Goal: Task Accomplishment & Management: Manage account settings

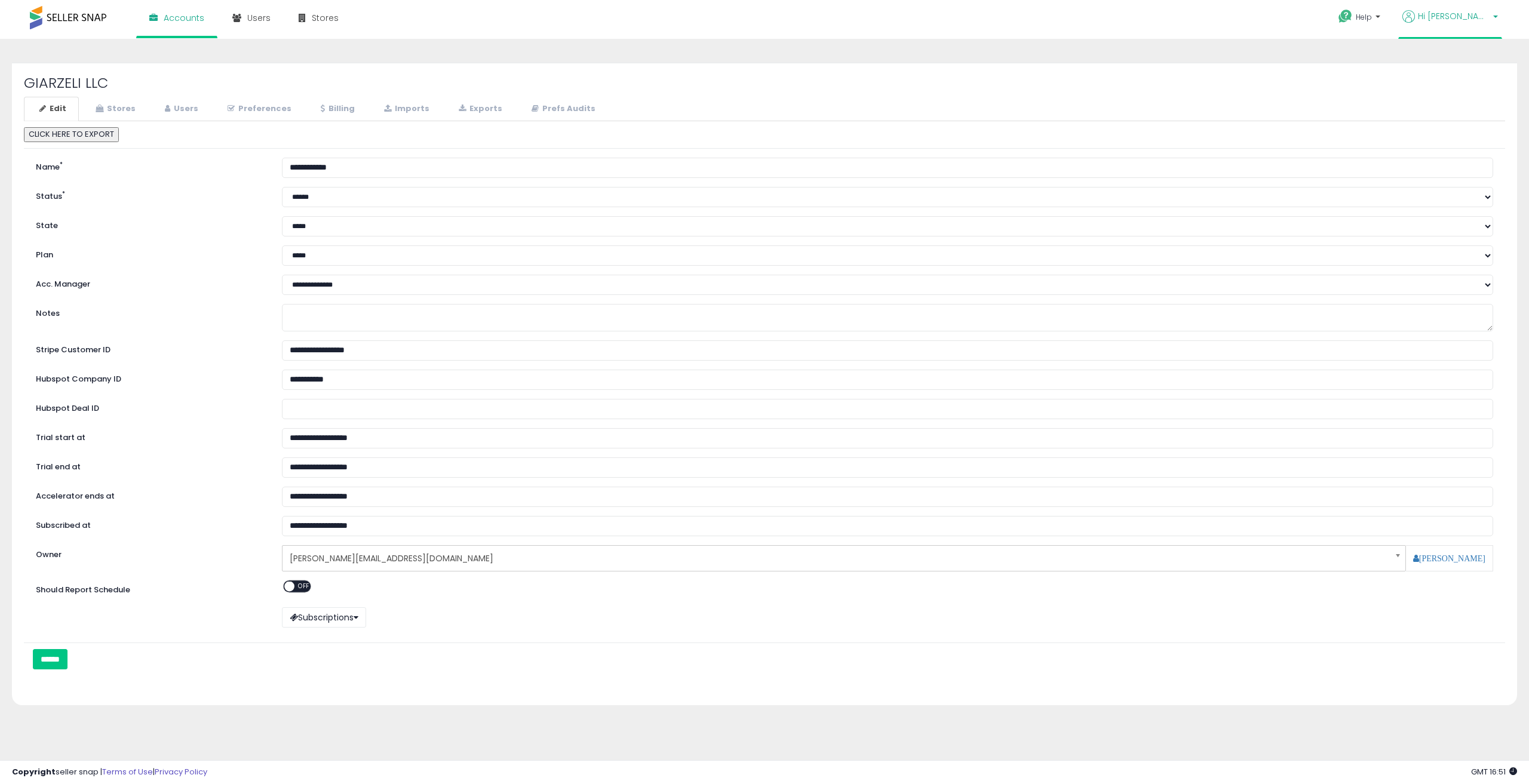
click at [1480, 10] on span "Hi Paul" at bounding box center [1454, 16] width 72 height 12
click at [1457, 124] on link "Logout" at bounding box center [1460, 125] width 26 height 11
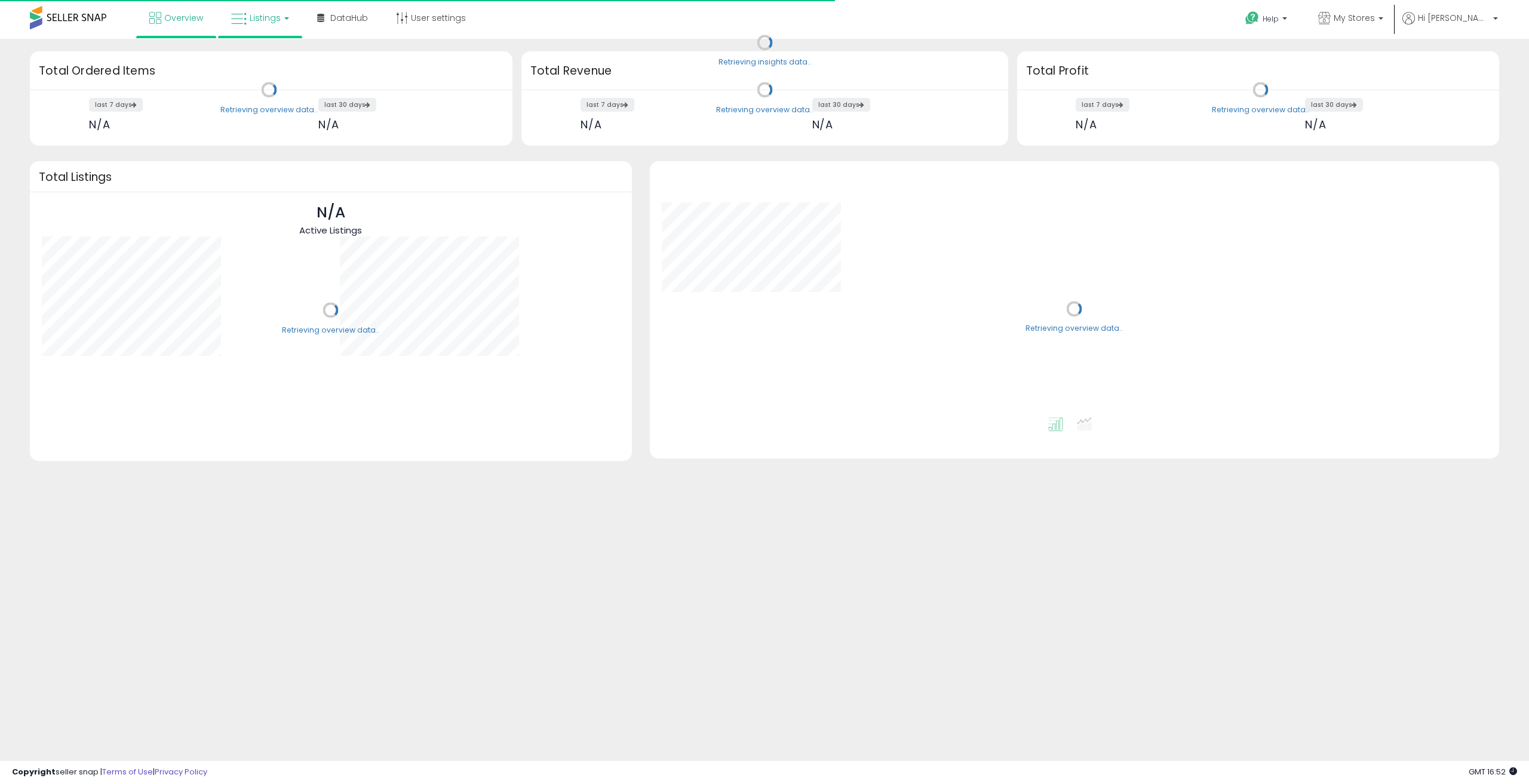
click at [263, 19] on span "Listings" at bounding box center [265, 17] width 31 height 12
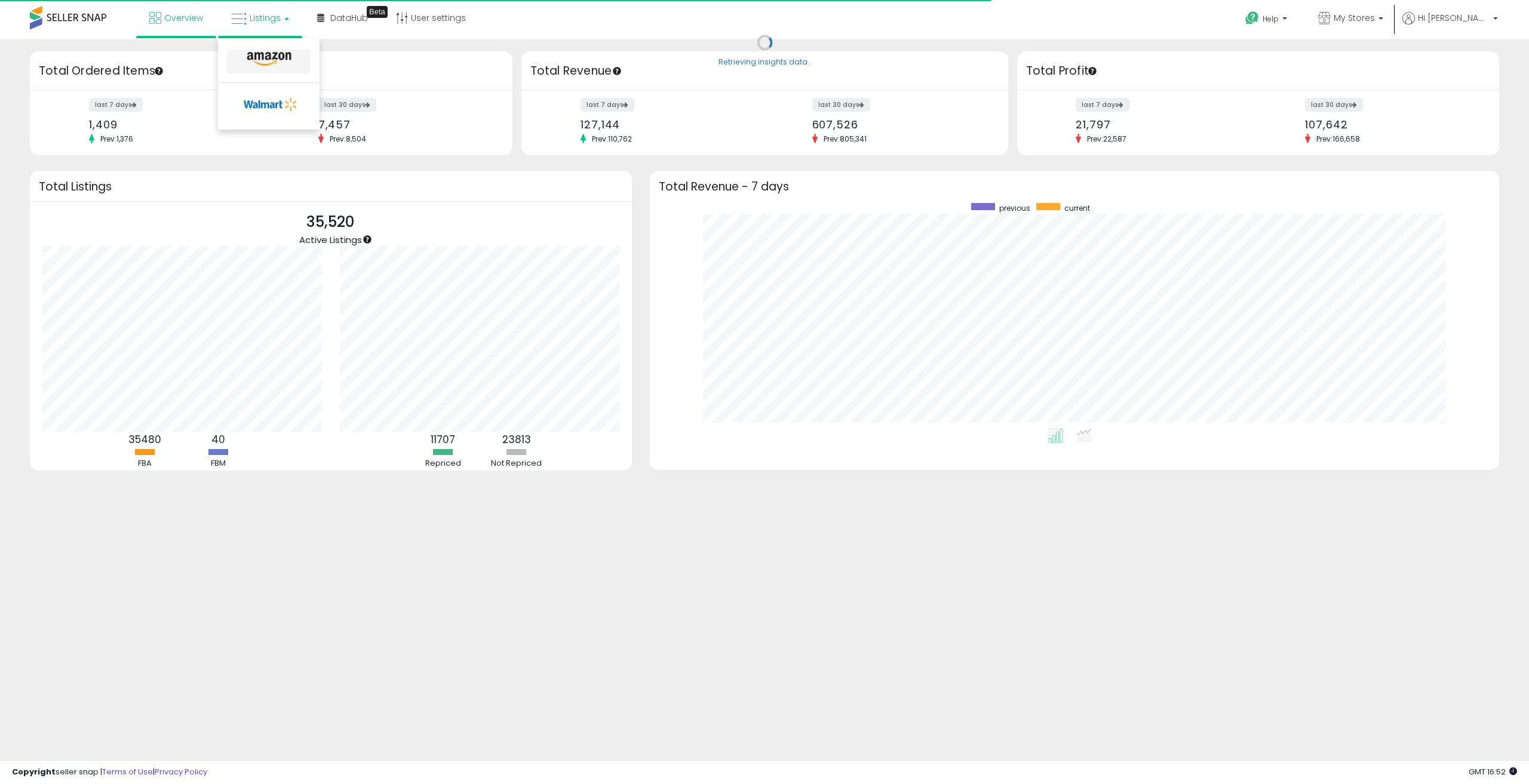
scroll to position [226, 826]
click at [267, 59] on icon at bounding box center [269, 59] width 52 height 15
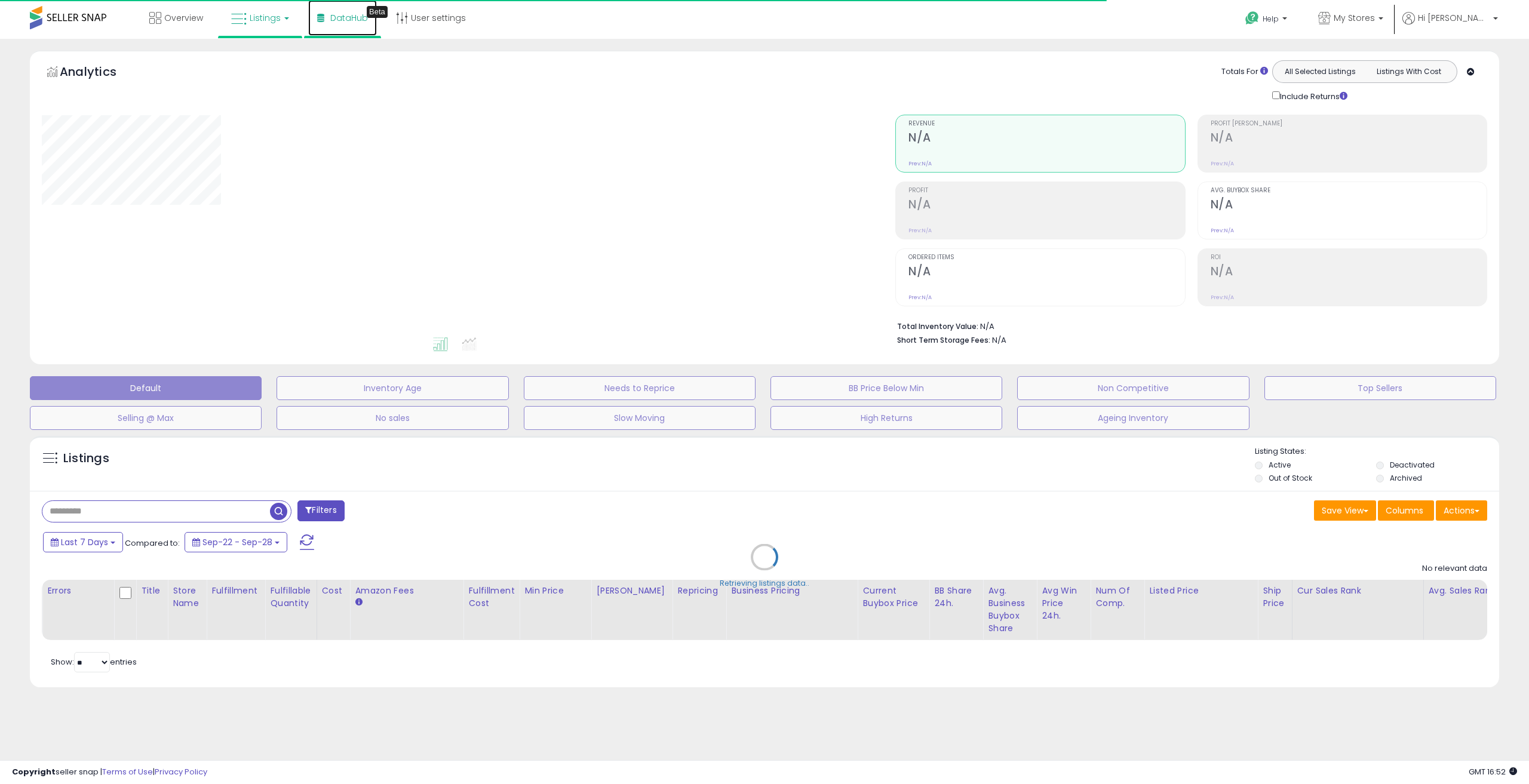
click at [352, 26] on link "DataHub Beta" at bounding box center [343, 17] width 69 height 36
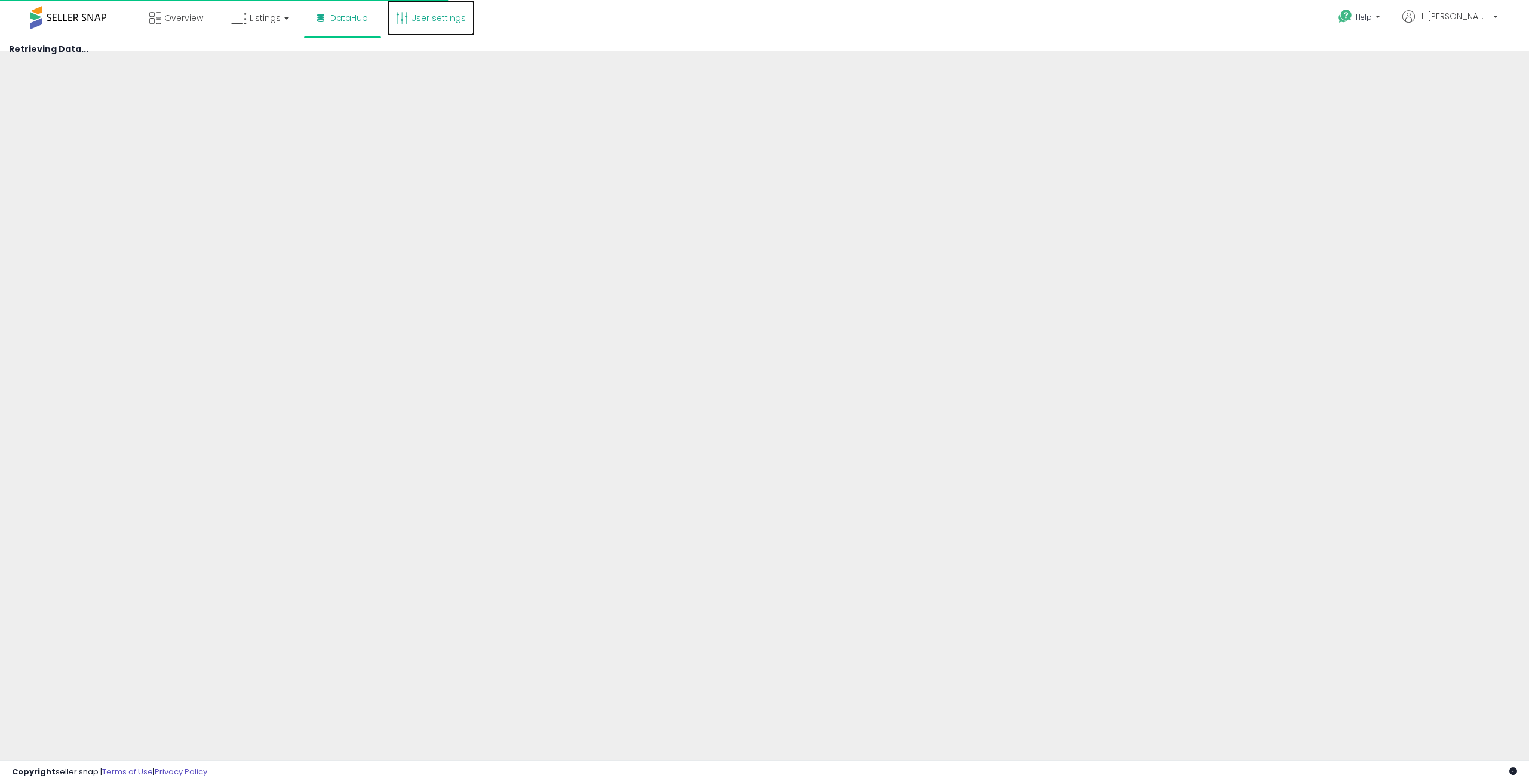
click at [437, 16] on link "User settings" at bounding box center [431, 17] width 88 height 36
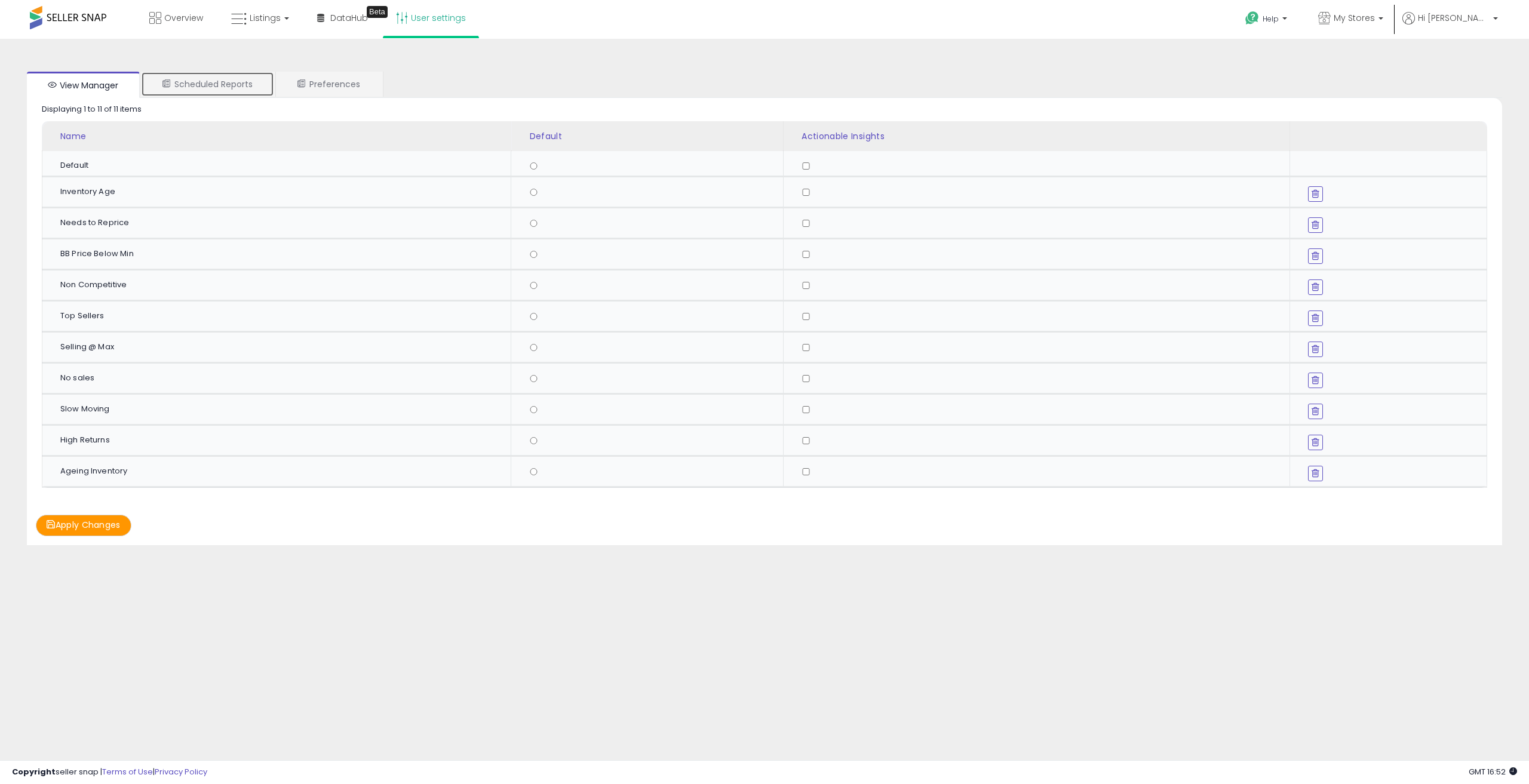
click at [198, 84] on link "Scheduled Reports" at bounding box center [207, 84] width 133 height 25
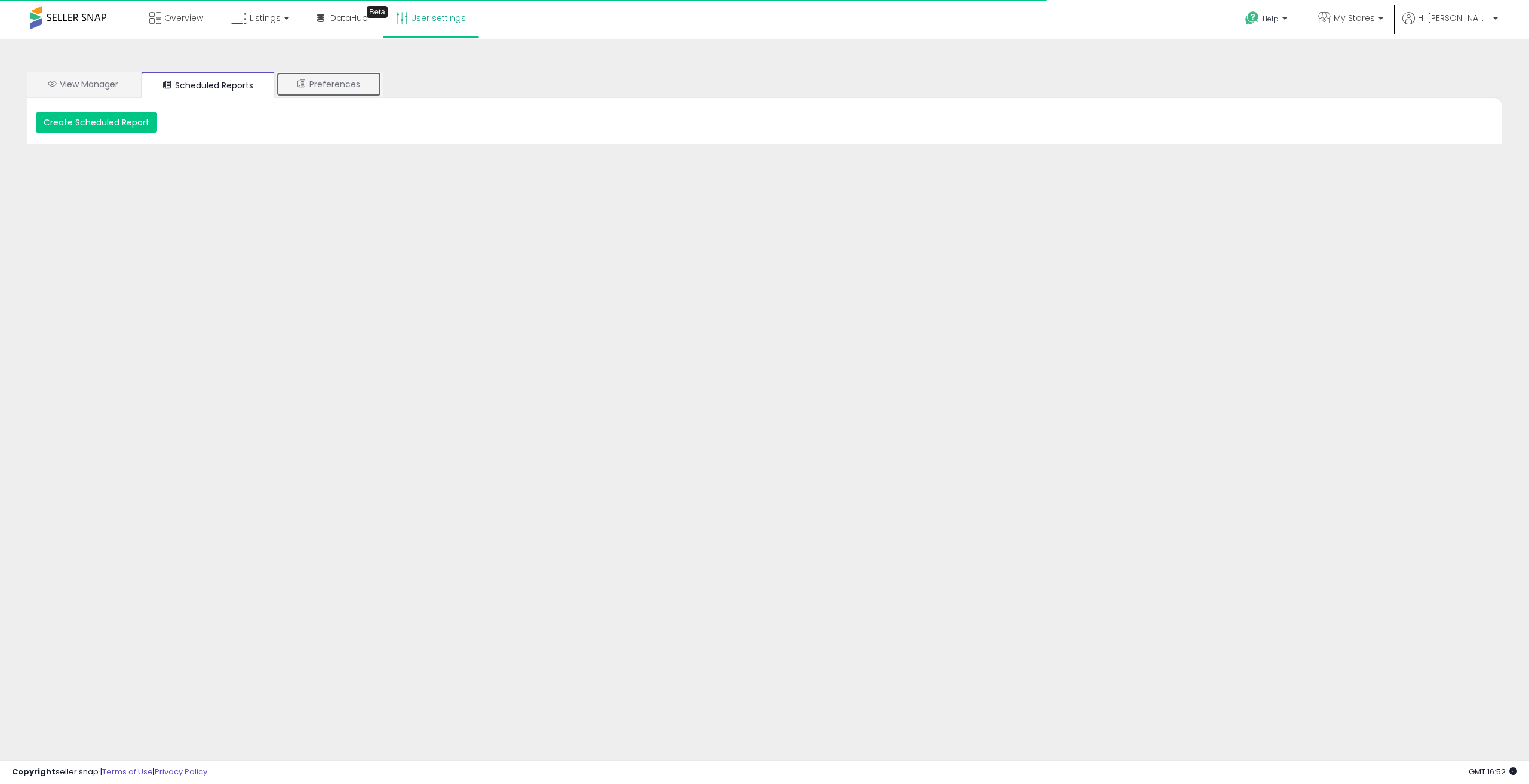
click at [299, 83] on link "Preferences" at bounding box center [329, 84] width 106 height 25
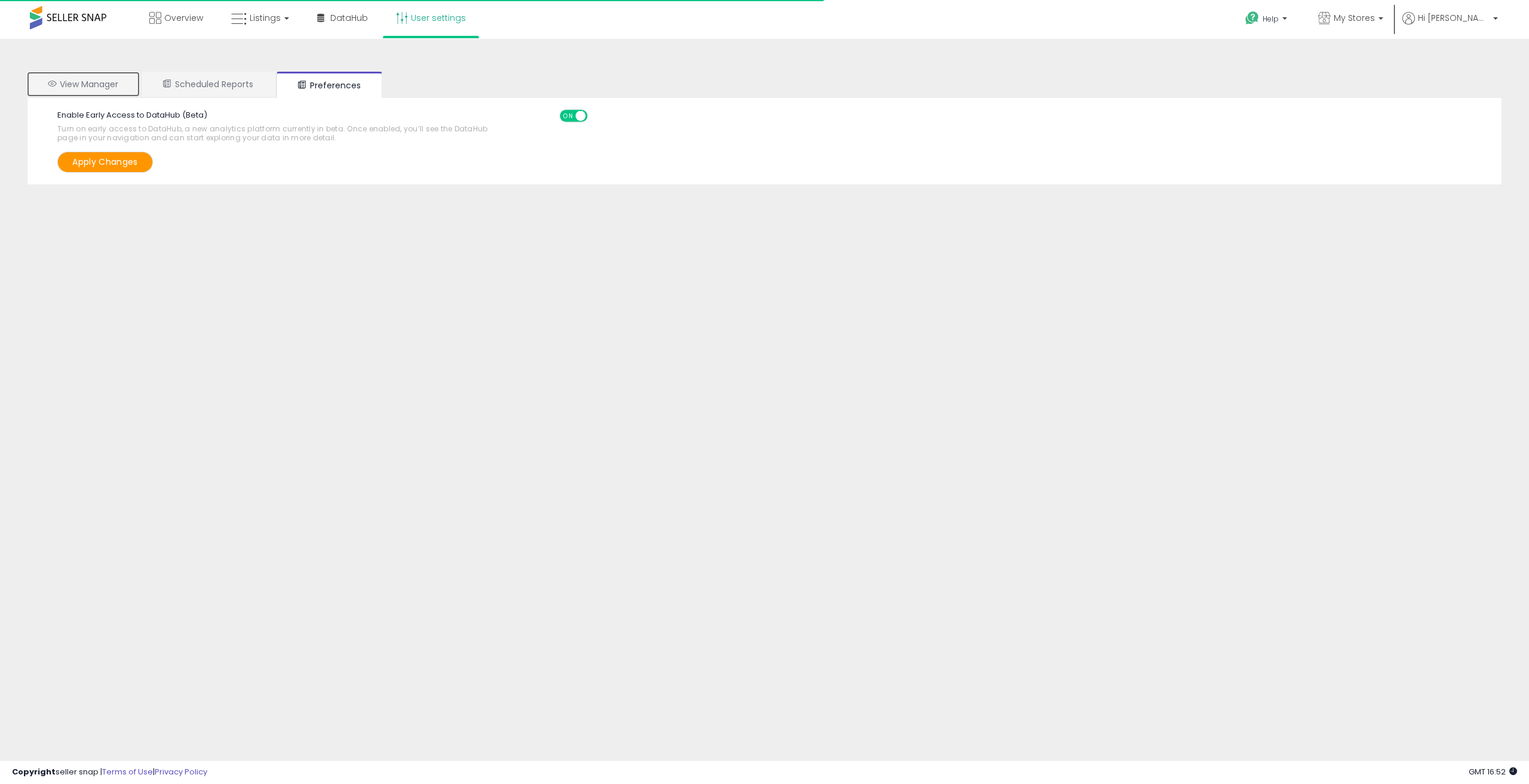
click at [119, 78] on link "View Manager" at bounding box center [84, 84] width 113 height 25
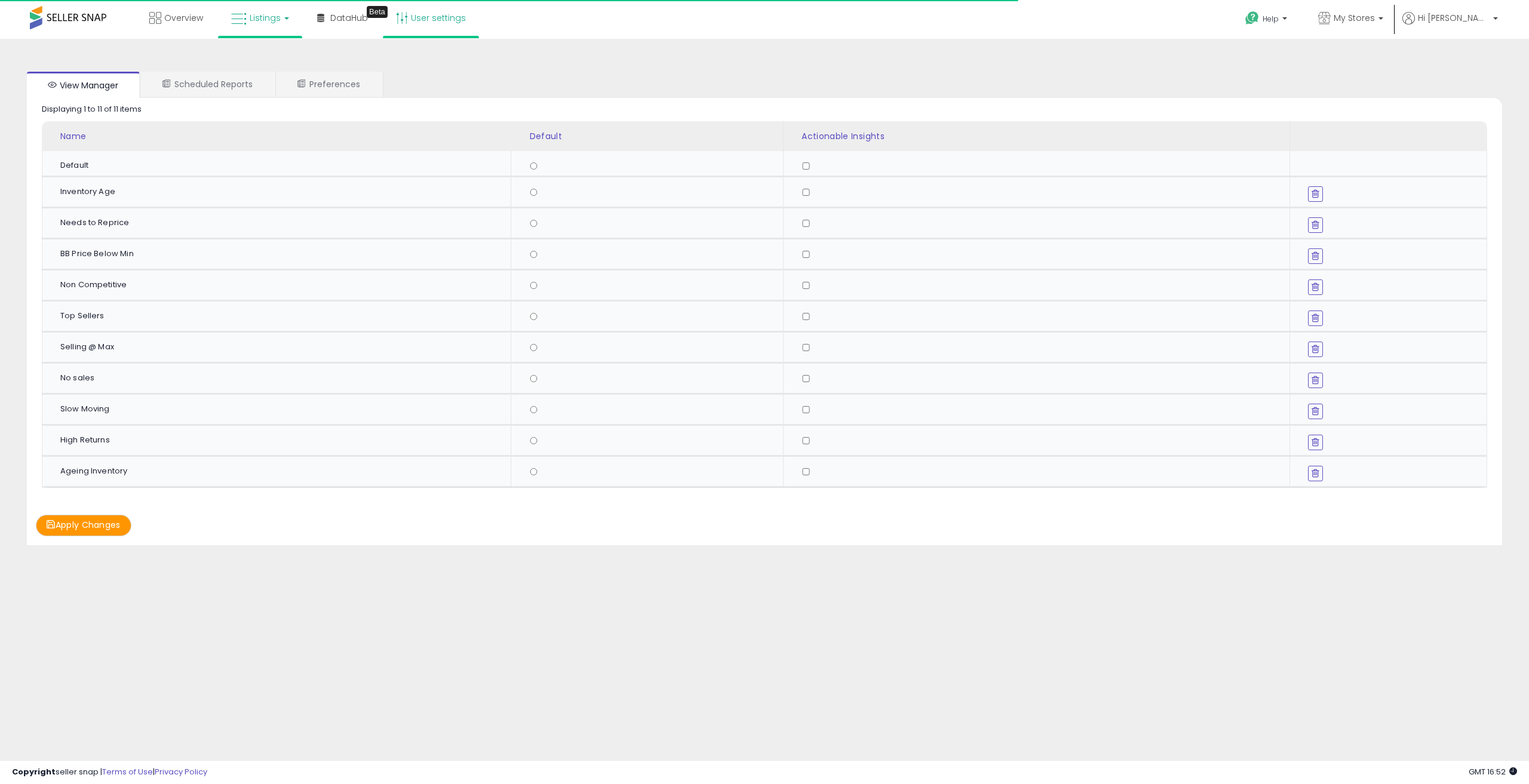
click at [261, 22] on span "Listings" at bounding box center [265, 17] width 31 height 12
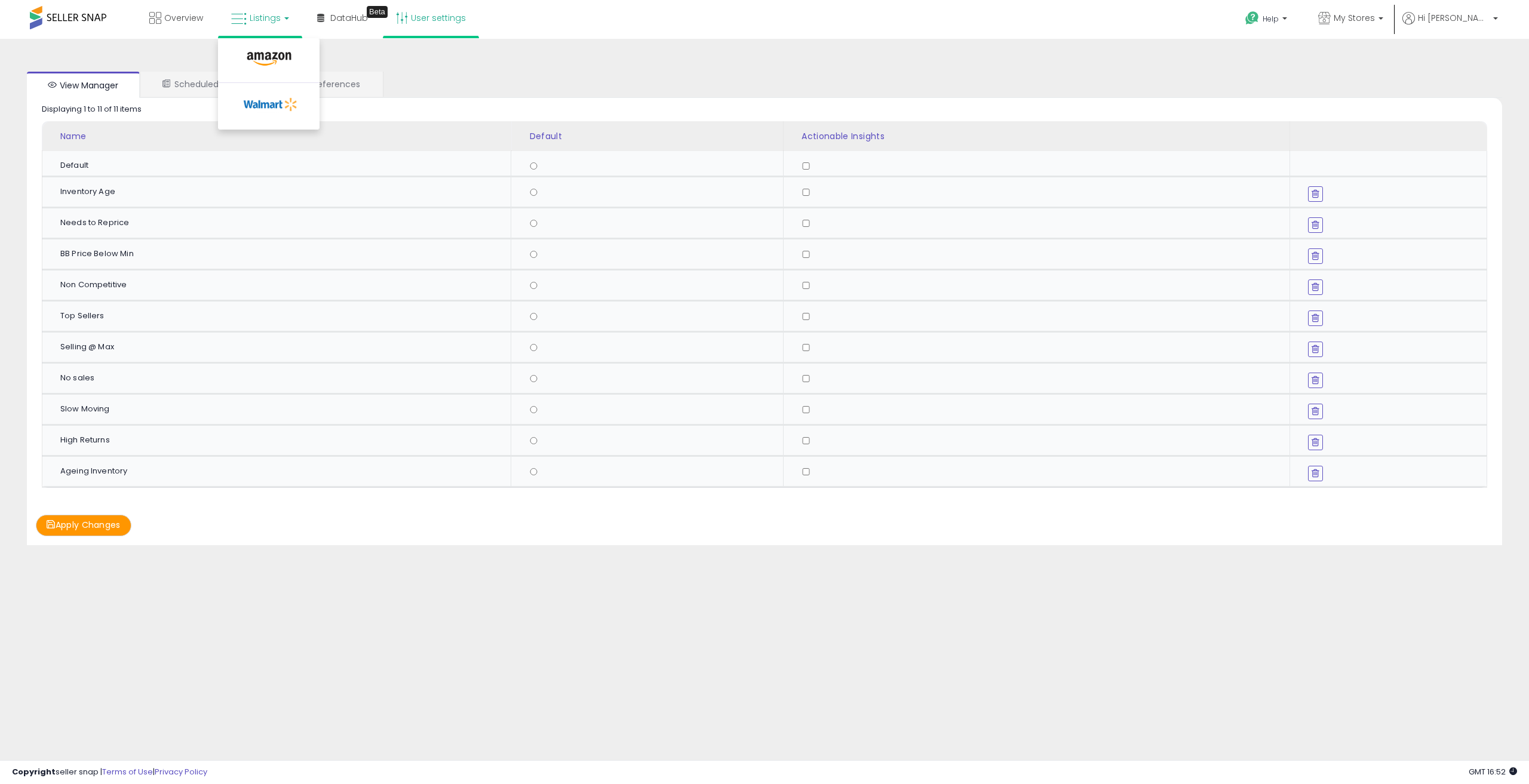
click at [532, 58] on div "View Manager Scheduled Reports Preferences Retrieving graph data.. Displaying 1…" at bounding box center [764, 323] width 1517 height 545
click at [1493, 23] on p "Hi [PERSON_NAME]" at bounding box center [1450, 19] width 95 height 15
click at [1492, 21] on p "Hi [PERSON_NAME]" at bounding box center [1450, 19] width 95 height 15
click at [1498, 16] on p "Hi [PERSON_NAME]" at bounding box center [1450, 19] width 95 height 15
click at [186, 77] on link "Scheduled Reports" at bounding box center [207, 84] width 133 height 25
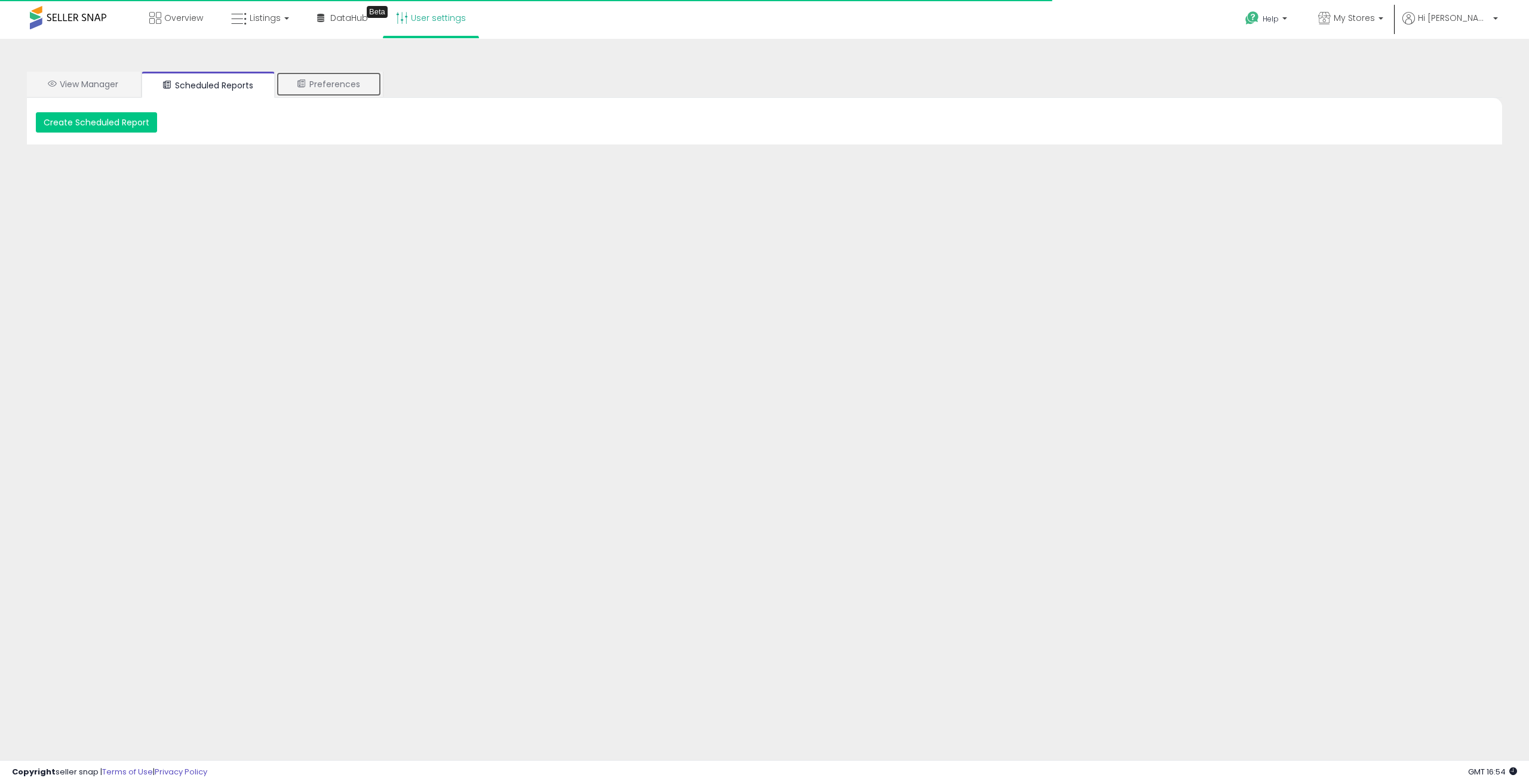
click at [361, 81] on link "Preferences" at bounding box center [329, 84] width 106 height 25
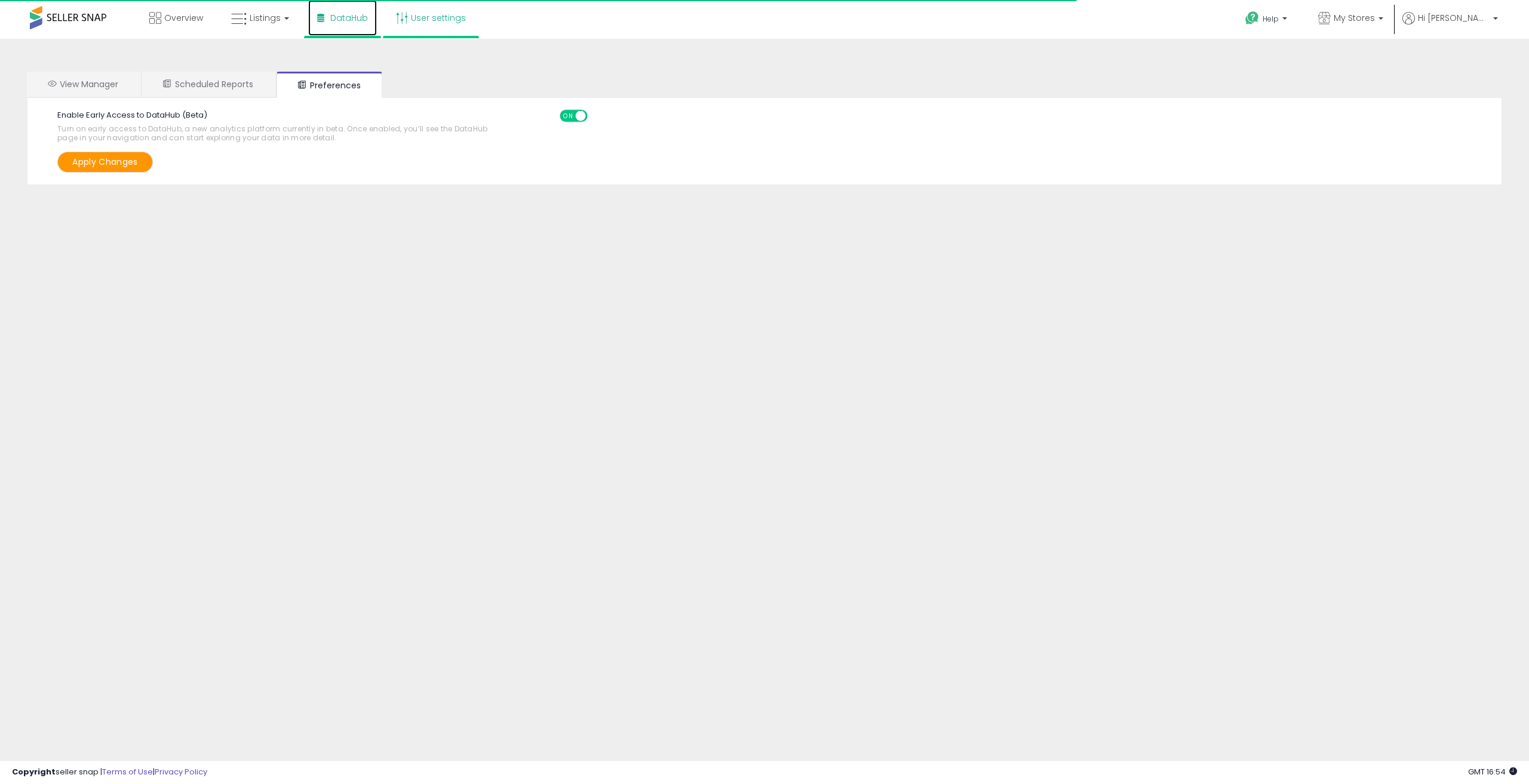
click at [348, 19] on span "DataHub" at bounding box center [349, 17] width 38 height 12
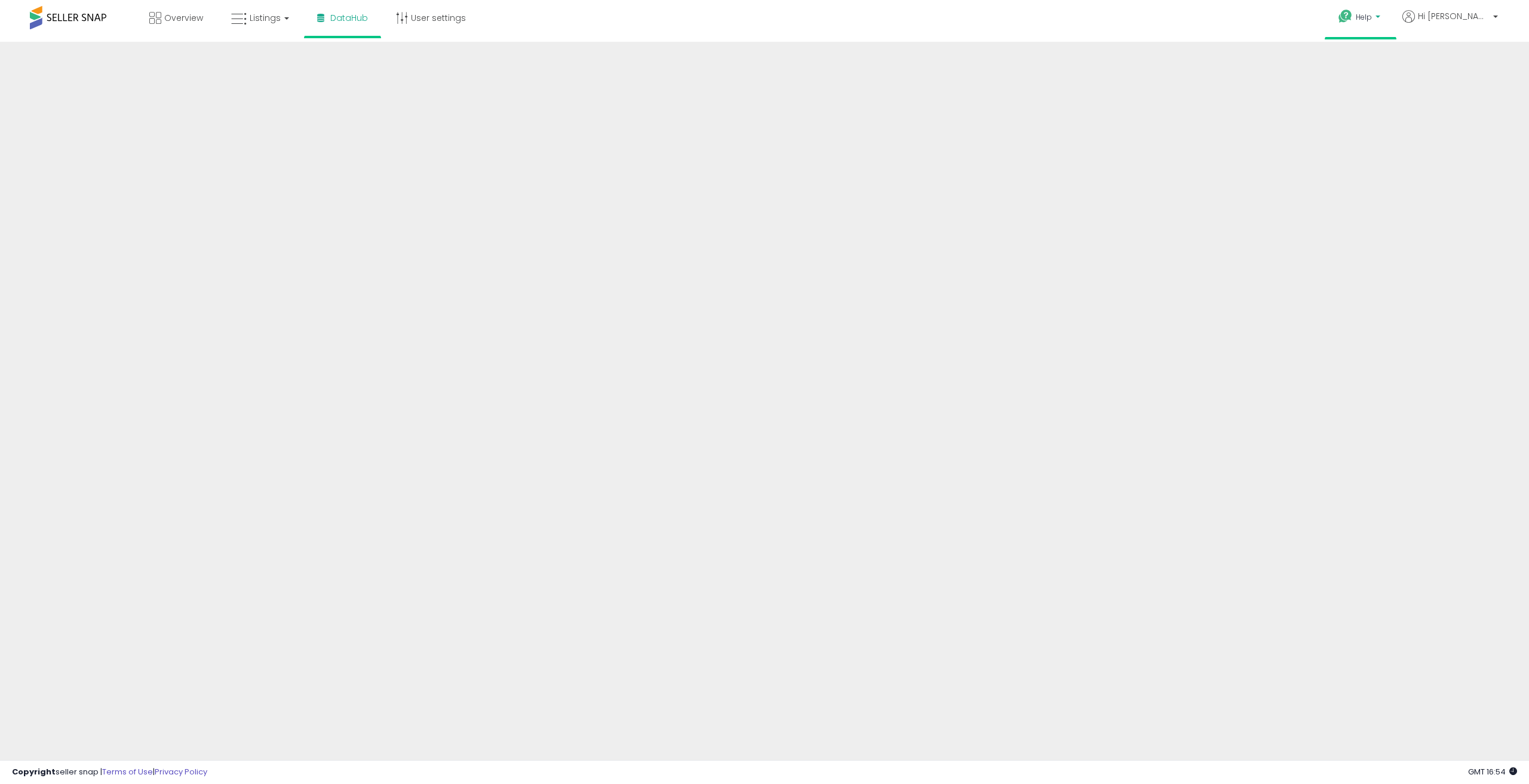
click at [1381, 15] on b at bounding box center [1378, 19] width 5 height 8
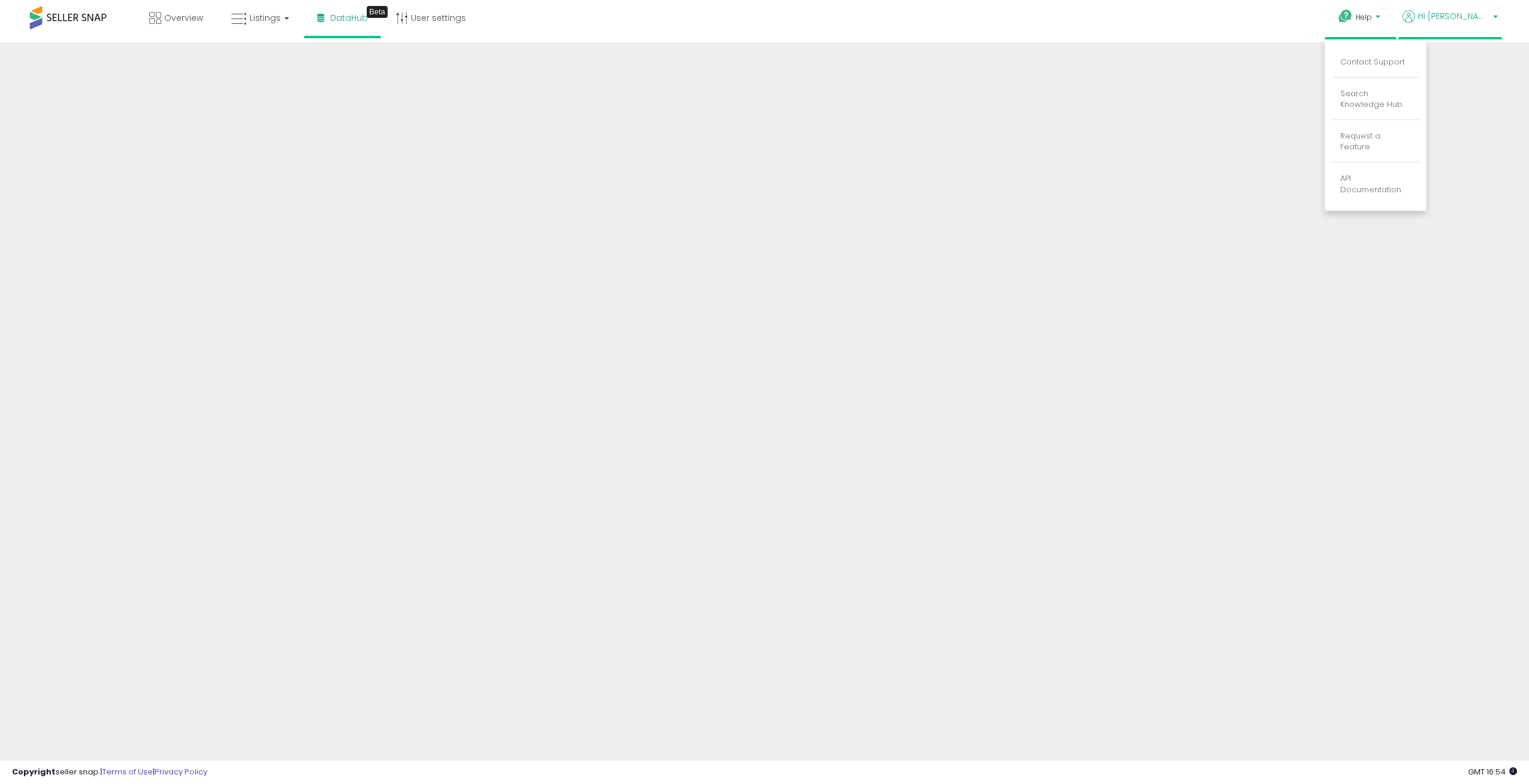
click at [1472, 15] on span "Hi [PERSON_NAME]" at bounding box center [1454, 16] width 72 height 12
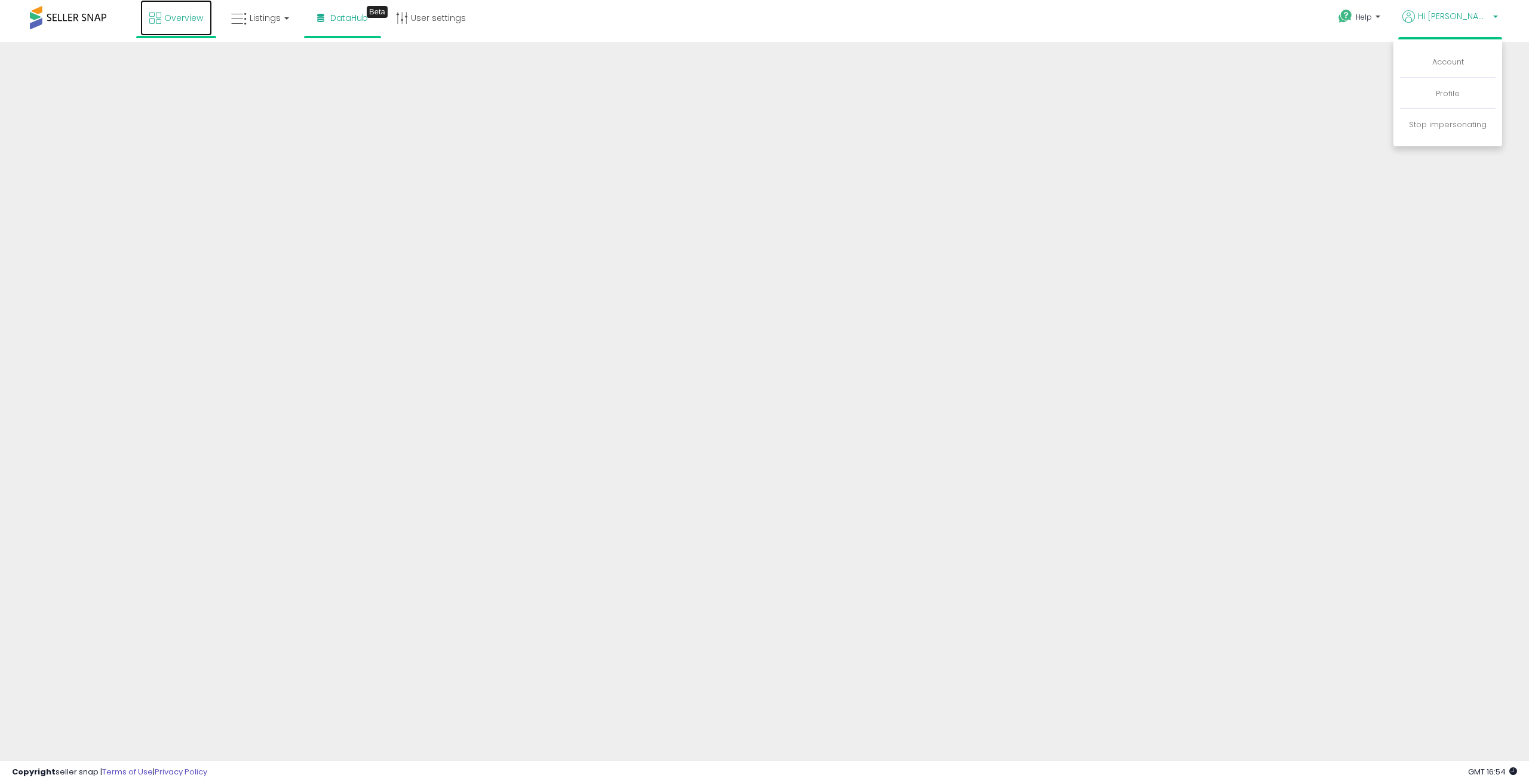
click at [164, 31] on link "Overview" at bounding box center [176, 17] width 72 height 36
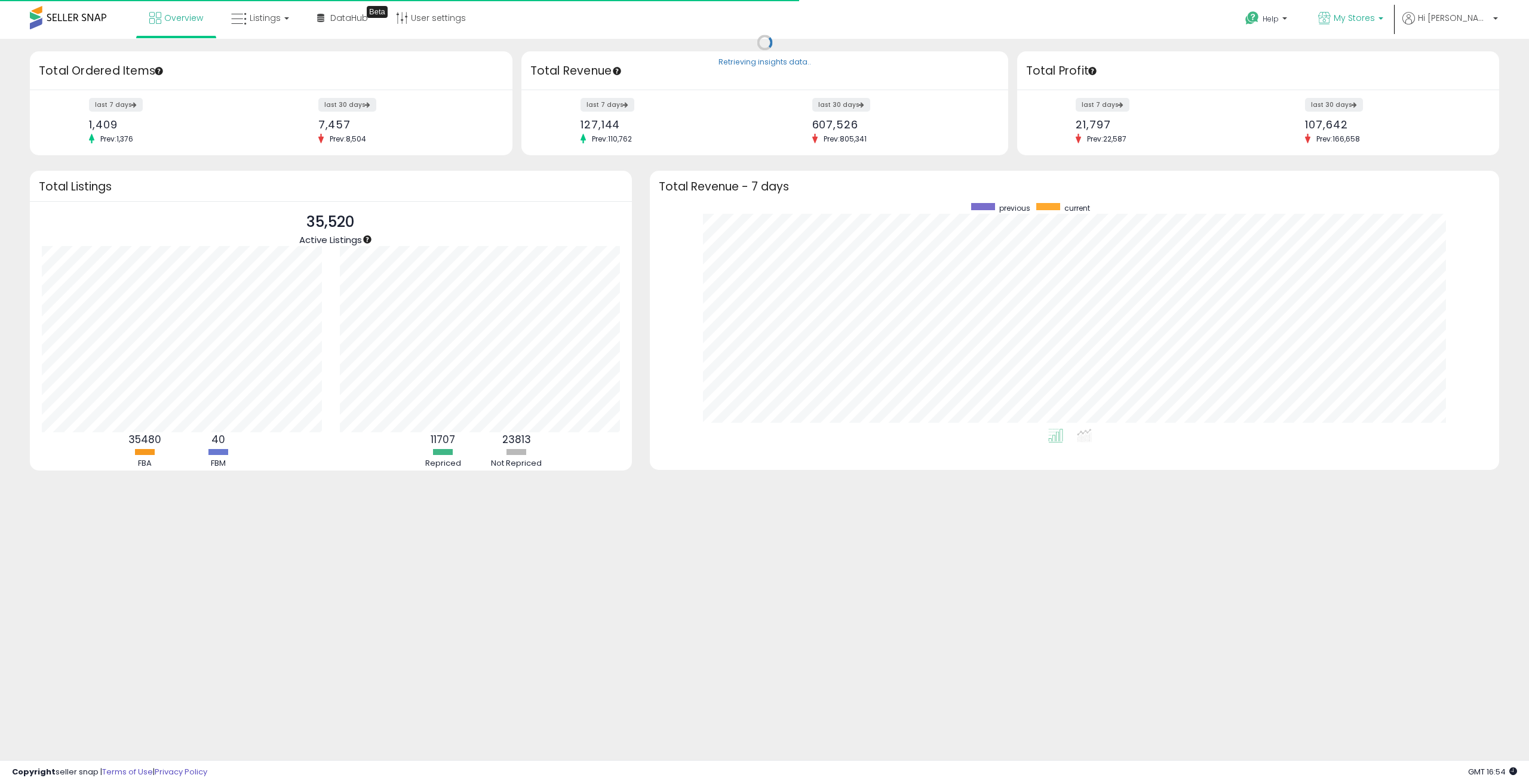
scroll to position [226, 826]
click at [1385, 27] on link "My Stores" at bounding box center [1351, 19] width 83 height 39
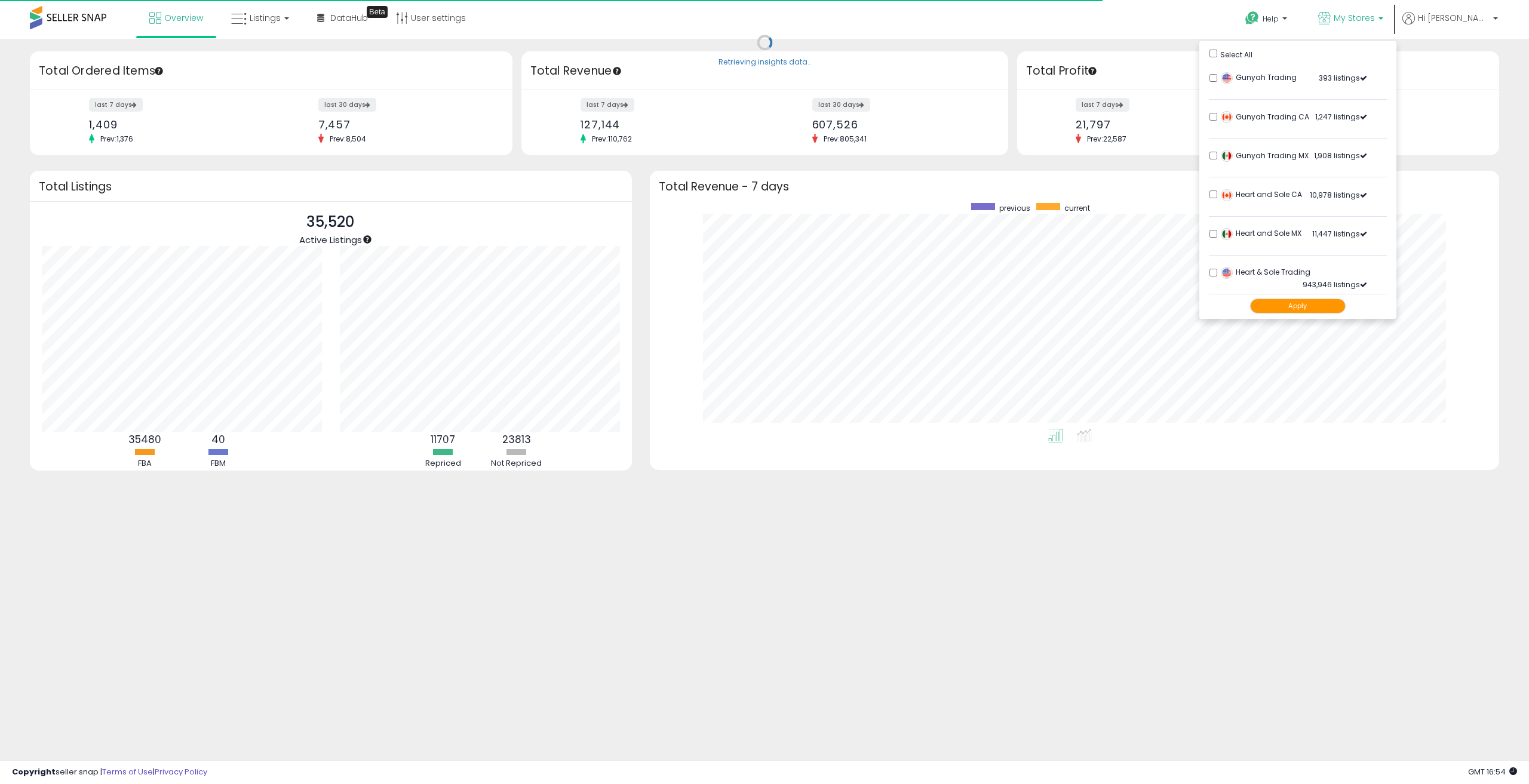
click at [1260, 50] on div "Select All" at bounding box center [1298, 54] width 178 height 13
click at [1259, 51] on div "Select All" at bounding box center [1298, 54] width 178 height 13
drag, startPoint x: 1345, startPoint y: 306, endPoint x: 1269, endPoint y: 262, distance: 87.8
click at [1344, 306] on button "Apply" at bounding box center [1298, 306] width 95 height 15
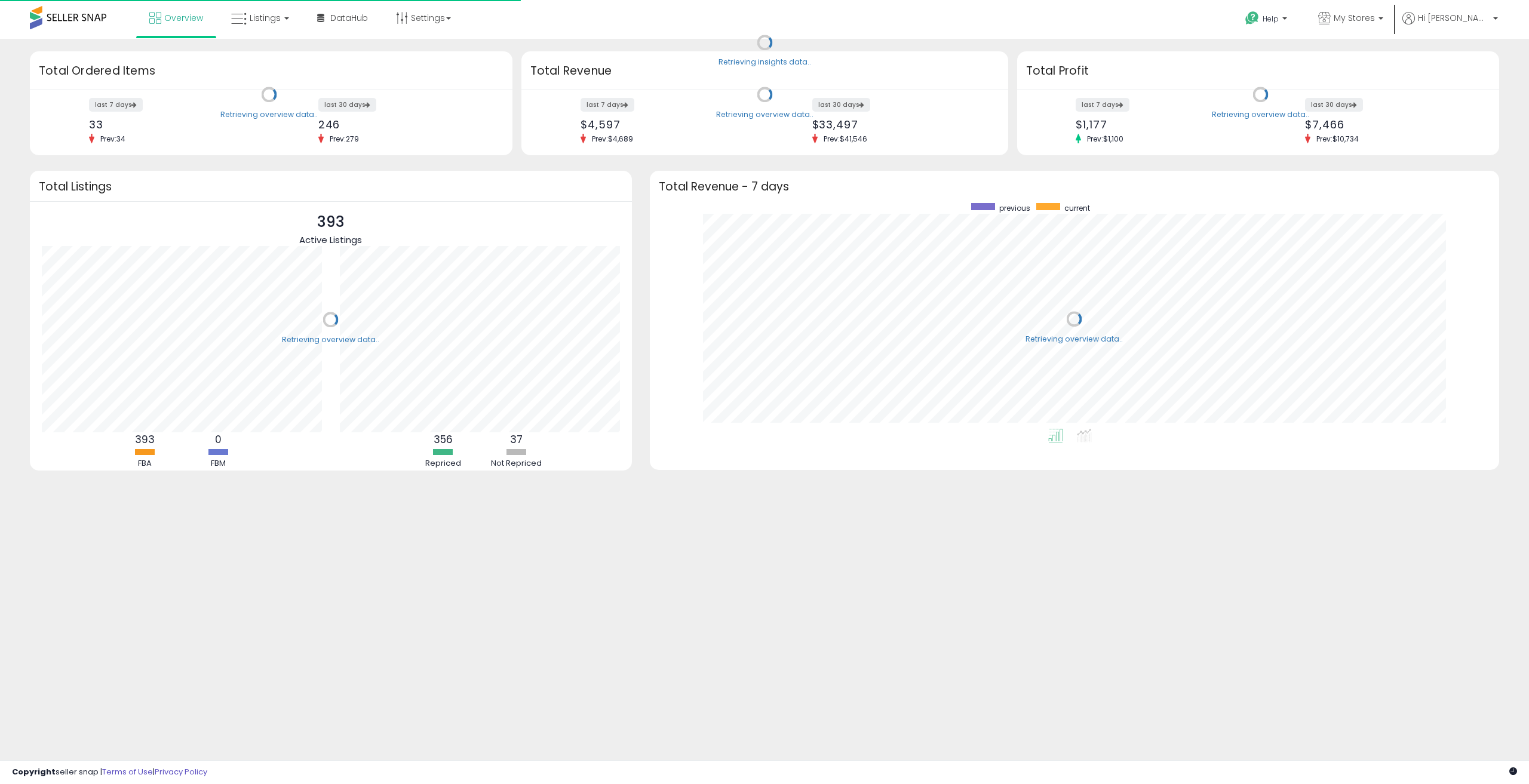
scroll to position [226, 826]
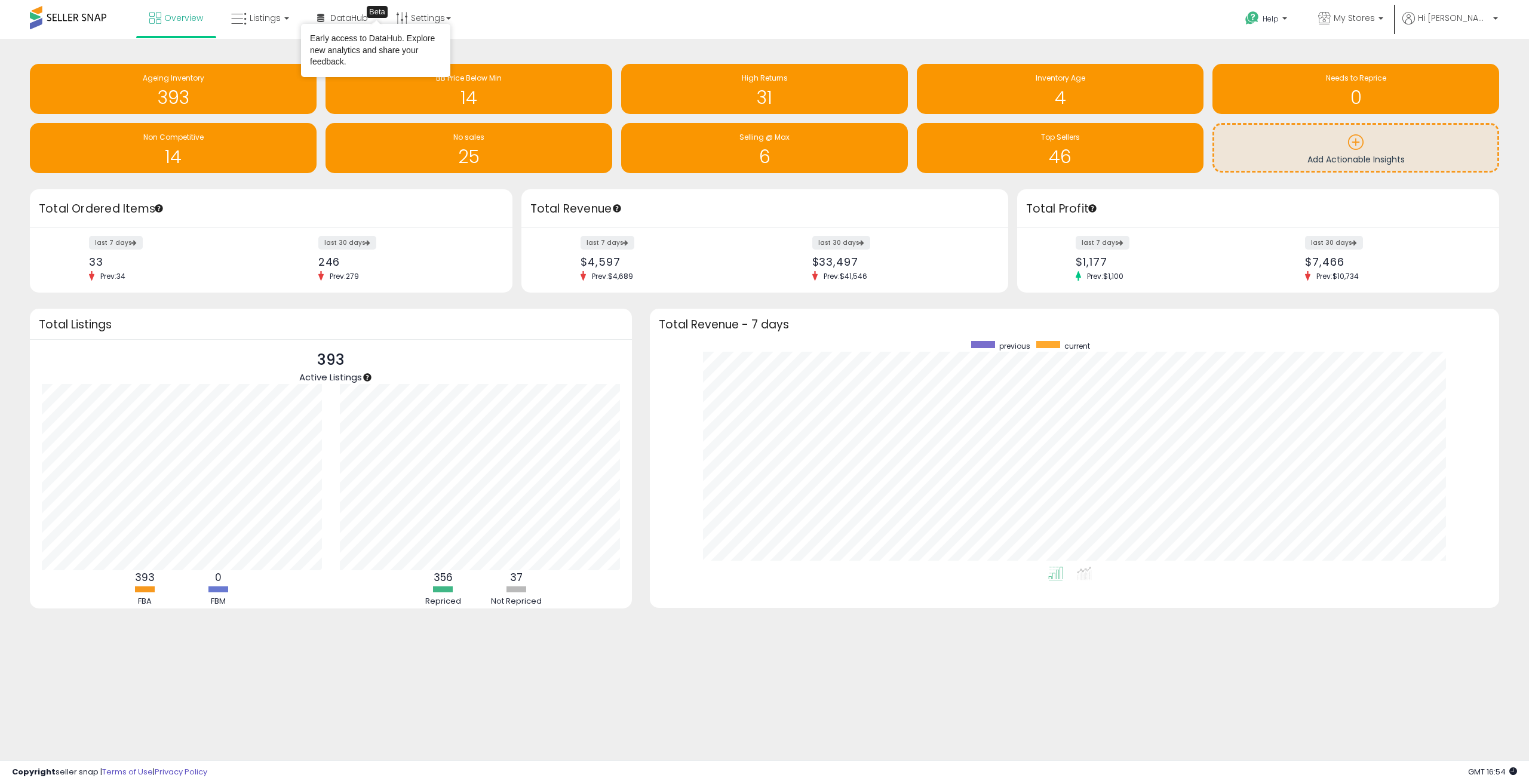
click at [338, 24] on div "Early access to DataHub. Explore new analytics and share your feedback." at bounding box center [375, 50] width 149 height 53
click at [347, 15] on span "DataHub" at bounding box center [349, 17] width 38 height 12
click at [460, 26] on li "Settings Store settings User settings" at bounding box center [423, 19] width 81 height 38
click at [447, 26] on link "Settings" at bounding box center [423, 17] width 73 height 36
click at [709, 59] on div "Retrieving insights data.. Ageing Inventory 393 BB Price Below Min 14 High Retu…" at bounding box center [764, 120] width 1487 height 139
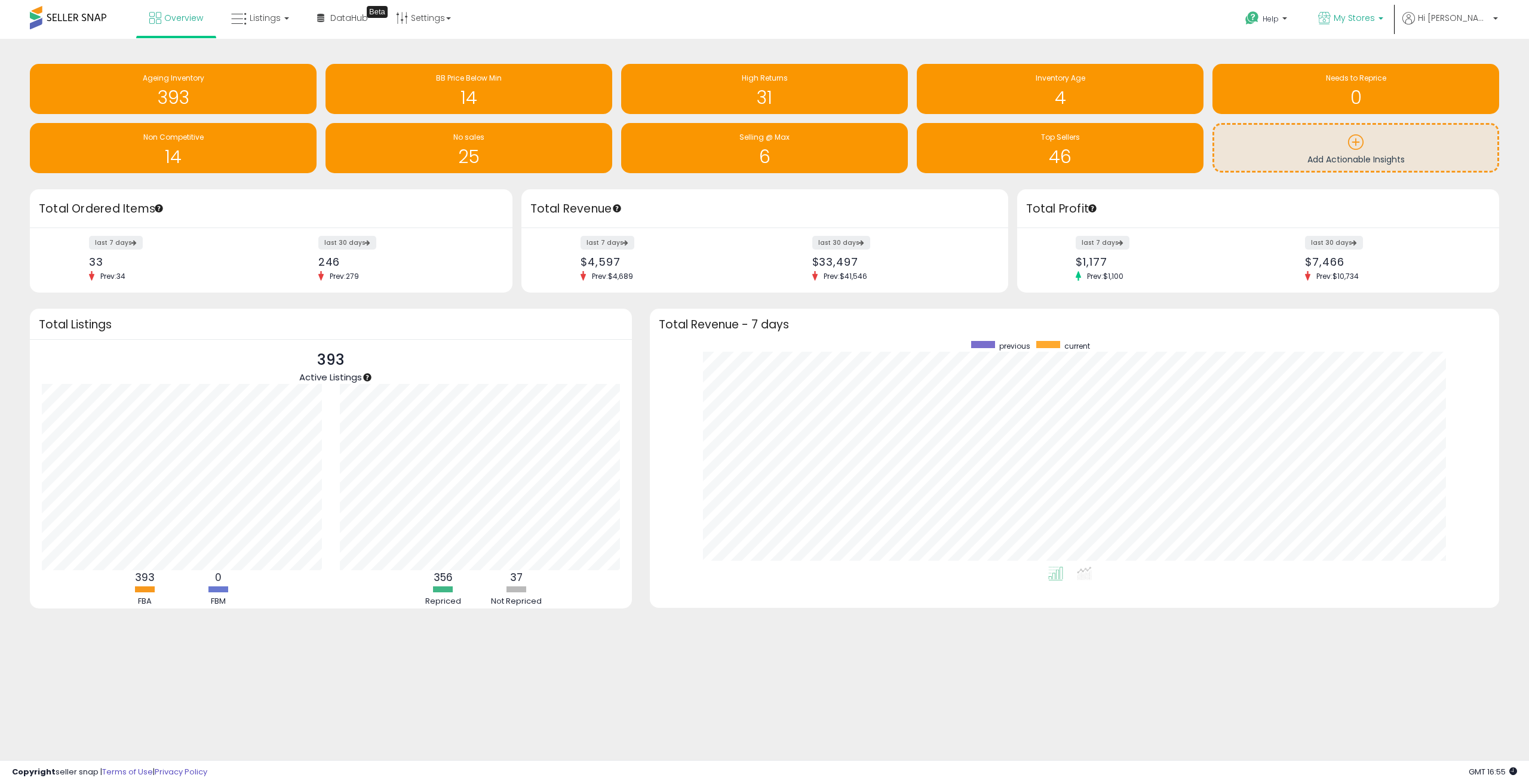
click at [1383, 24] on p "My Stores" at bounding box center [1351, 19] width 65 height 15
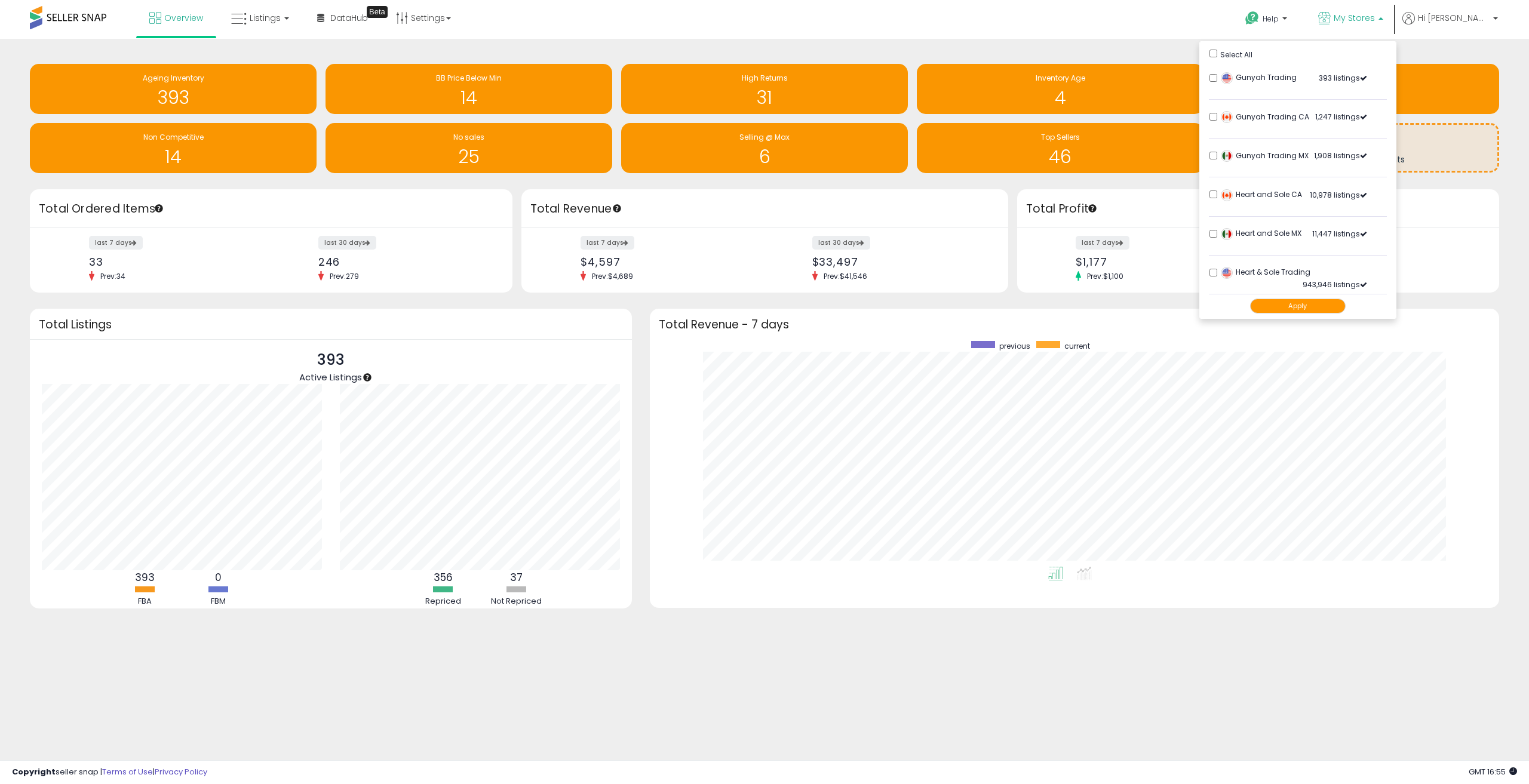
click at [1383, 24] on p "My Stores" at bounding box center [1351, 19] width 65 height 15
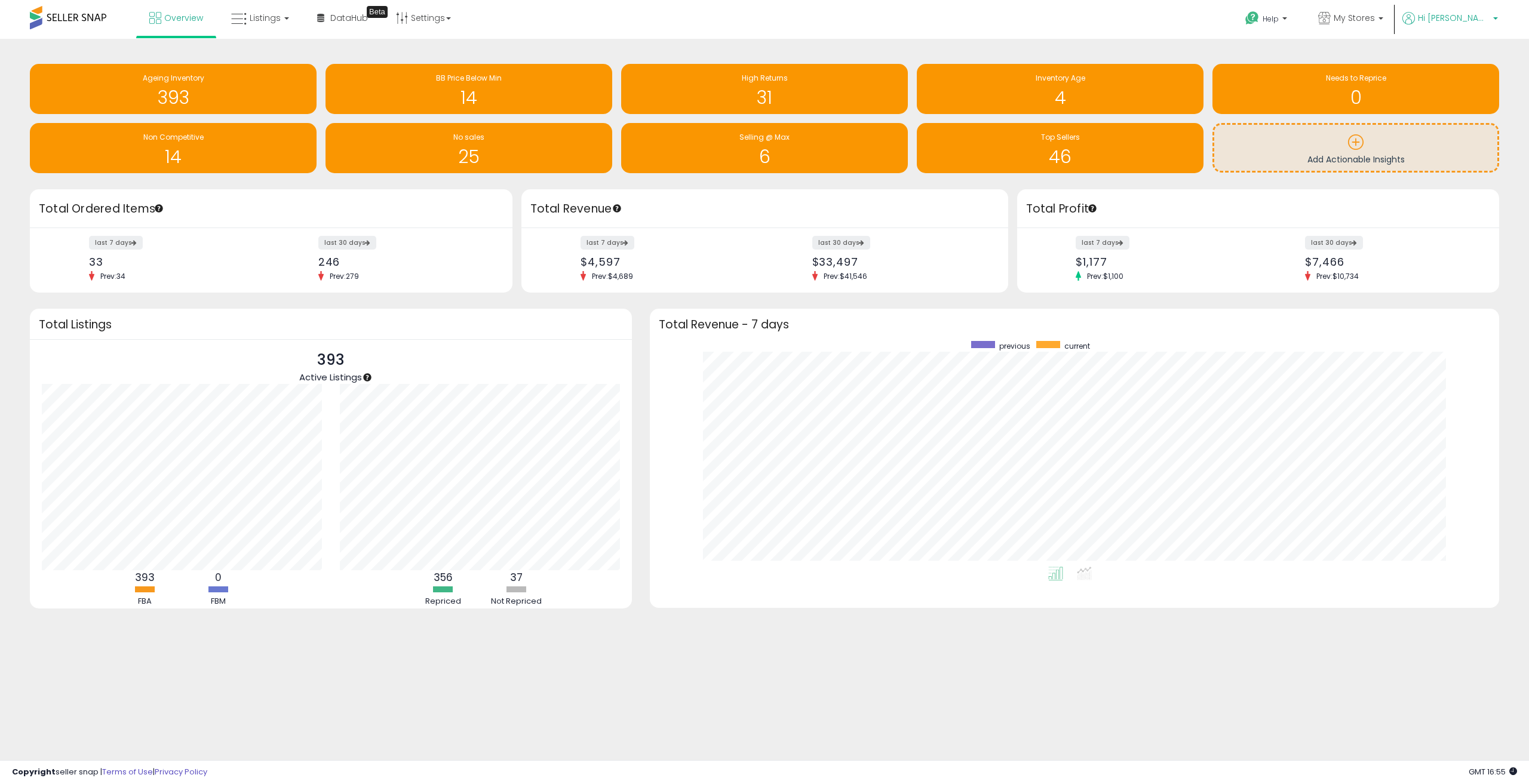
click at [1488, 18] on span "Hi [PERSON_NAME]" at bounding box center [1454, 17] width 72 height 12
click at [1375, 19] on span "My Stores" at bounding box center [1354, 17] width 41 height 12
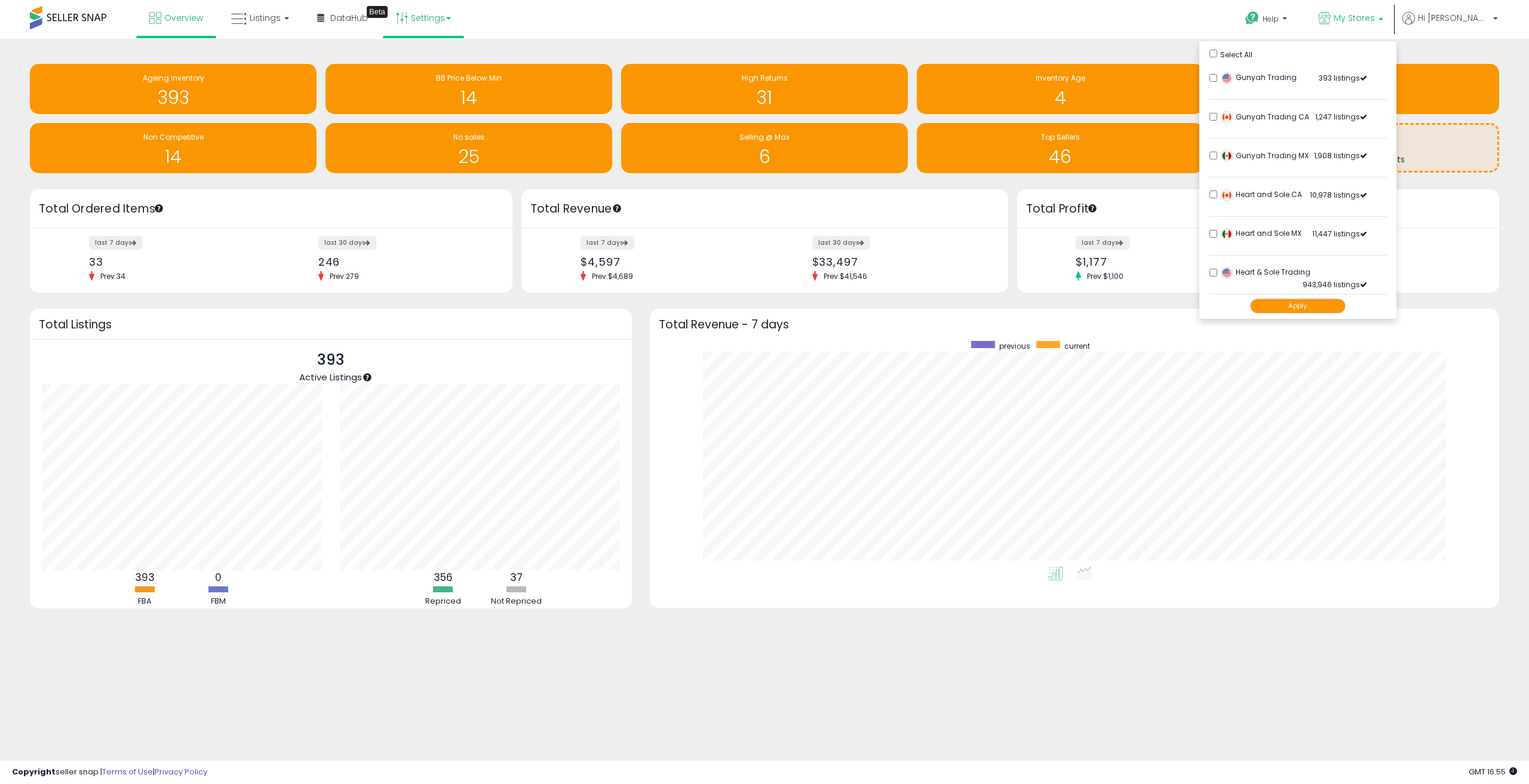
click at [444, 21] on link "Settings" at bounding box center [423, 17] width 73 height 36
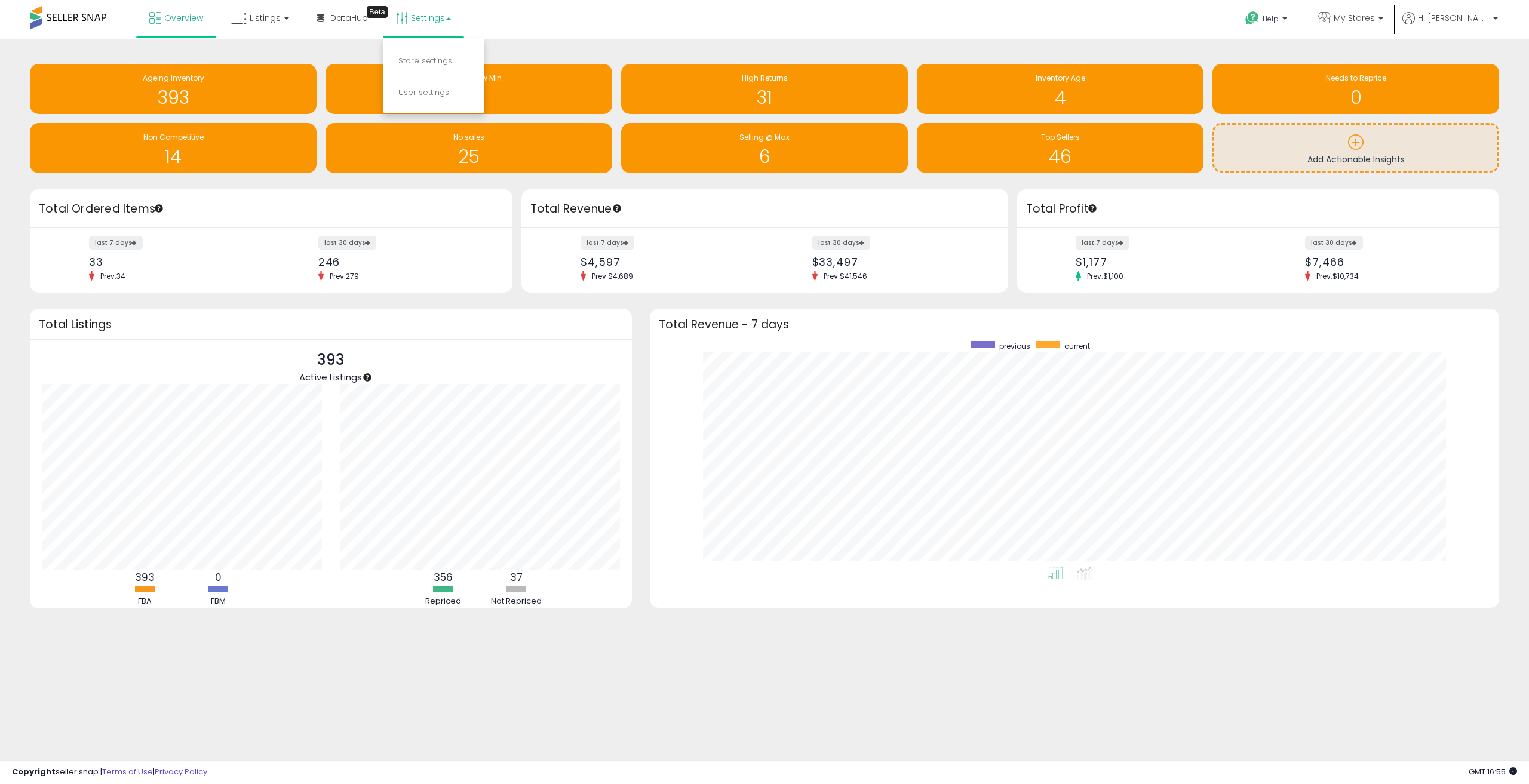
click at [420, 99] on li "User settings" at bounding box center [433, 93] width 88 height 29
click at [432, 22] on link "Settings" at bounding box center [423, 17] width 73 height 36
click at [430, 94] on link "User settings" at bounding box center [423, 92] width 51 height 11
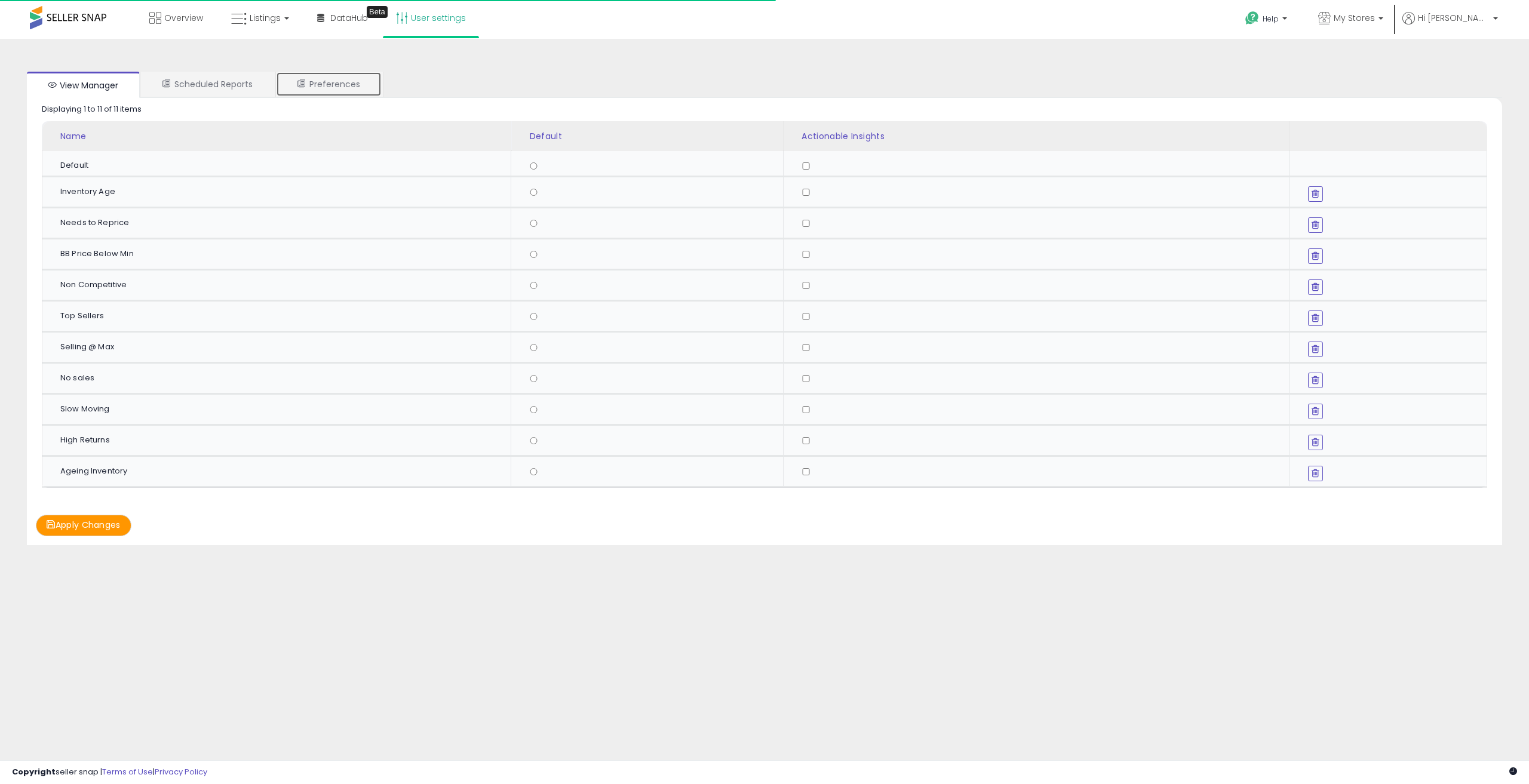
drag, startPoint x: 342, startPoint y: 91, endPoint x: 317, endPoint y: 88, distance: 25.2
click at [343, 91] on link "Preferences" at bounding box center [329, 84] width 106 height 25
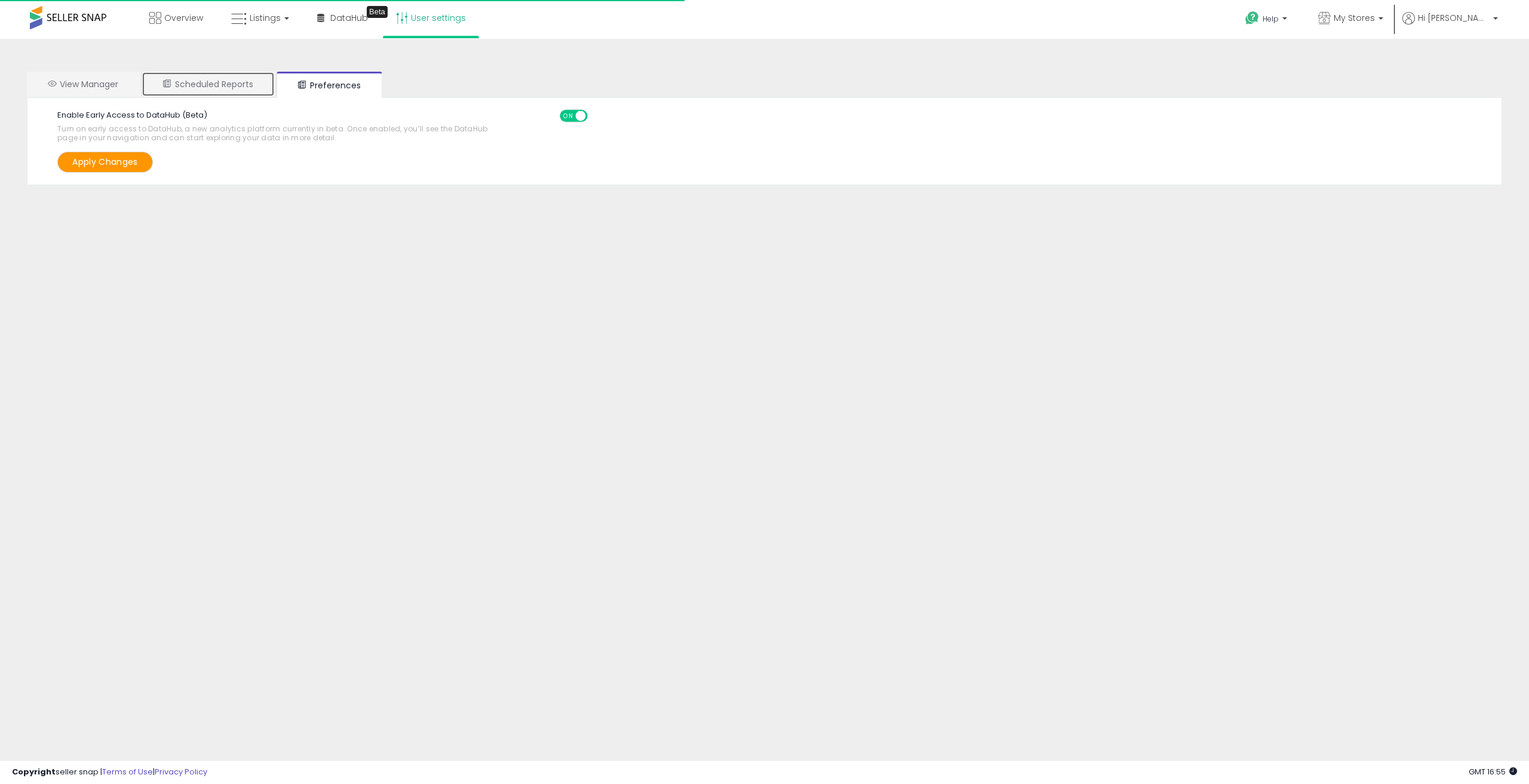
click at [222, 91] on link "Scheduled Reports" at bounding box center [207, 84] width 133 height 25
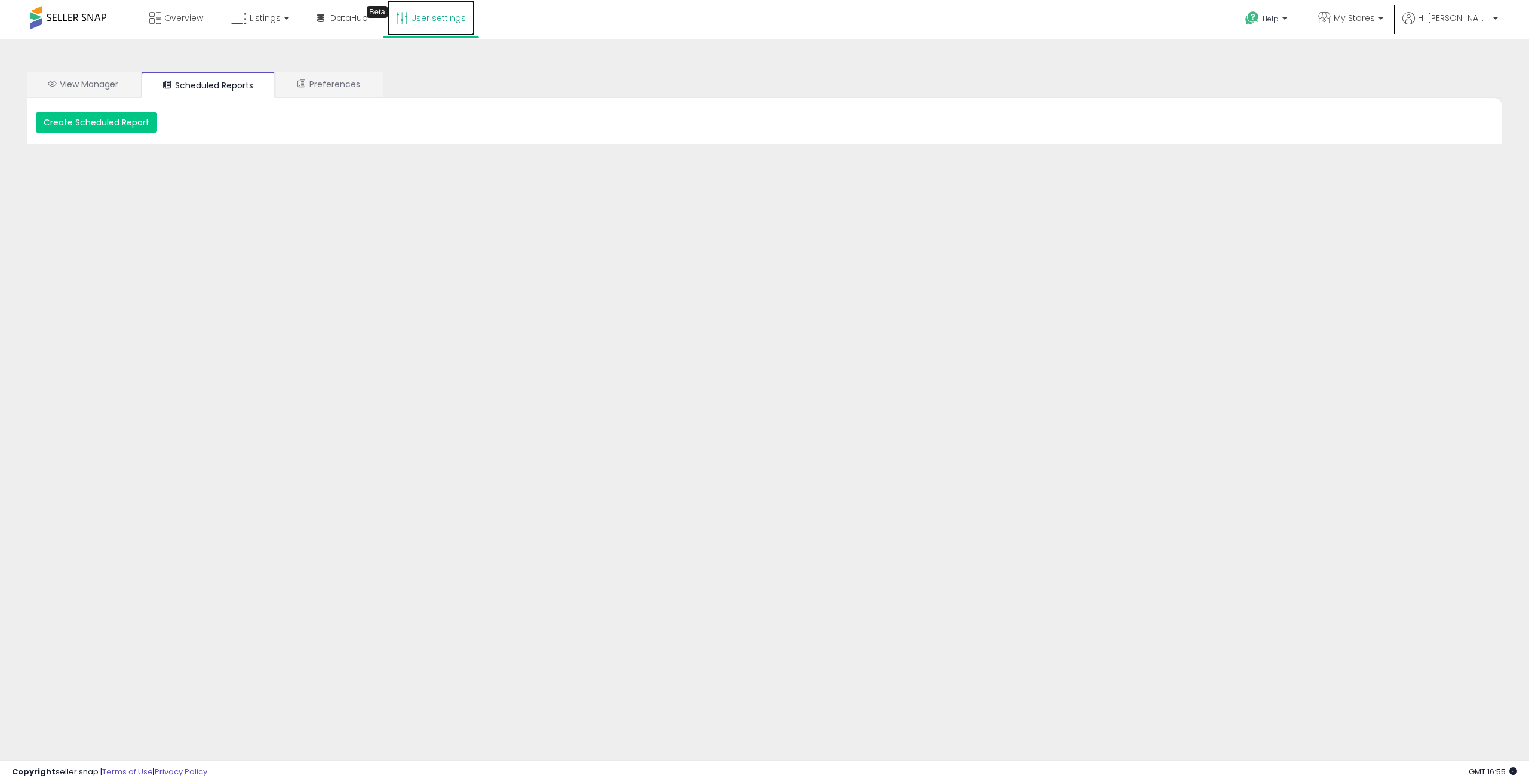
click at [444, 24] on link "User settings" at bounding box center [431, 17] width 88 height 36
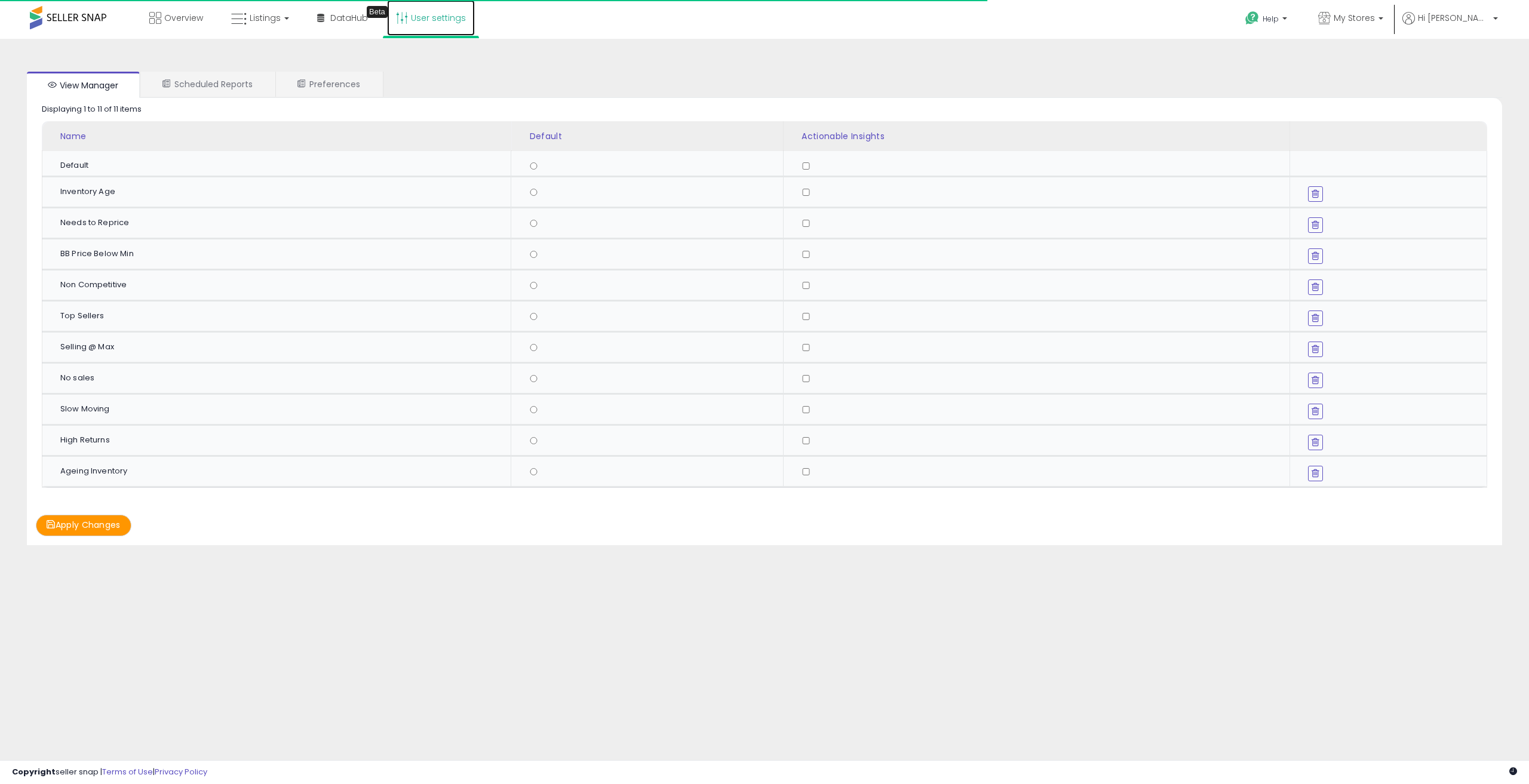
click at [453, 19] on link "User settings" at bounding box center [431, 17] width 88 height 36
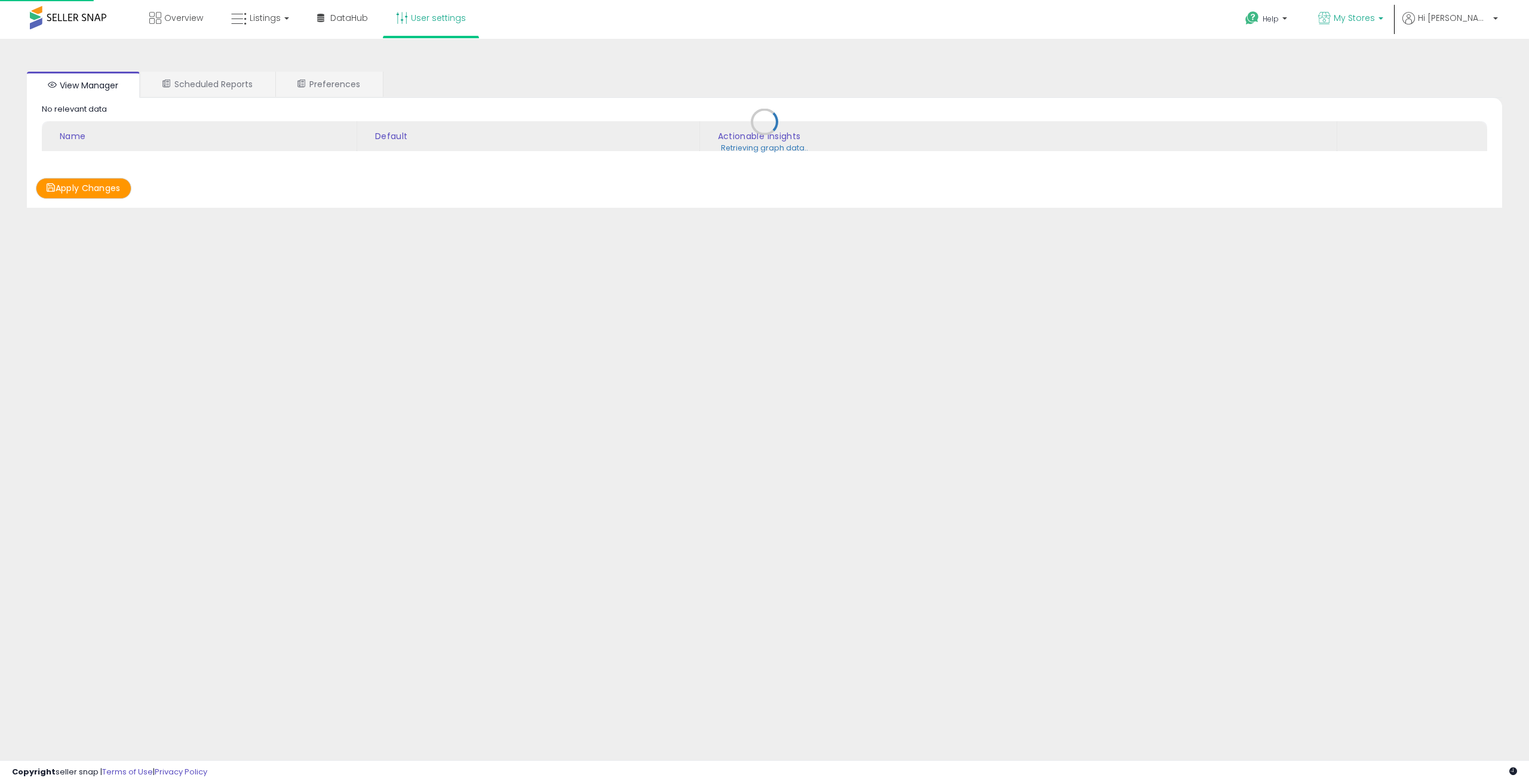
click at [1393, 8] on link "My Stores" at bounding box center [1351, 19] width 83 height 39
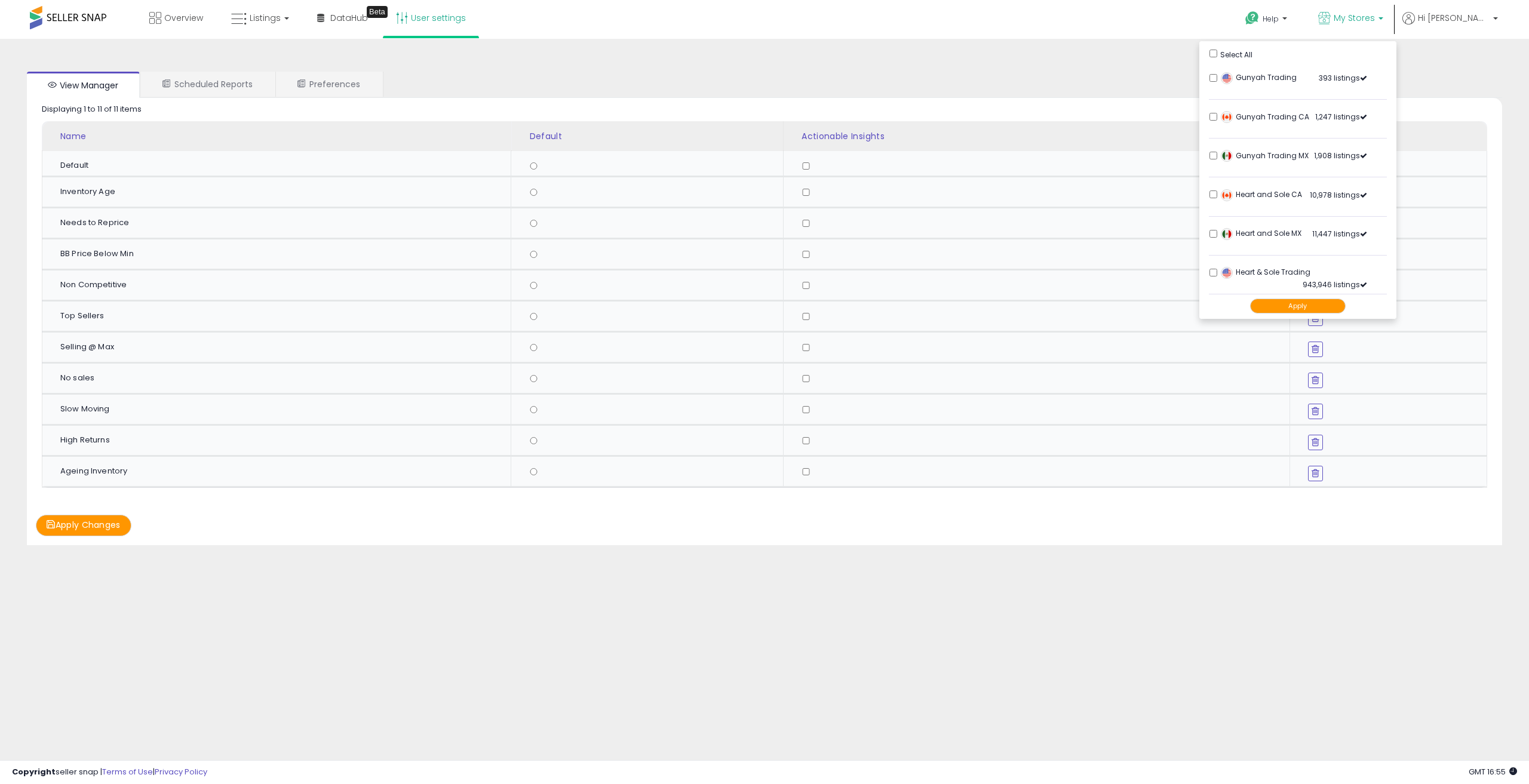
click at [1346, 303] on button "Apply" at bounding box center [1298, 306] width 95 height 15
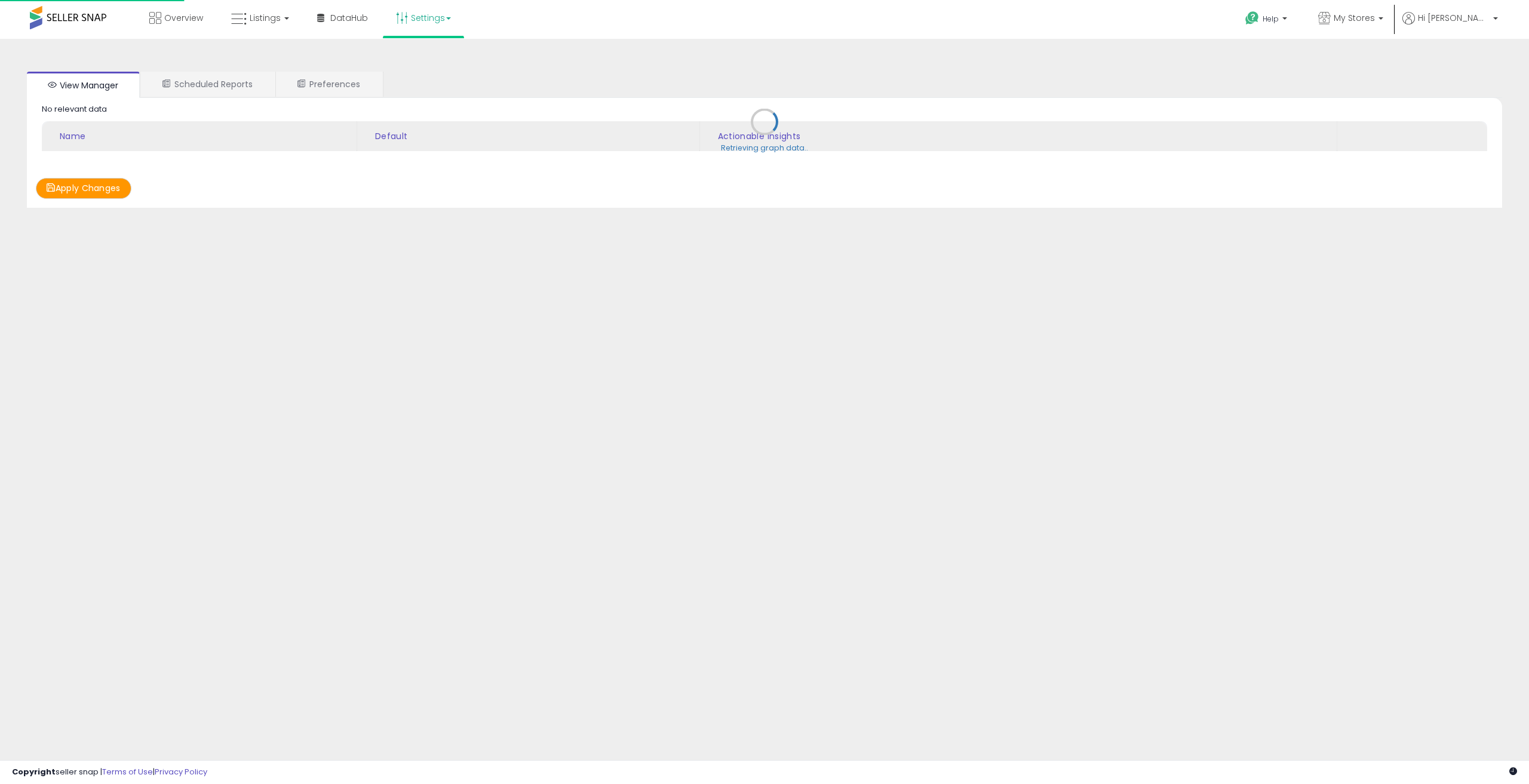
click at [449, 15] on link "Settings" at bounding box center [423, 17] width 73 height 36
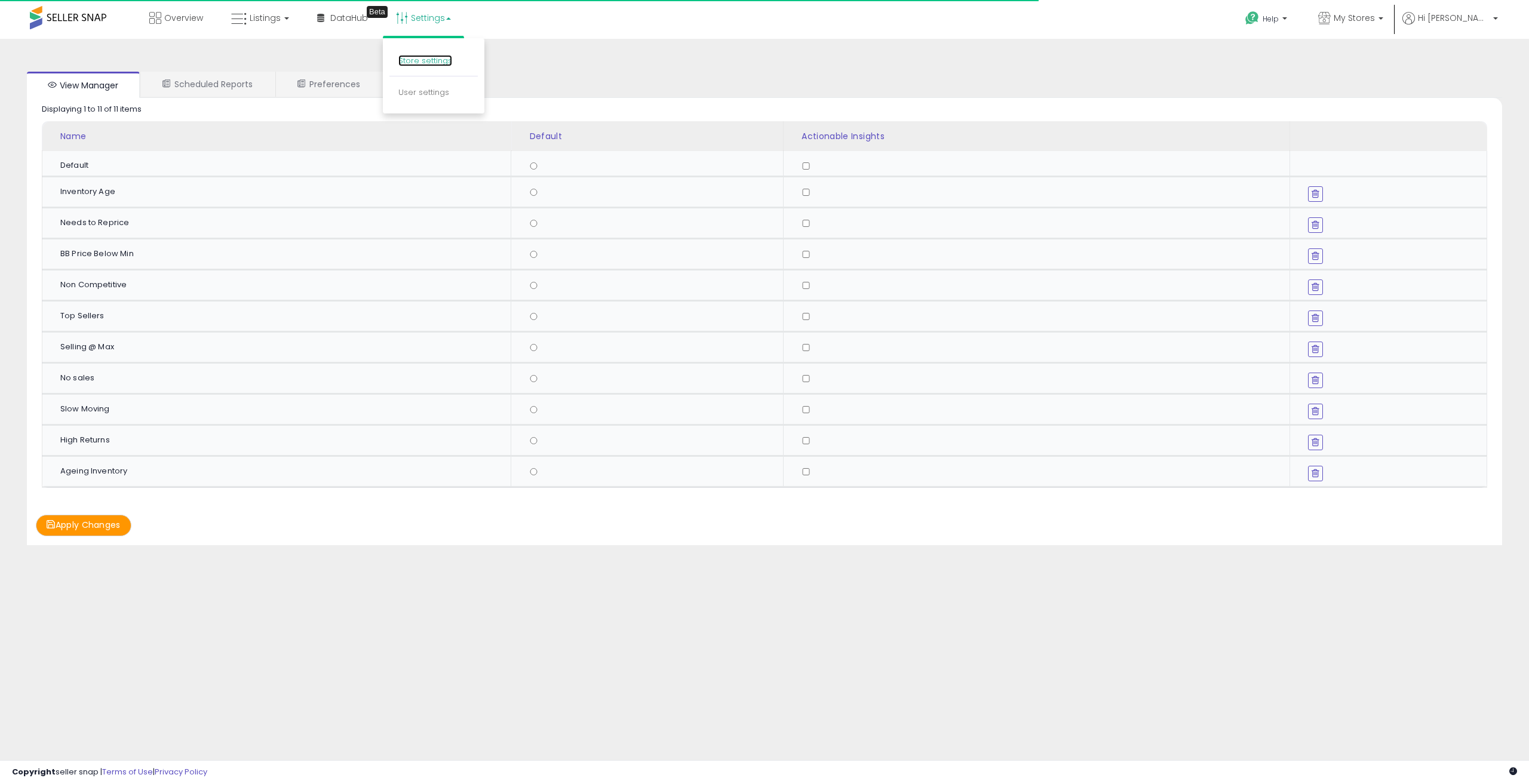
click at [441, 61] on link "Store settings" at bounding box center [425, 61] width 54 height 11
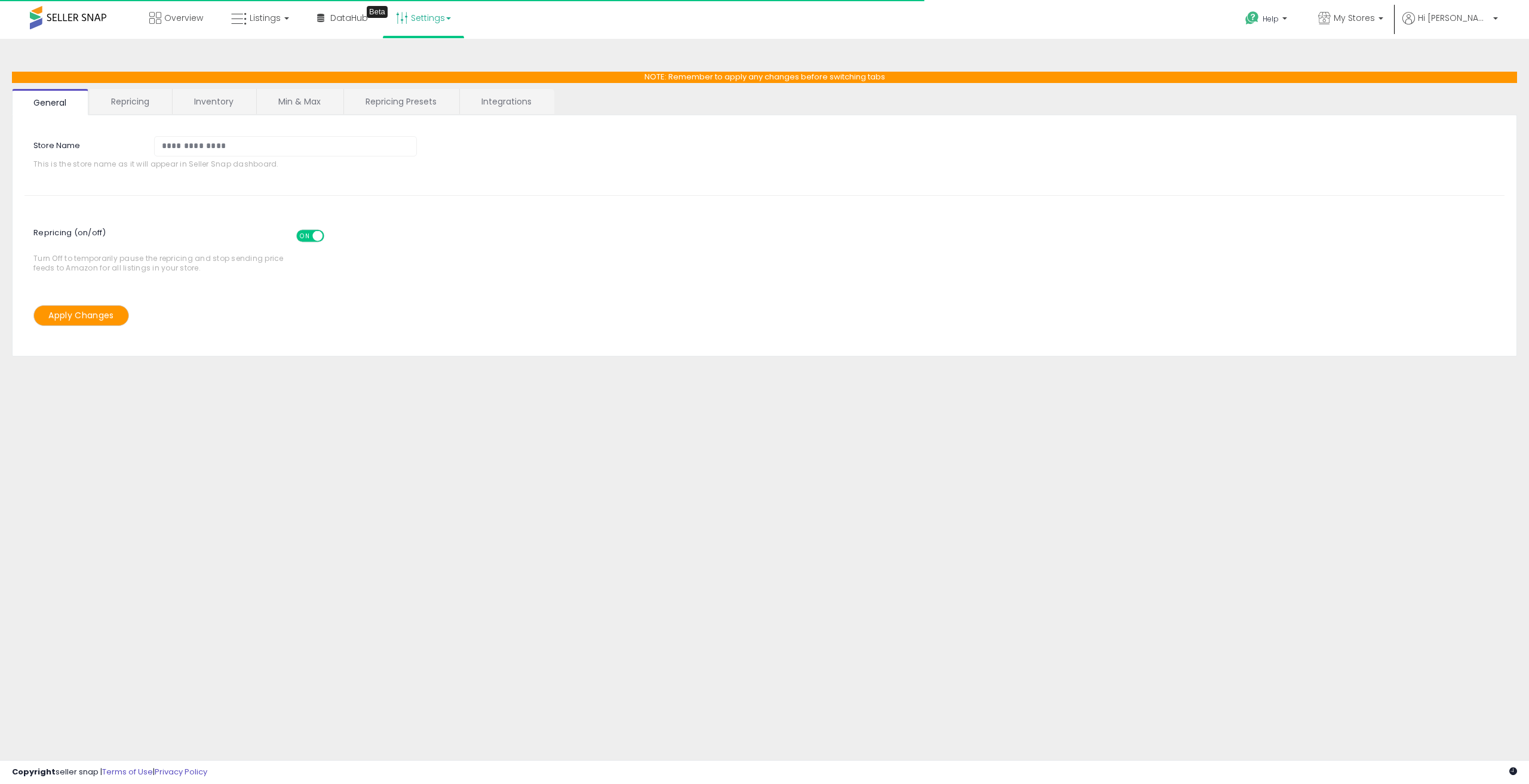
click at [508, 99] on link "Integrations" at bounding box center [507, 102] width 93 height 25
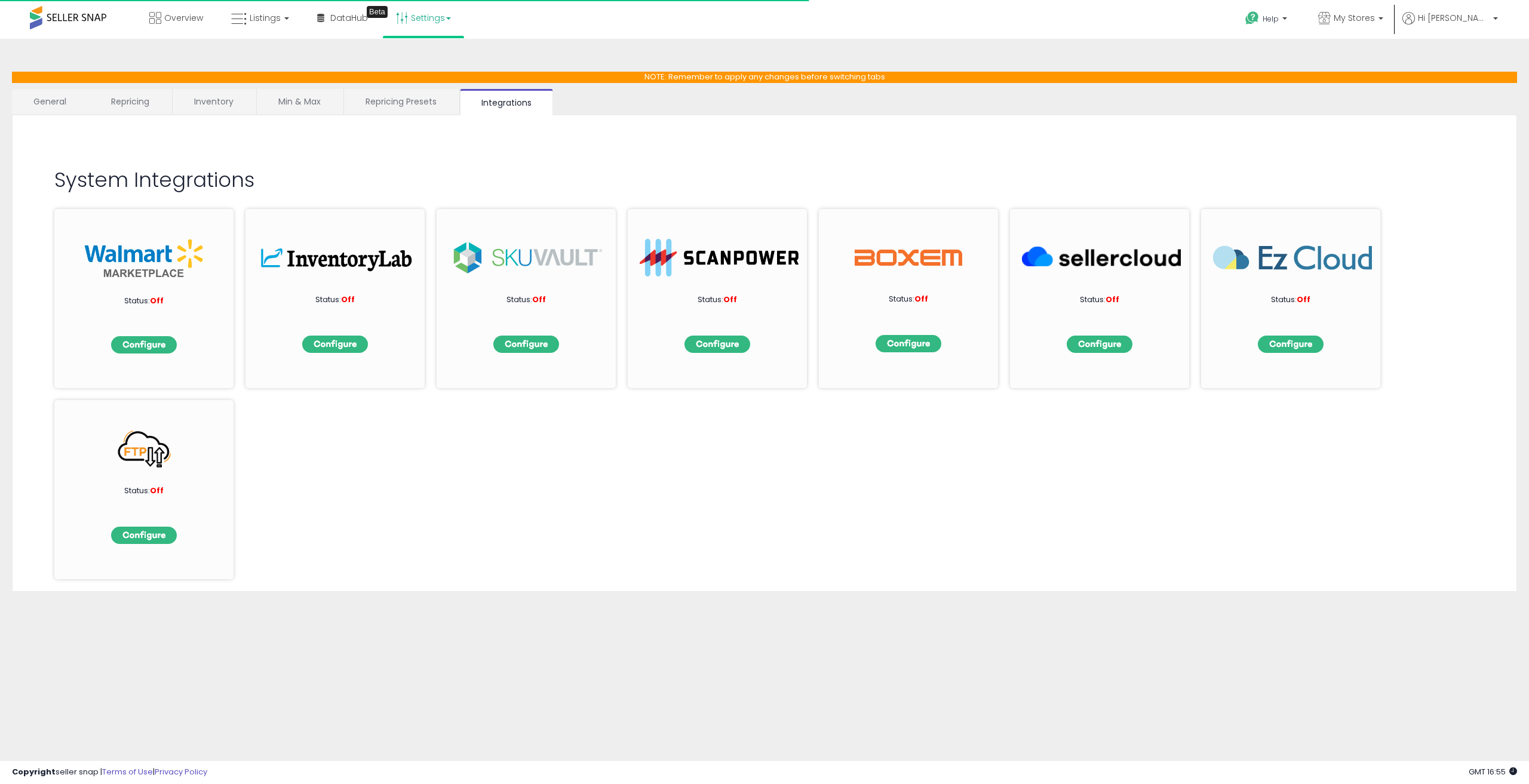
click at [398, 97] on link "Repricing Presets" at bounding box center [401, 102] width 114 height 25
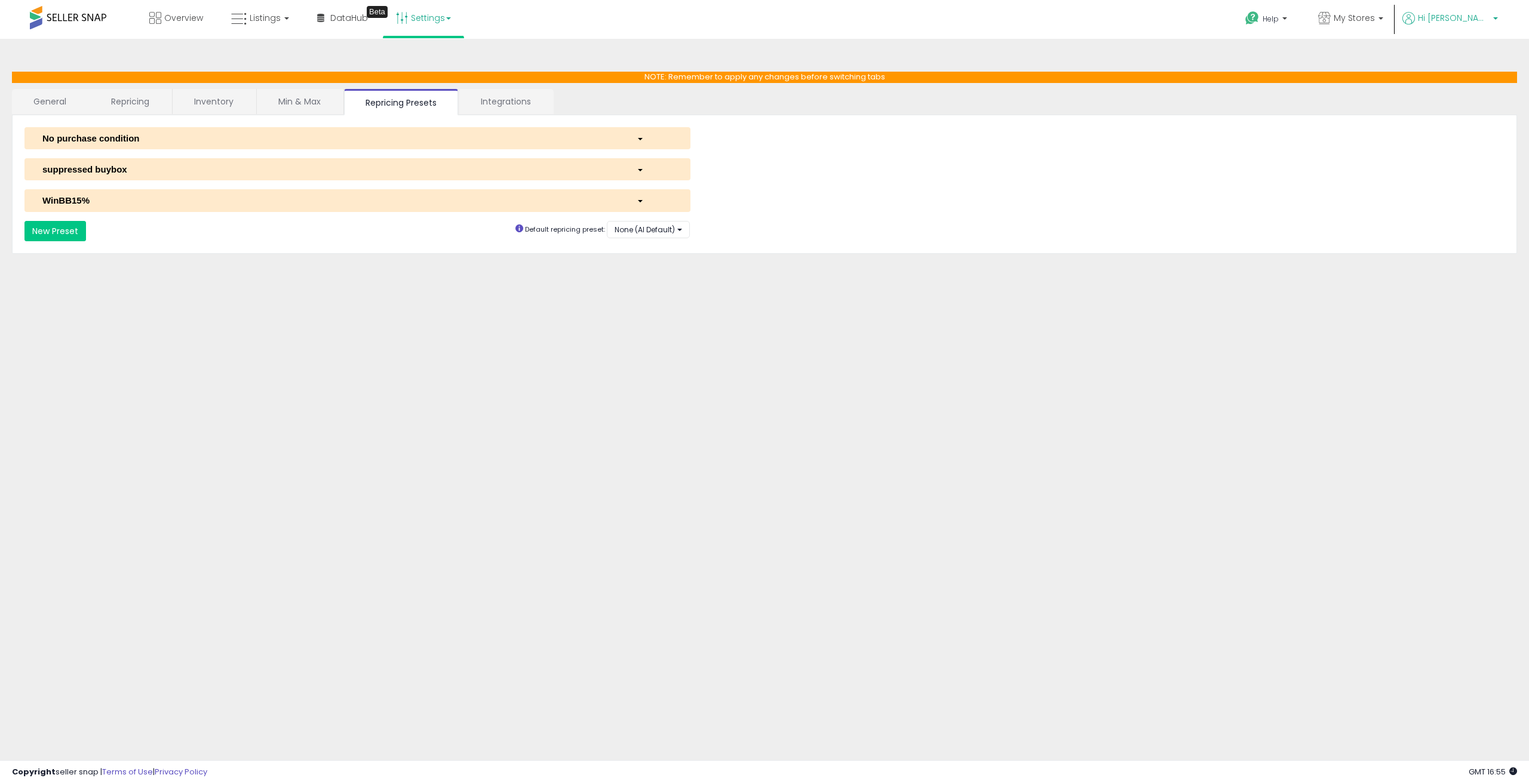
click at [1489, 22] on span "Hi [PERSON_NAME]" at bounding box center [1454, 17] width 72 height 12
click at [1450, 61] on link "Account" at bounding box center [1448, 63] width 31 height 11
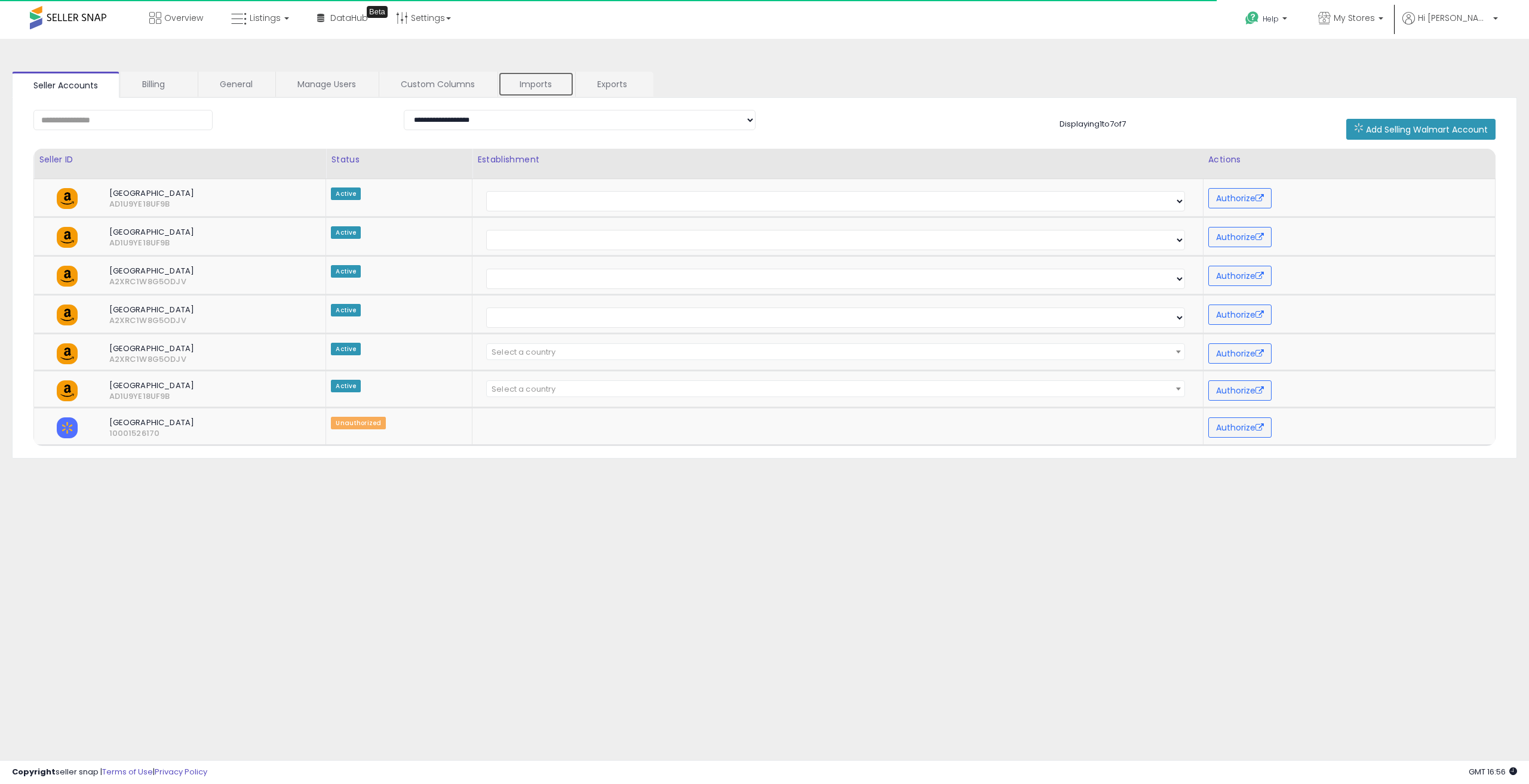
click at [535, 83] on link "Imports" at bounding box center [536, 84] width 76 height 25
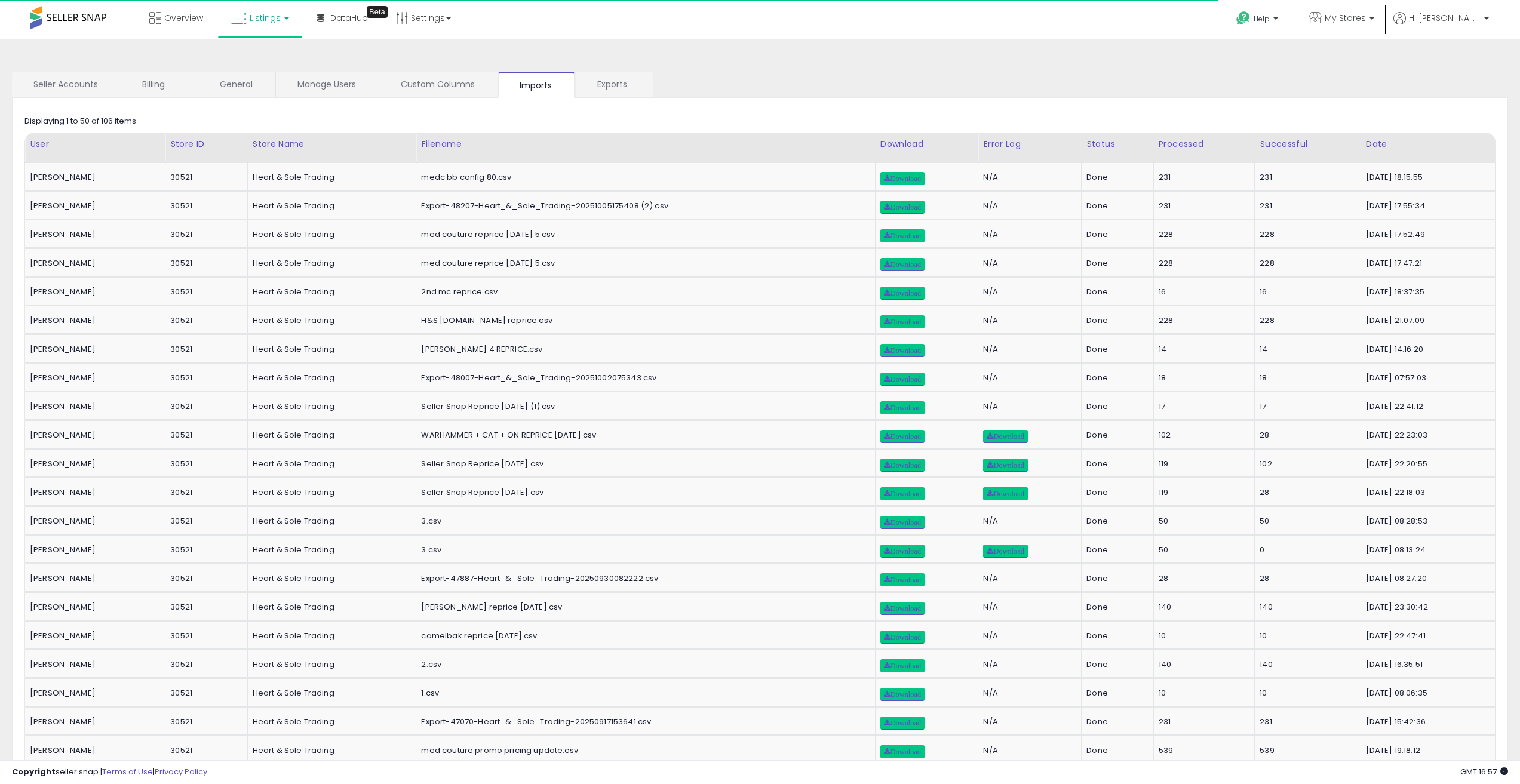
click at [284, 30] on link "Listings" at bounding box center [260, 17] width 76 height 36
click at [429, 24] on link "Settings" at bounding box center [423, 17] width 73 height 36
click at [425, 22] on link "Settings" at bounding box center [423, 17] width 73 height 36
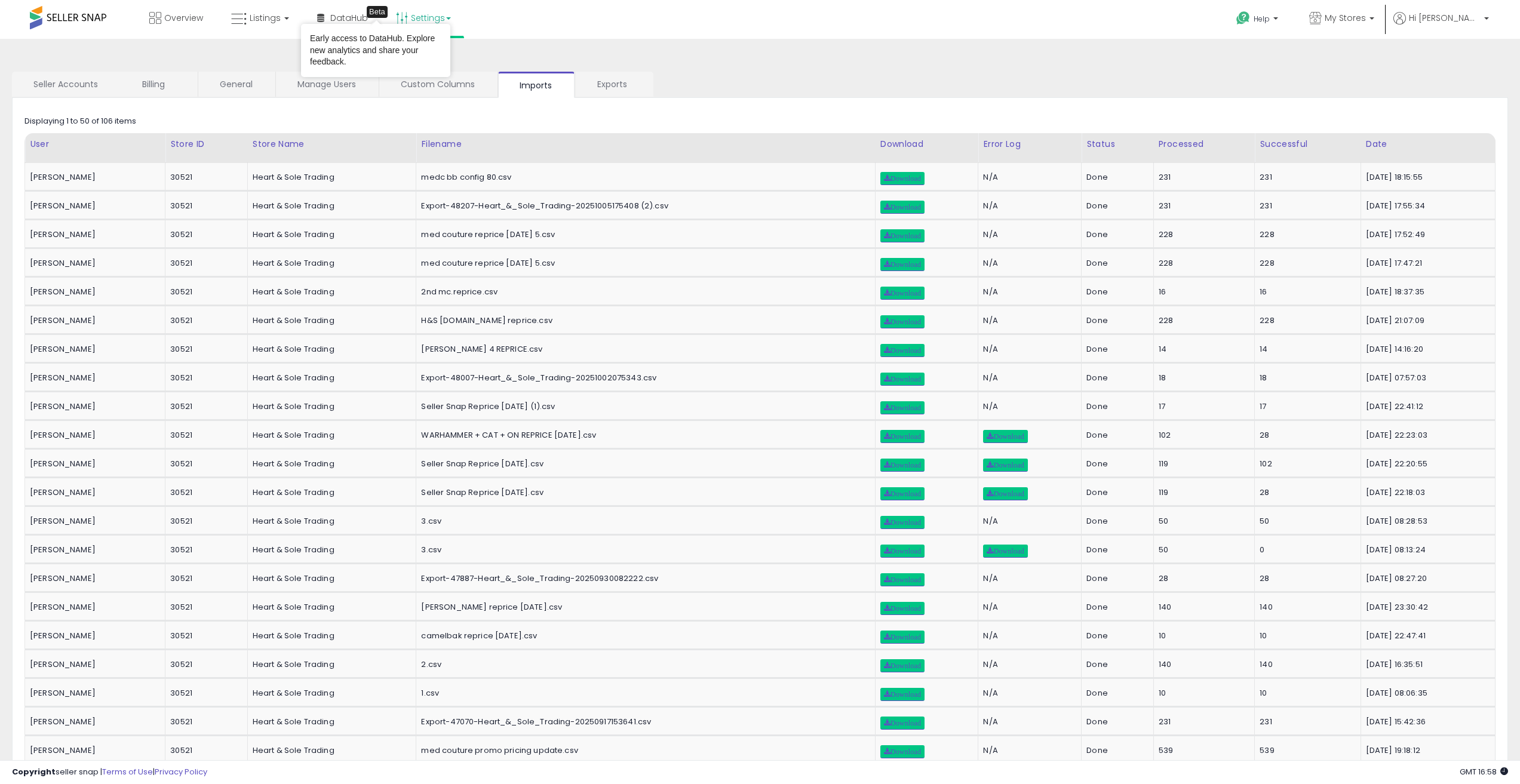
click at [451, 19] on link "Settings" at bounding box center [423, 17] width 73 height 36
click at [430, 58] on link "Store settings" at bounding box center [425, 61] width 54 height 11
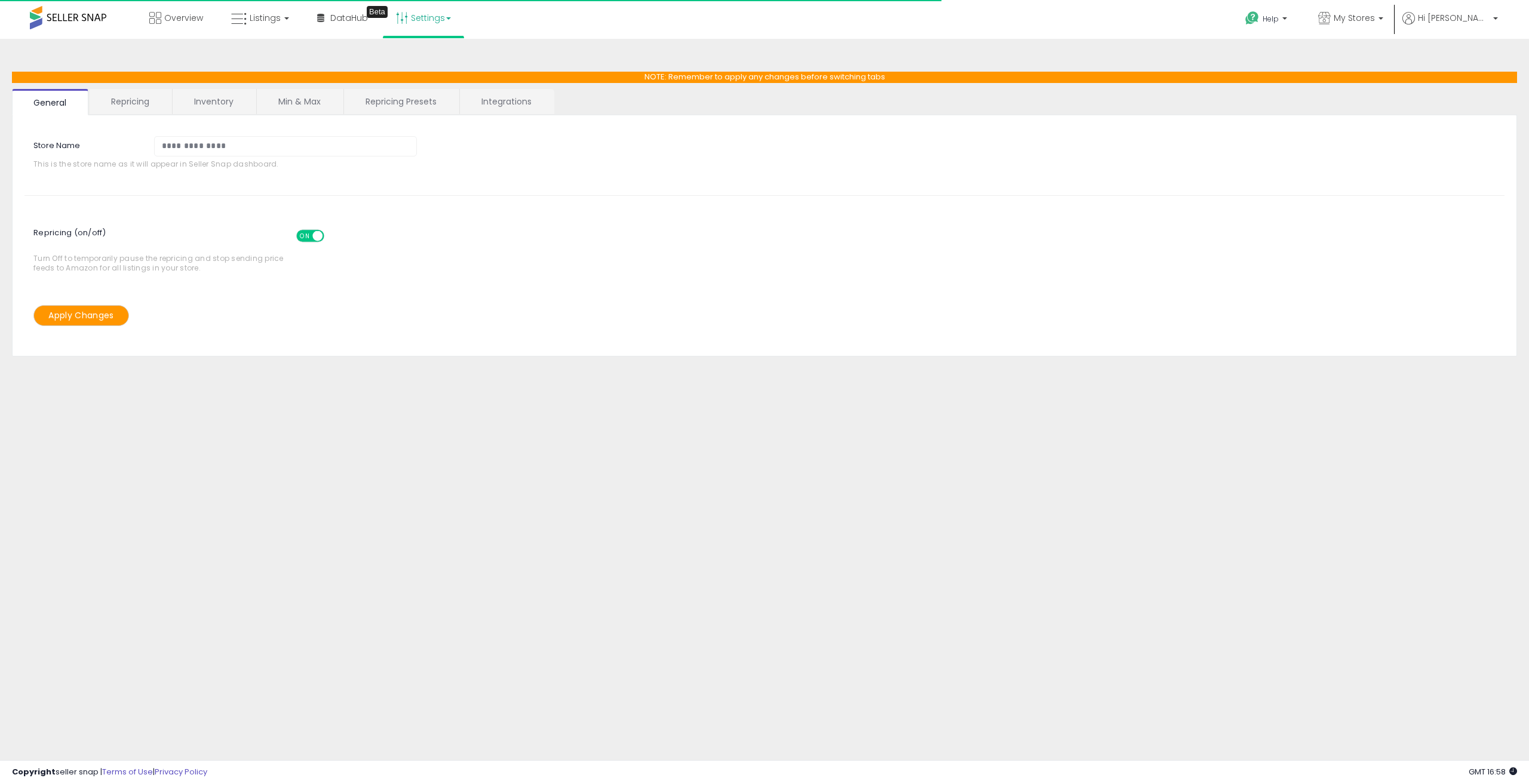
click at [413, 99] on link "Repricing Presets" at bounding box center [401, 102] width 114 height 25
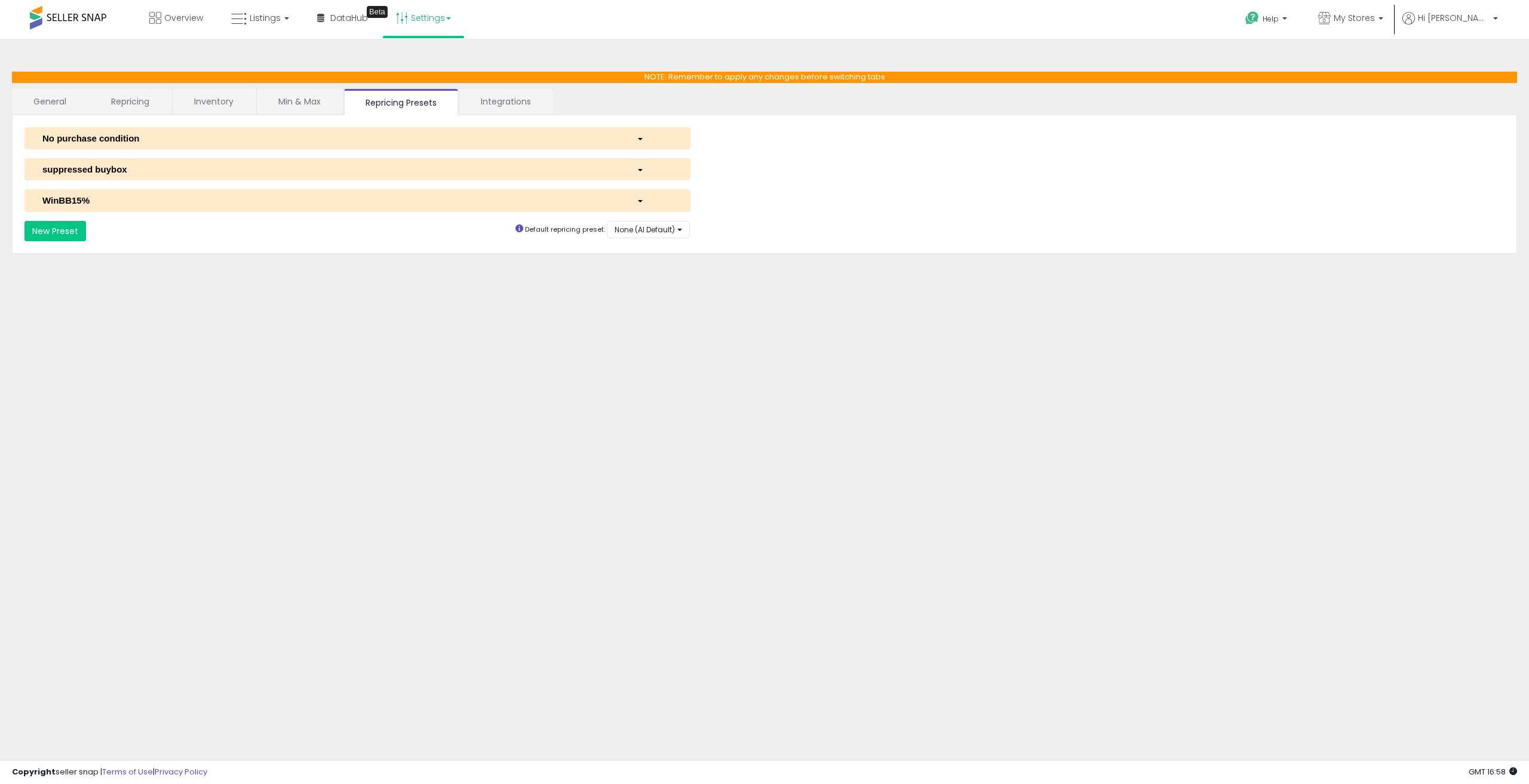
click at [236, 144] on div "No purchase condition" at bounding box center [331, 139] width 595 height 13
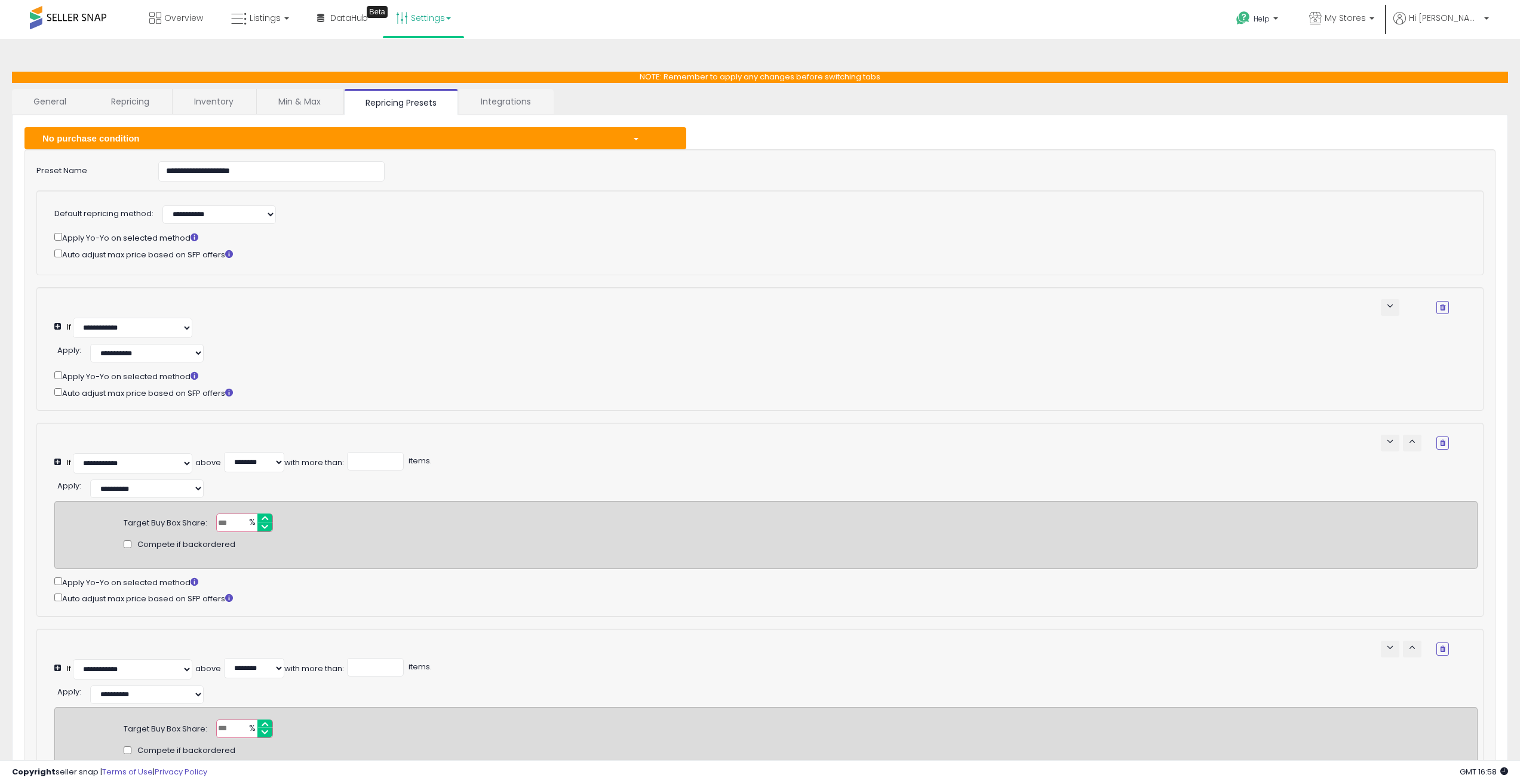
click at [236, 144] on div "No purchase condition" at bounding box center [329, 139] width 590 height 13
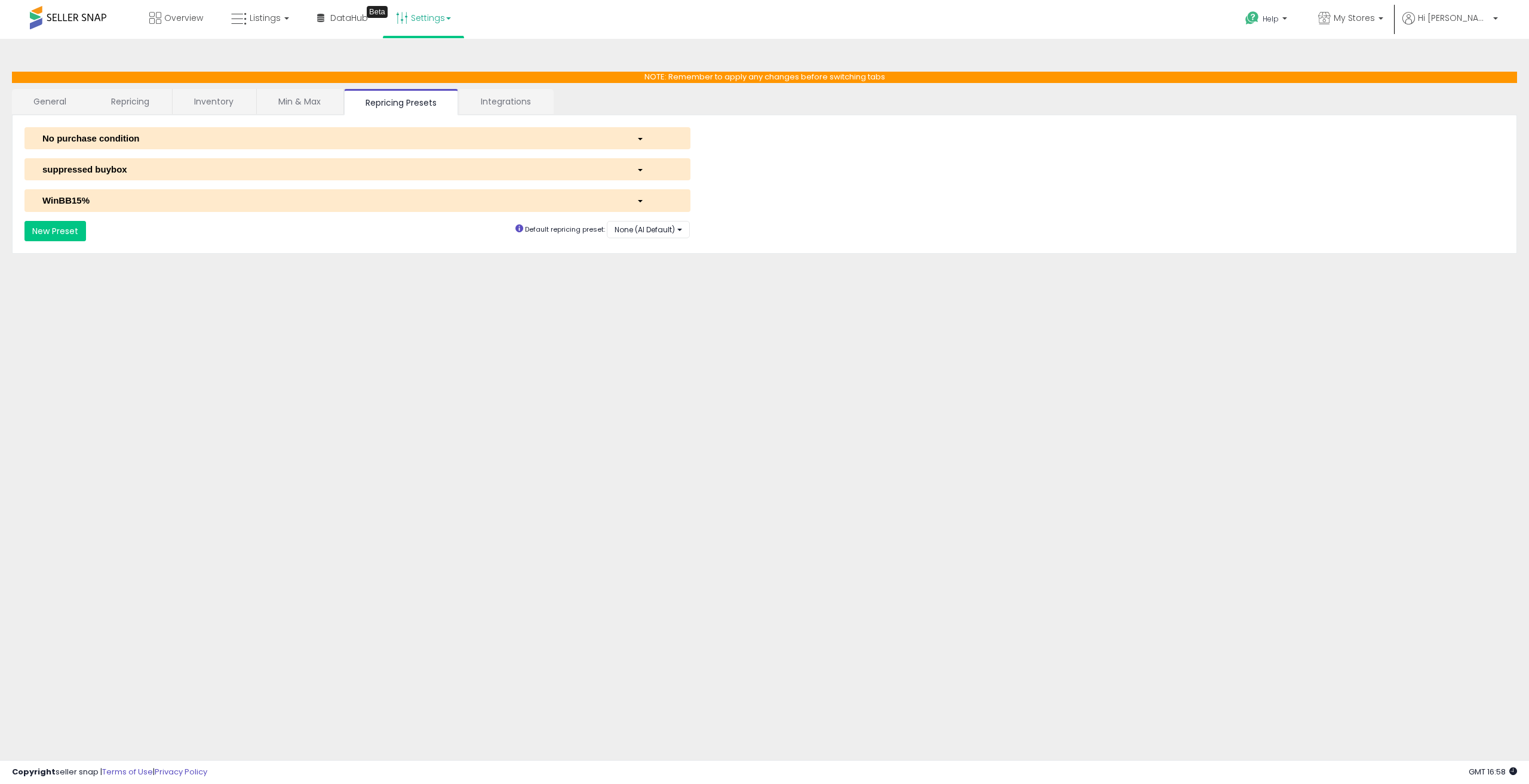
click at [203, 170] on div "suppressed buybox" at bounding box center [331, 169] width 595 height 13
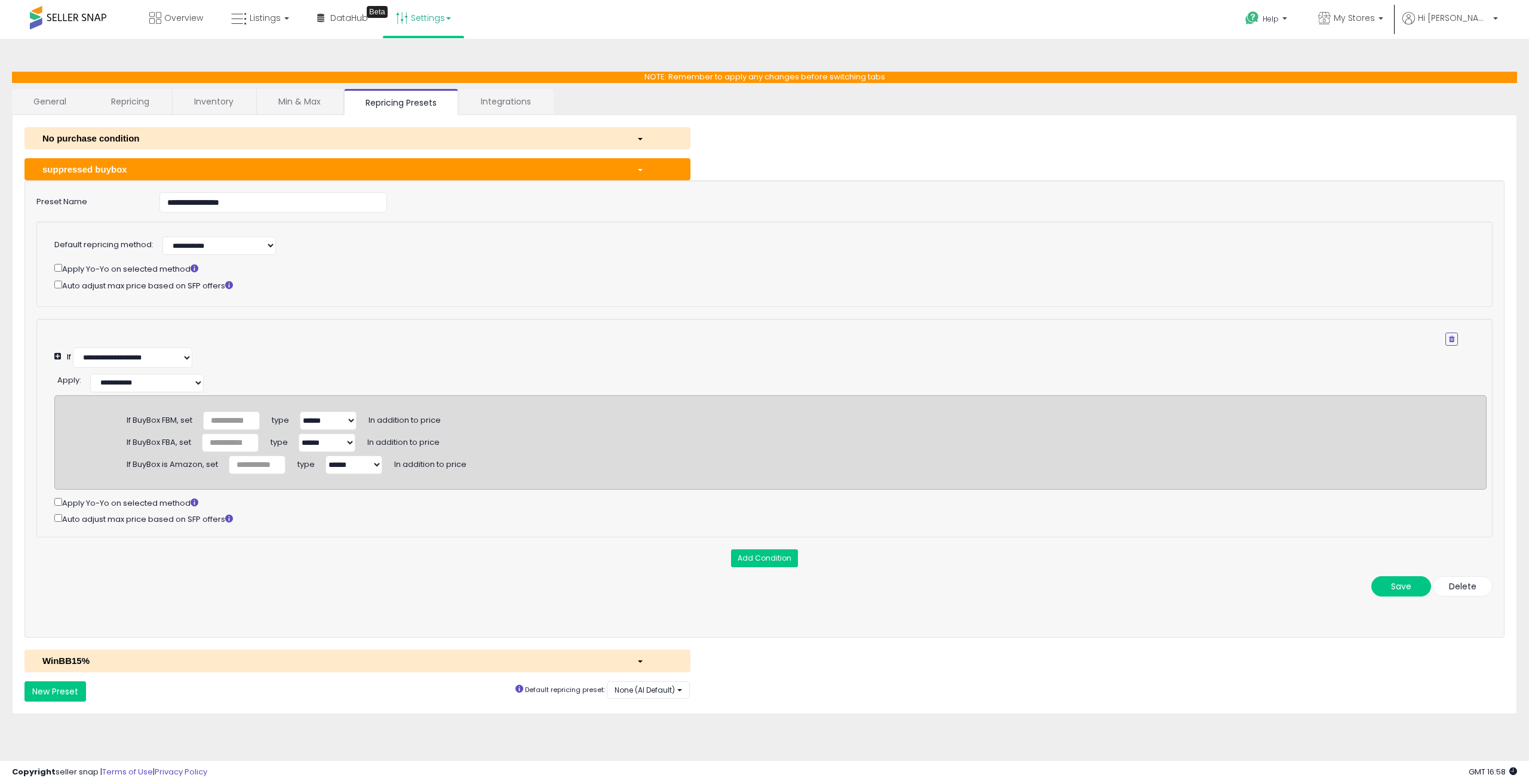
click at [203, 170] on div "suppressed buybox" at bounding box center [331, 169] width 595 height 13
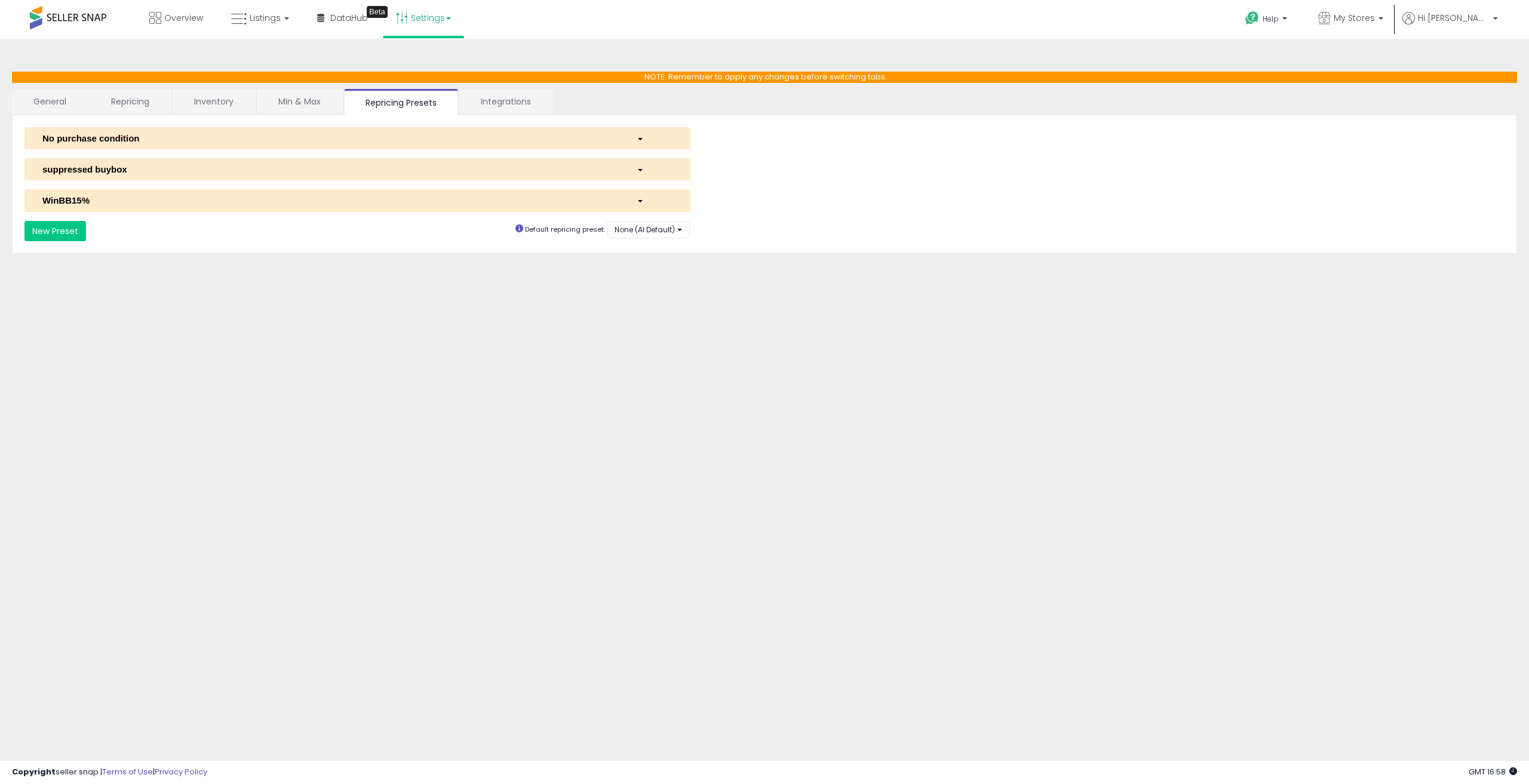
click at [173, 206] on div "WinBB15%" at bounding box center [331, 201] width 595 height 13
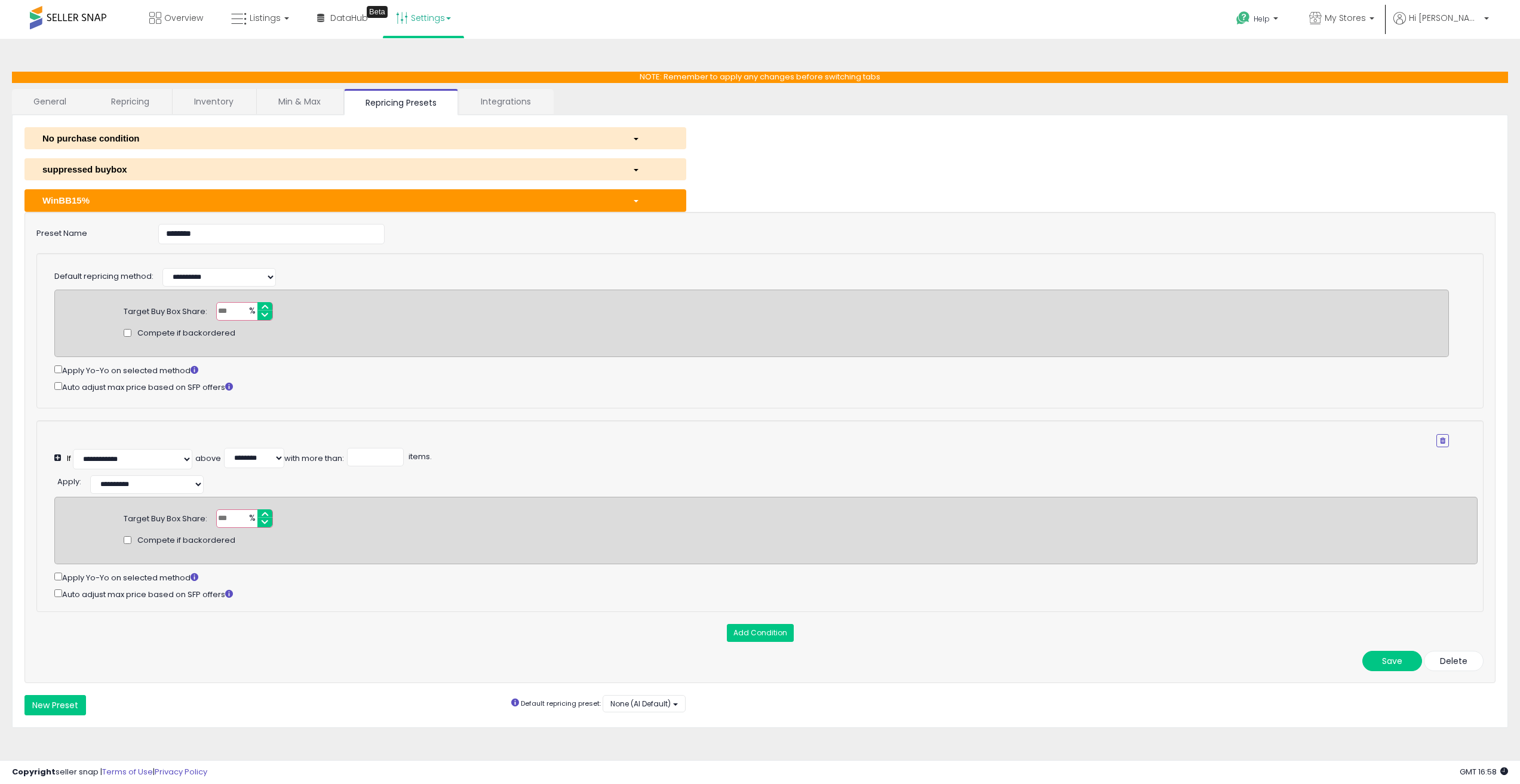
click at [173, 206] on div "WinBB15%" at bounding box center [329, 201] width 590 height 13
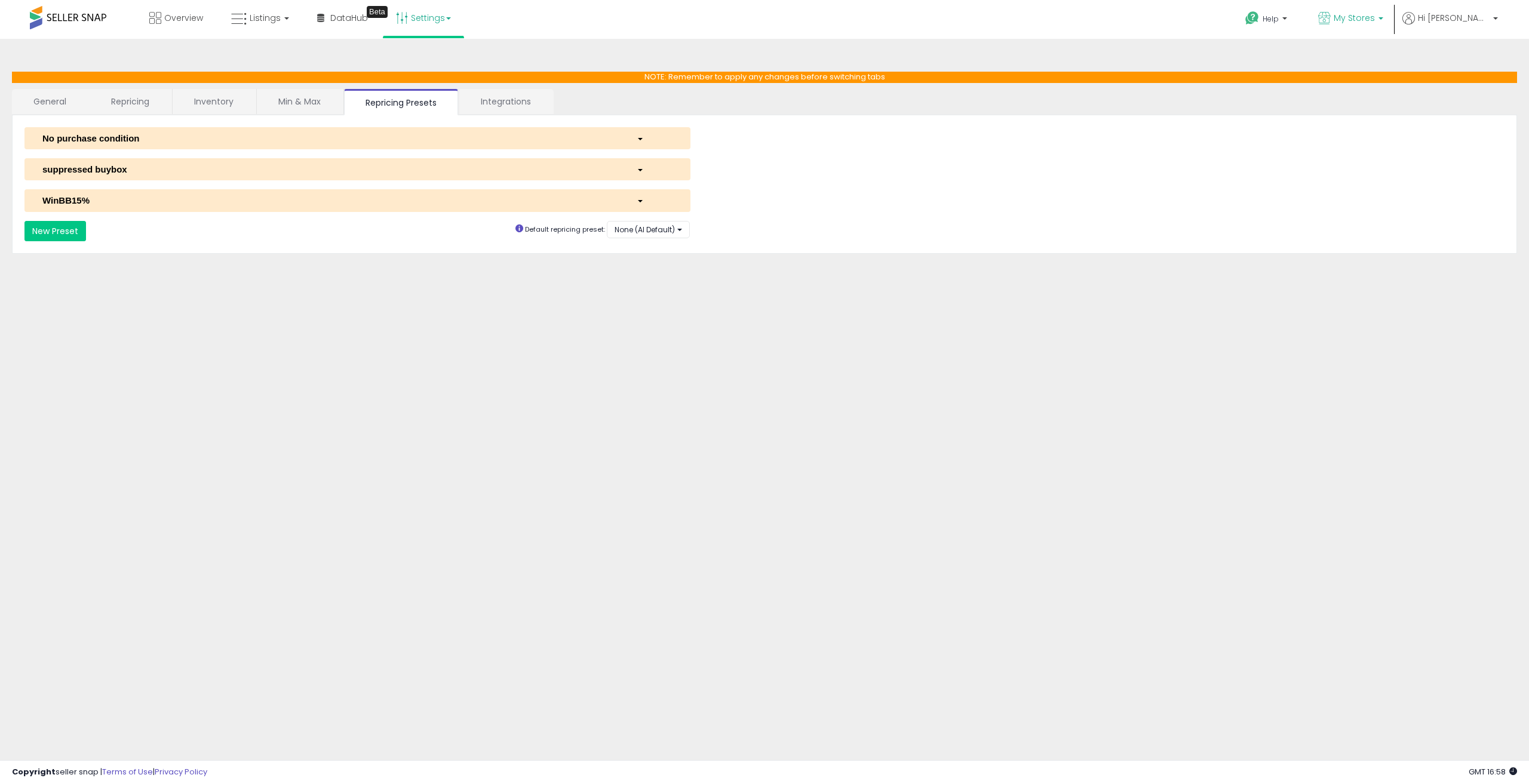
click at [1393, 20] on link "My Stores" at bounding box center [1351, 19] width 83 height 39
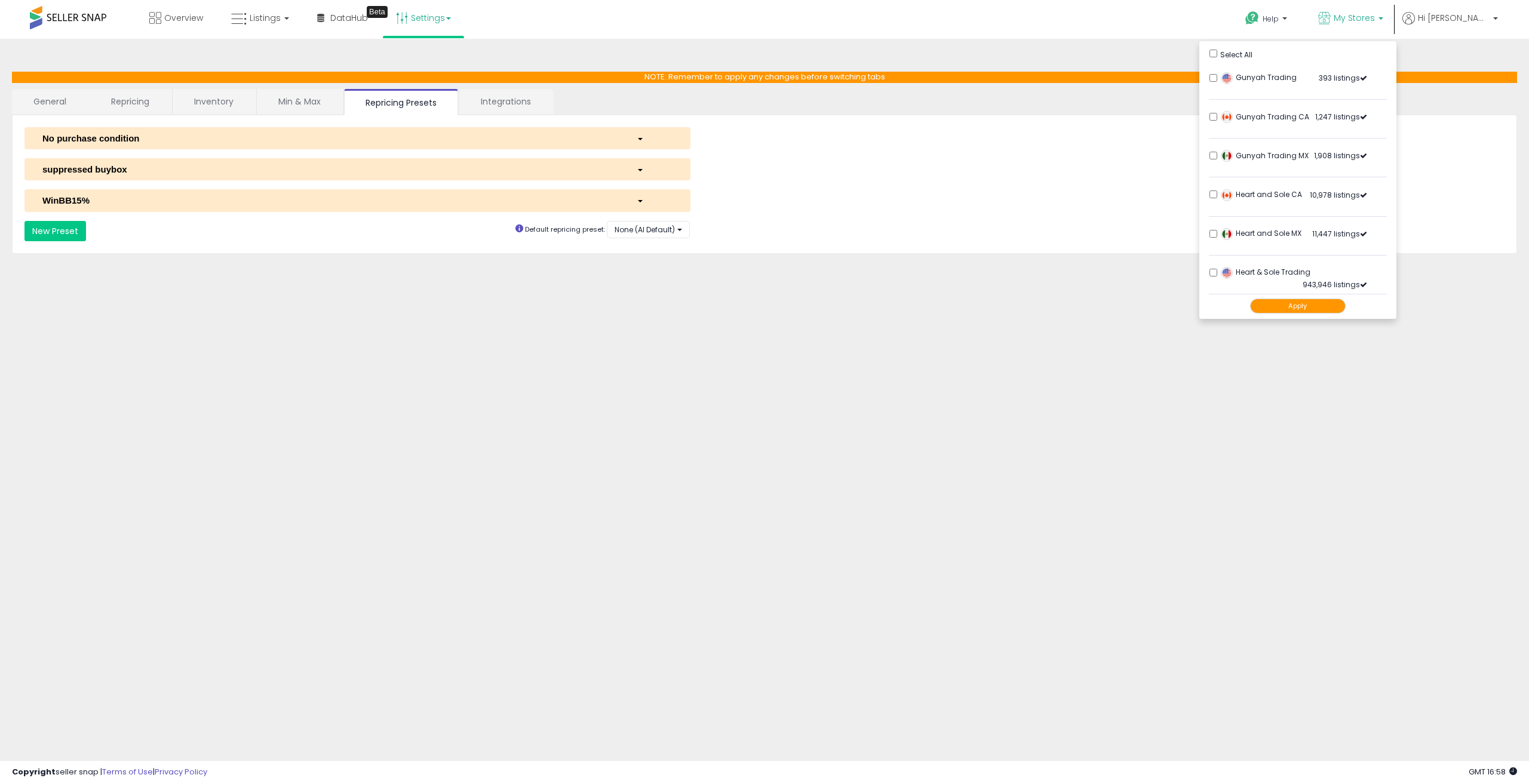
click at [1346, 311] on button "Apply" at bounding box center [1298, 306] width 95 height 15
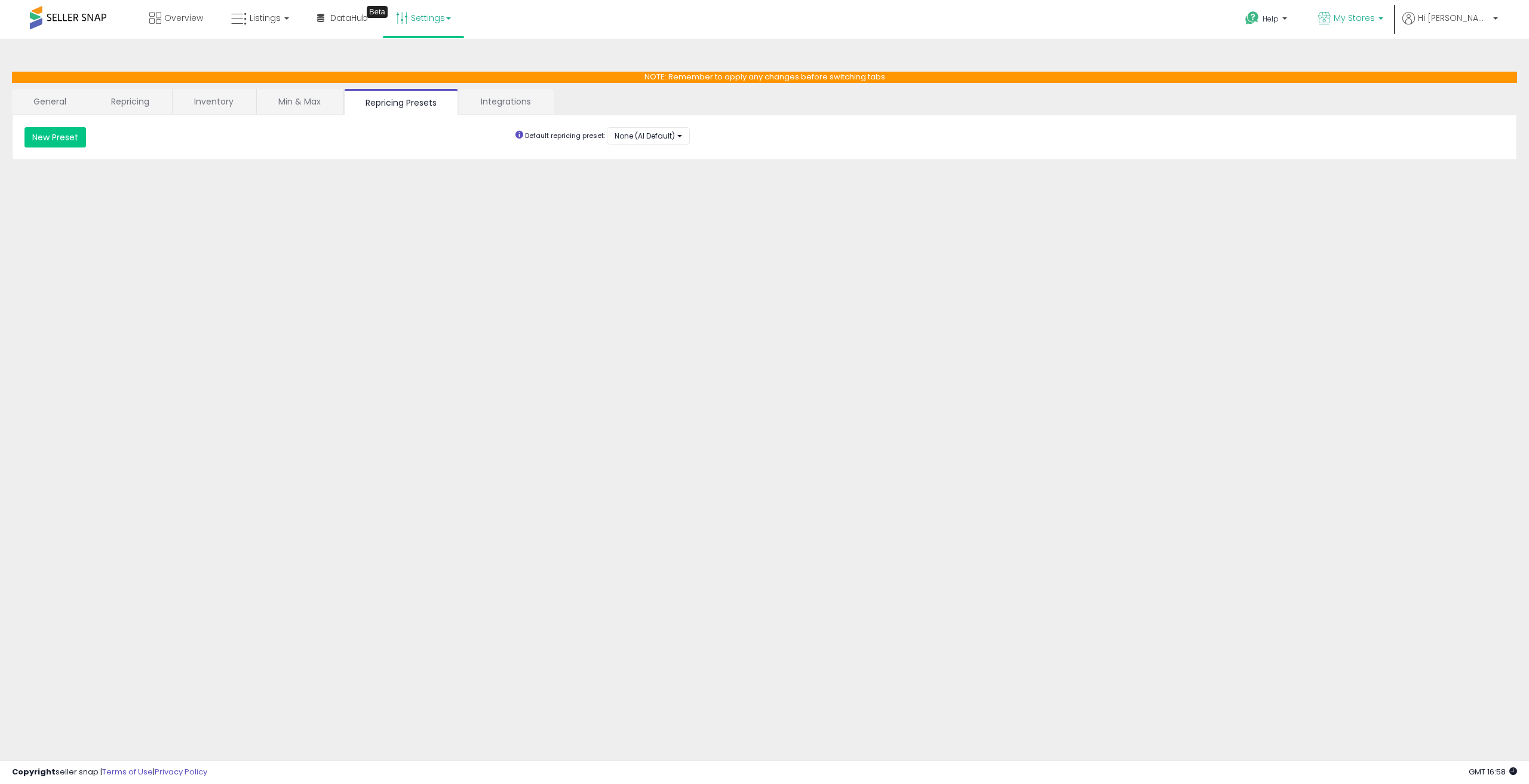
click at [1375, 15] on span "My Stores" at bounding box center [1354, 17] width 41 height 12
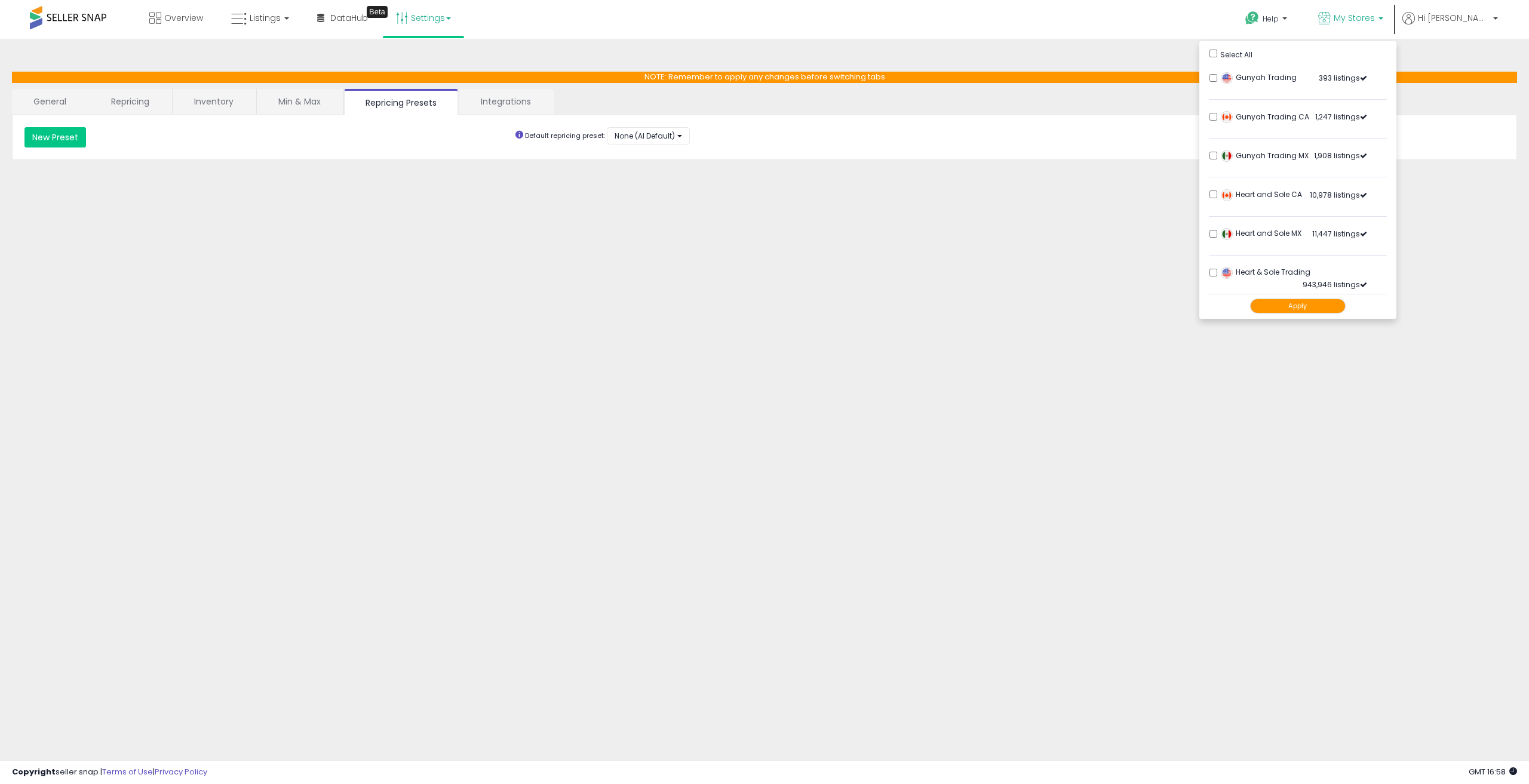
click at [1255, 151] on li "Gunyah Trading MX 1,908 listings" at bounding box center [1298, 159] width 178 height 37
click at [1346, 308] on button "Apply" at bounding box center [1298, 306] width 95 height 15
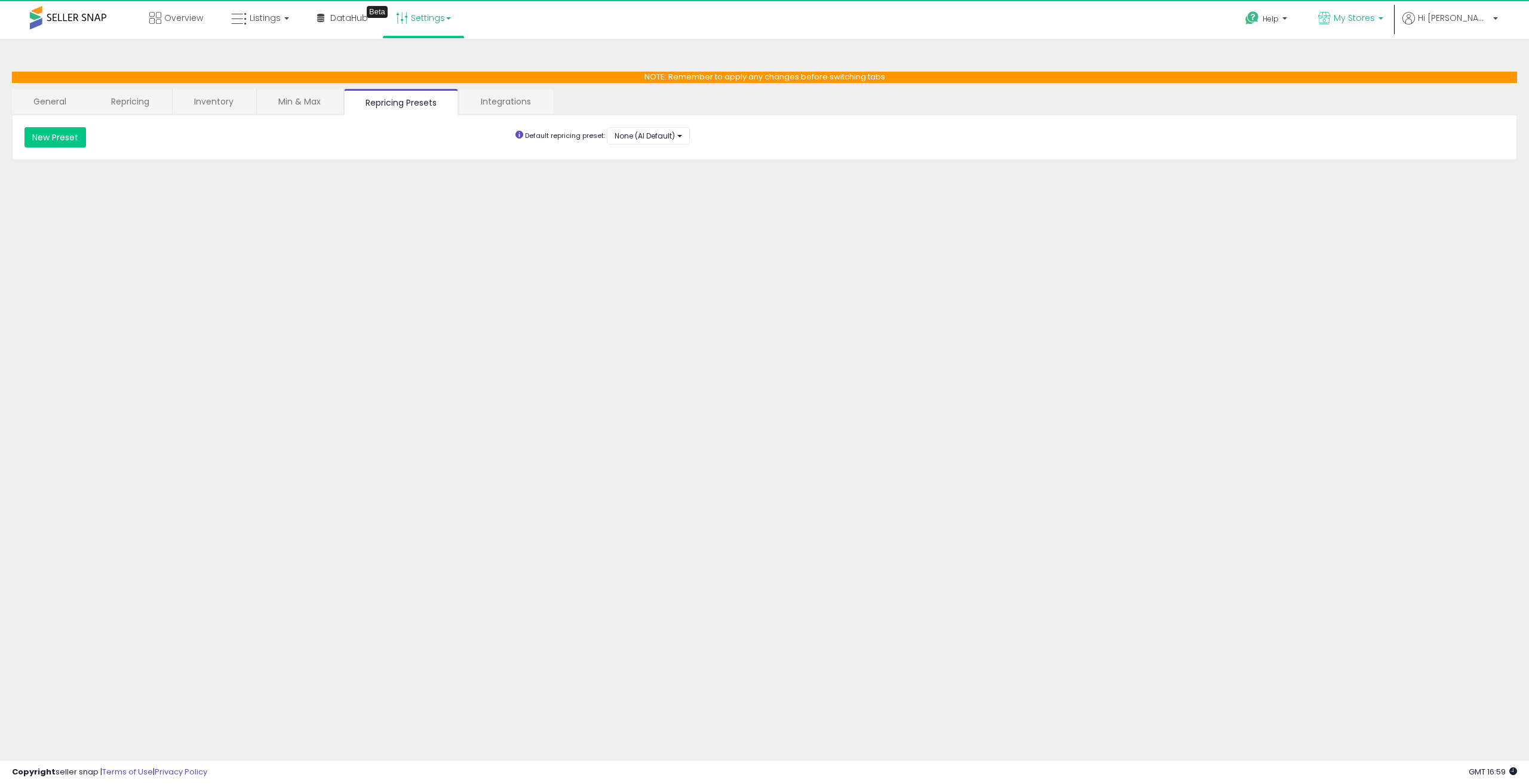
click at [1393, 10] on link "My Stores" at bounding box center [1351, 19] width 83 height 39
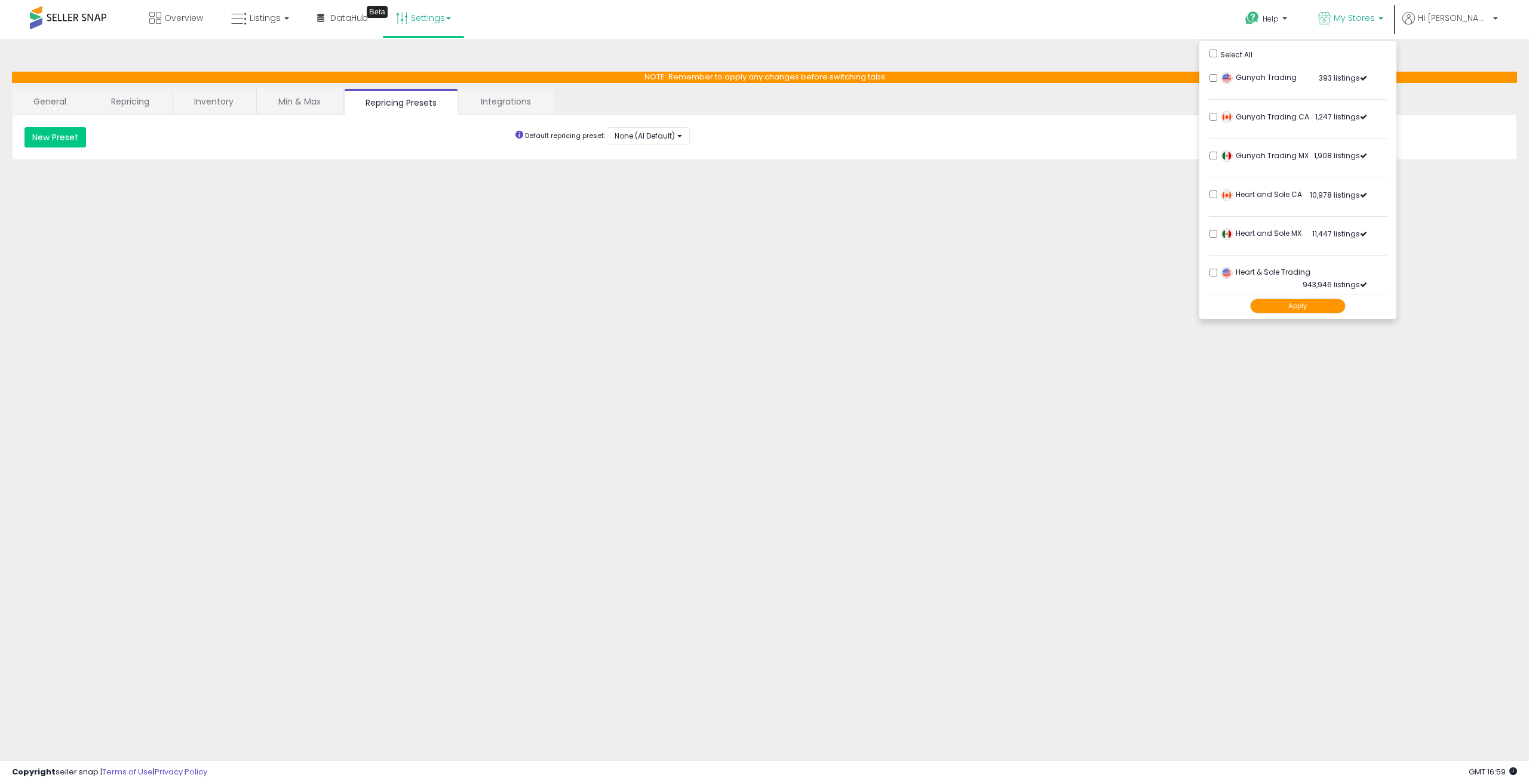
click at [1340, 308] on button "Apply" at bounding box center [1298, 306] width 95 height 15
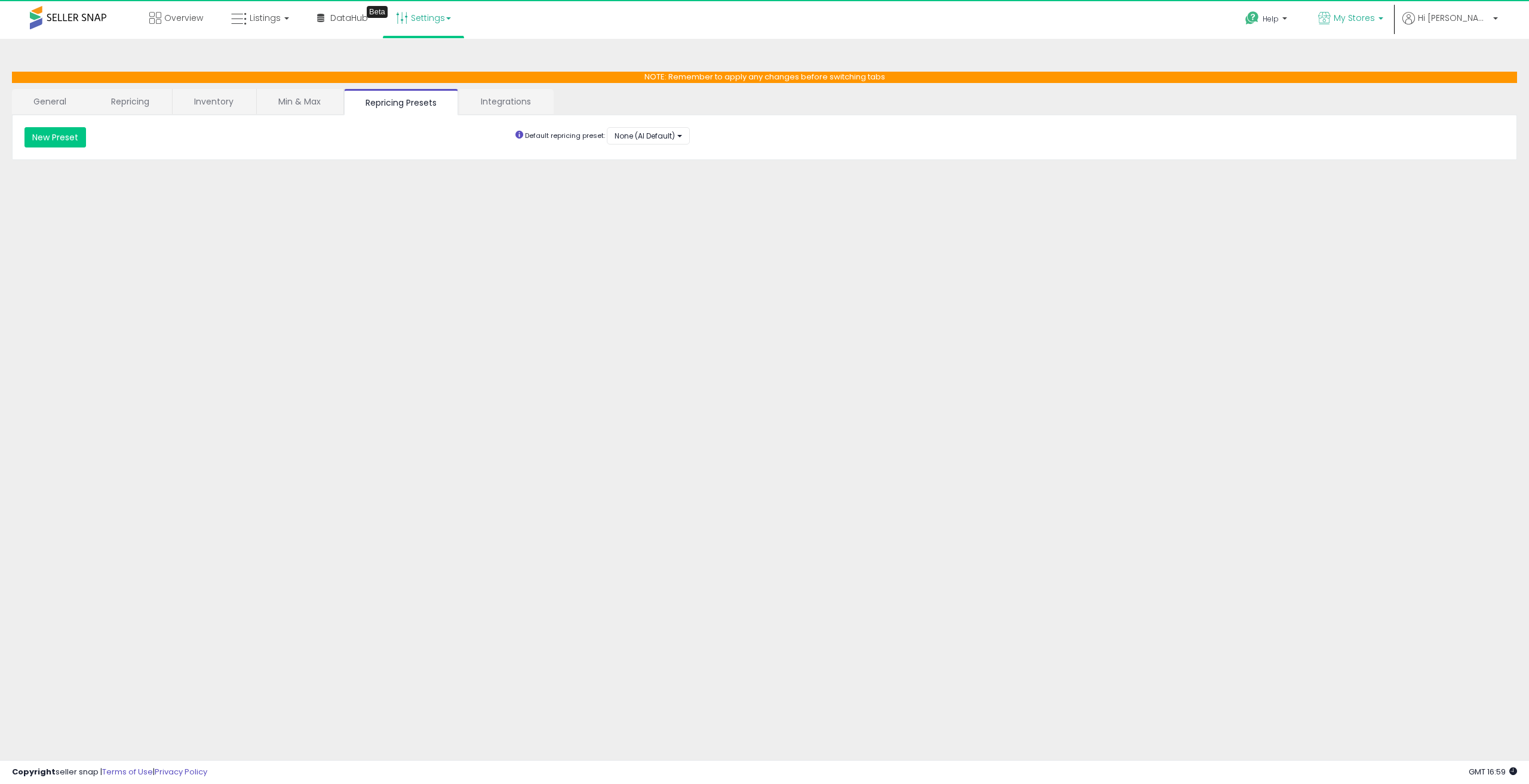
click at [1393, 27] on link "My Stores" at bounding box center [1351, 19] width 83 height 39
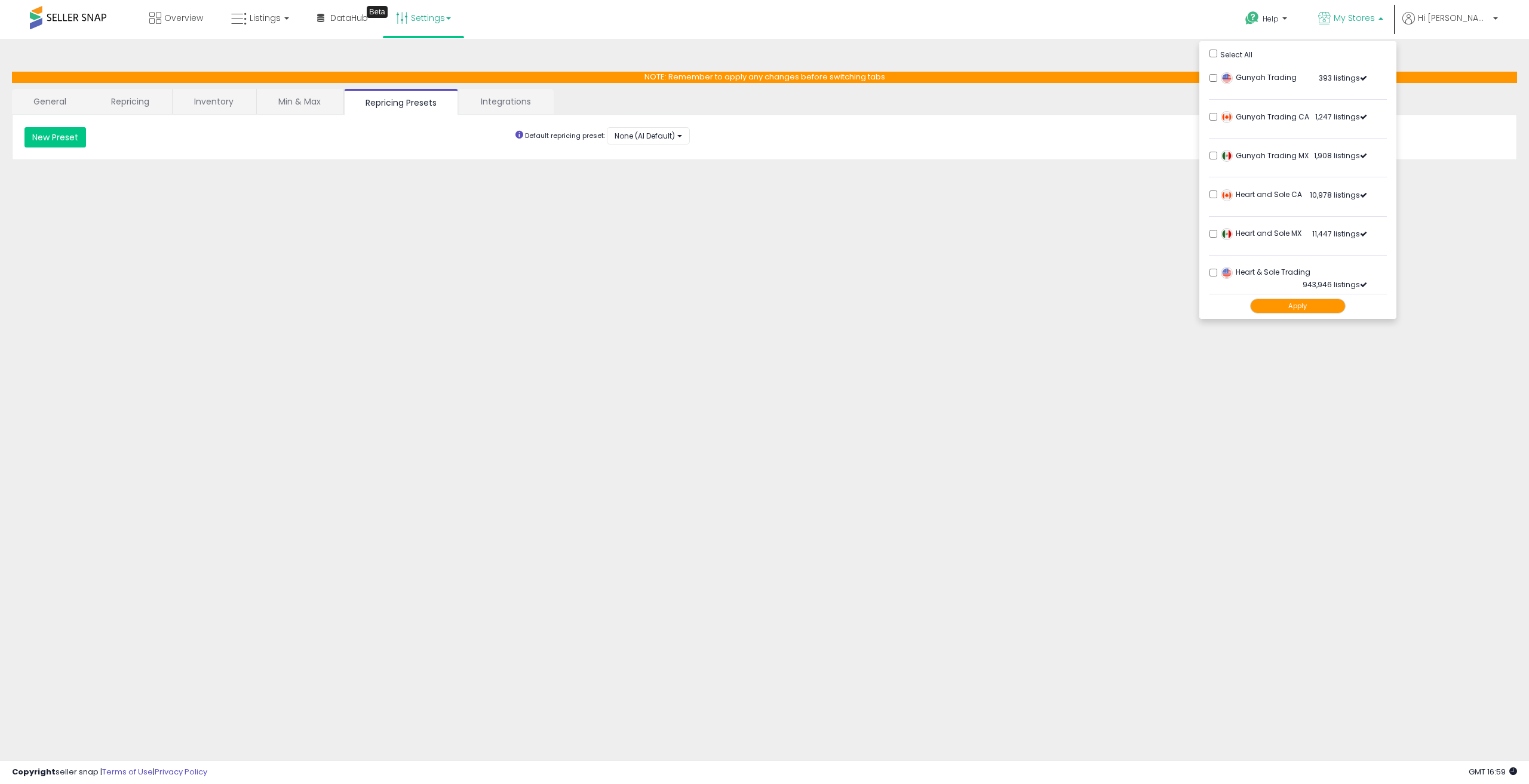
click at [1393, 27] on link "My Stores" at bounding box center [1351, 19] width 83 height 39
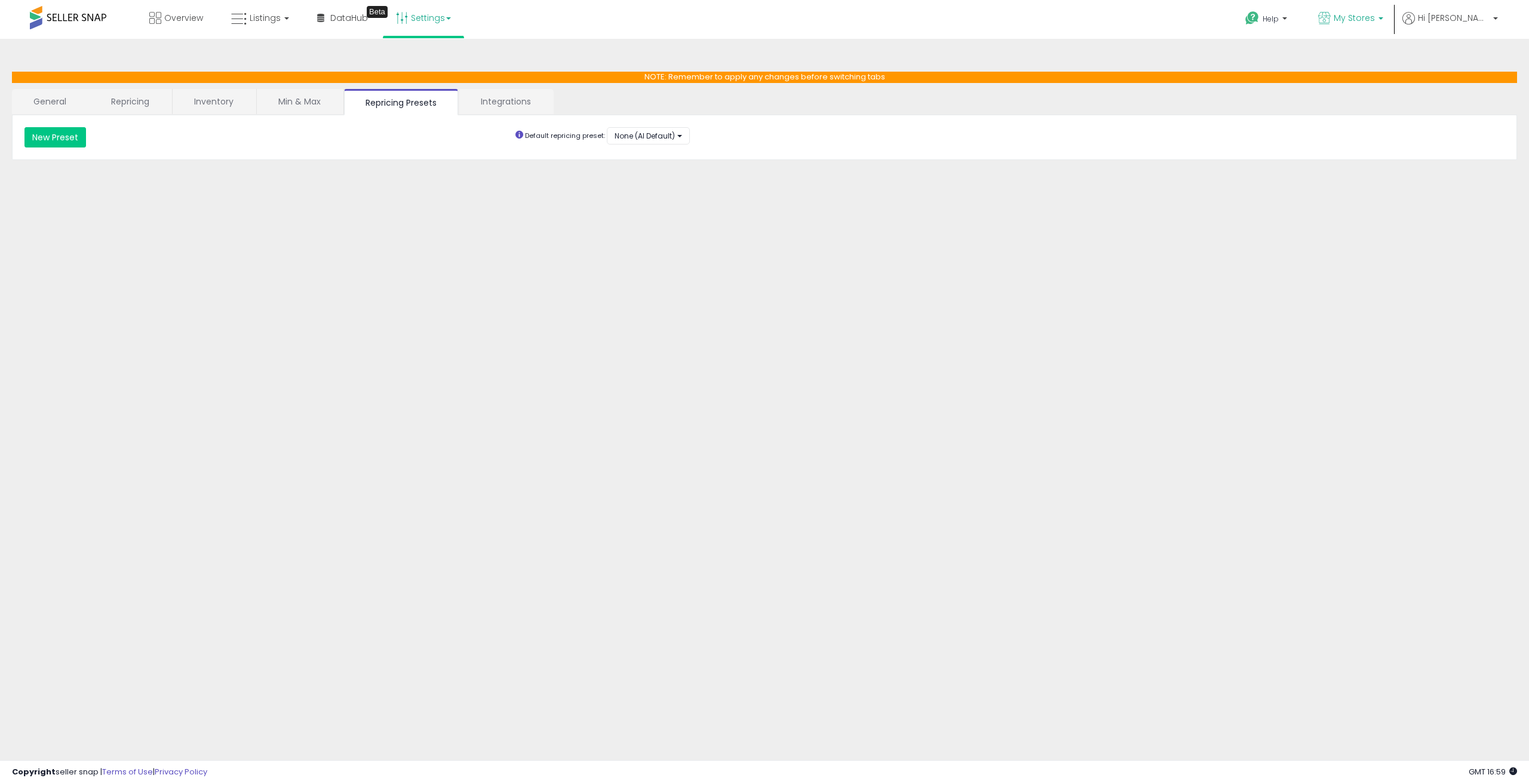
click at [1375, 23] on span "My Stores" at bounding box center [1354, 17] width 41 height 12
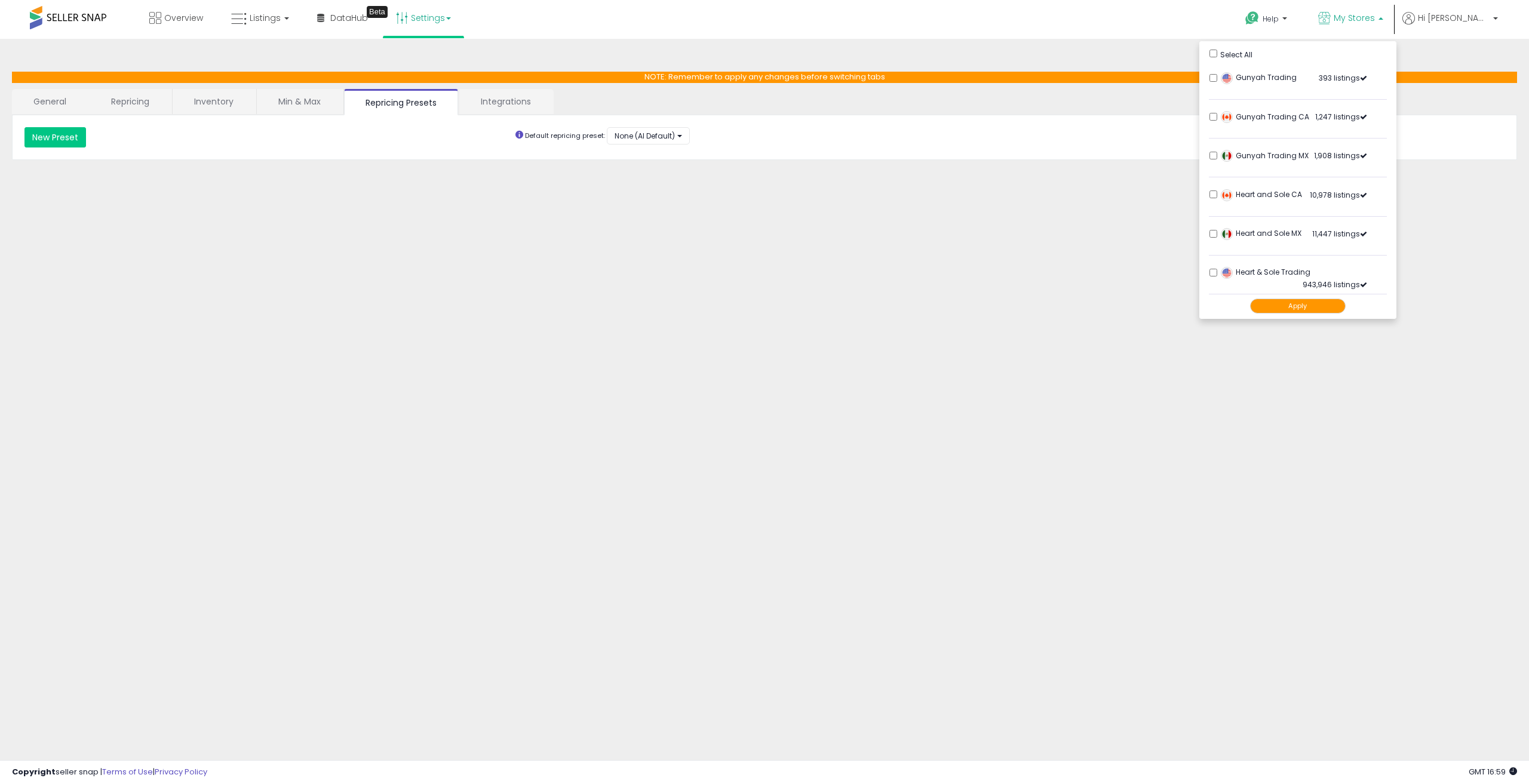
click at [1375, 22] on span "My Stores" at bounding box center [1354, 17] width 41 height 12
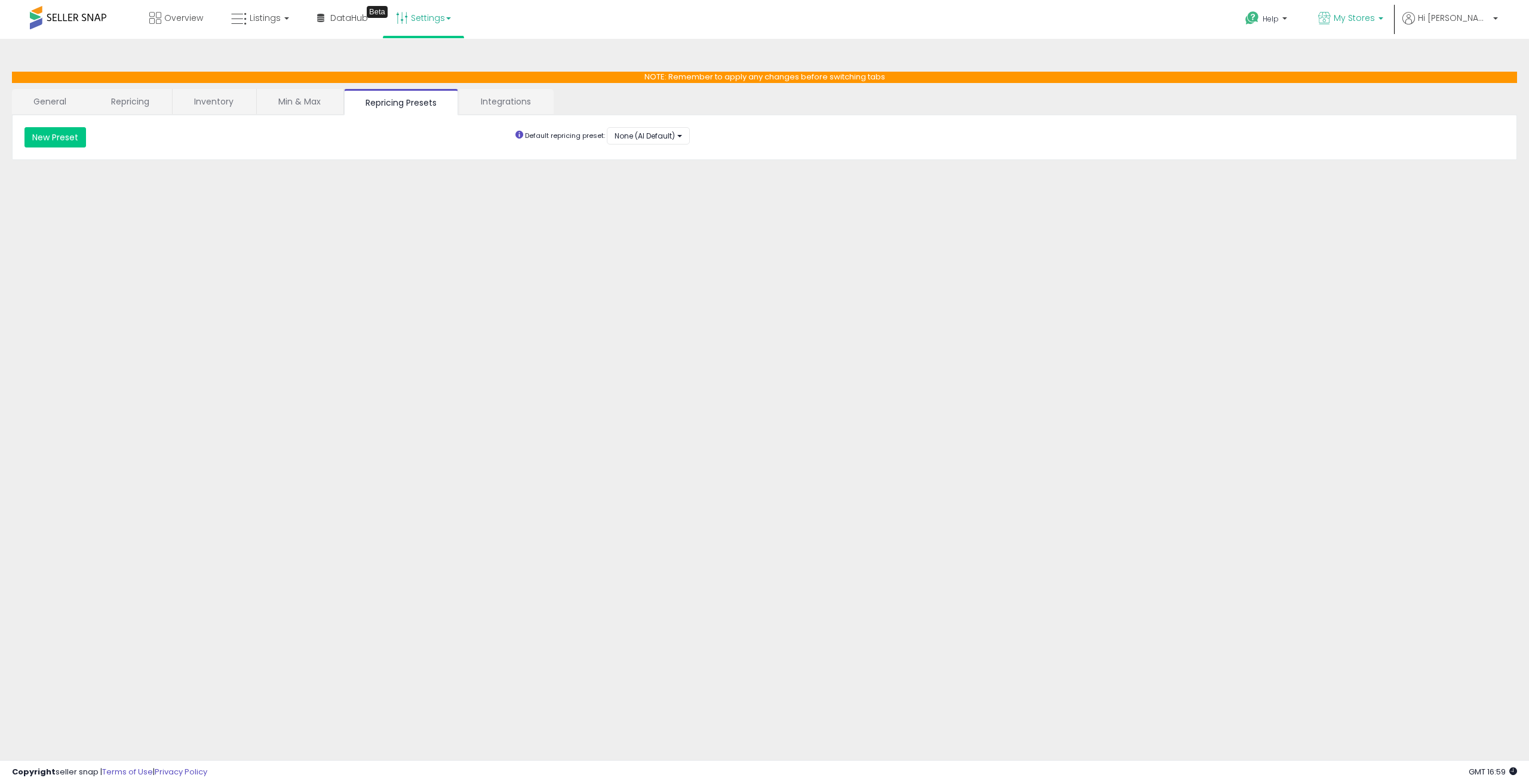
click at [1375, 22] on span "My Stores" at bounding box center [1354, 17] width 41 height 12
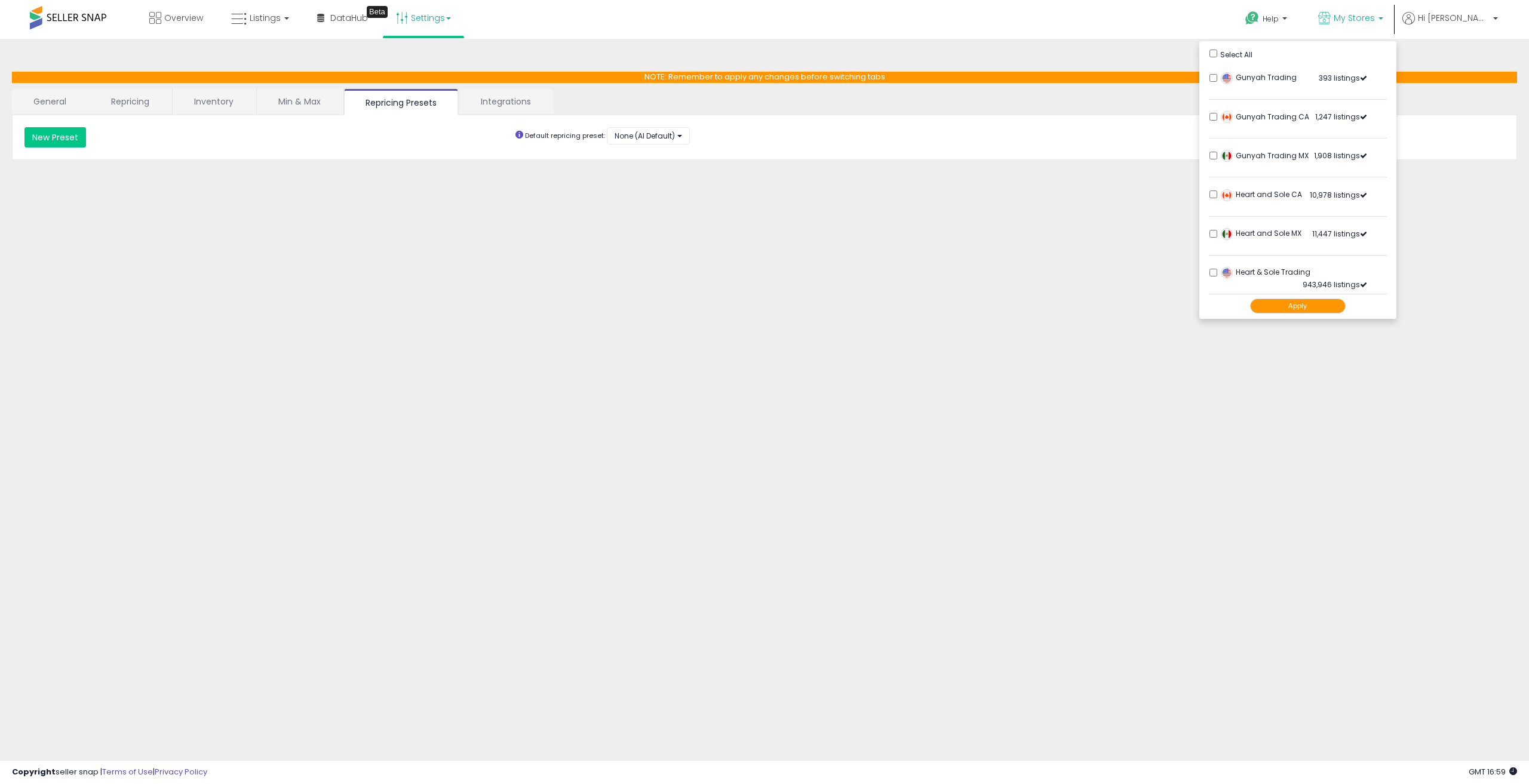
click at [1248, 196] on ul "Select All Gunyah Trading 393 listings Gunyah Trading CA" at bounding box center [1298, 180] width 197 height 278
click at [1339, 314] on div "Apply" at bounding box center [1298, 306] width 178 height 24
click at [1338, 302] on button "Apply" at bounding box center [1298, 306] width 95 height 15
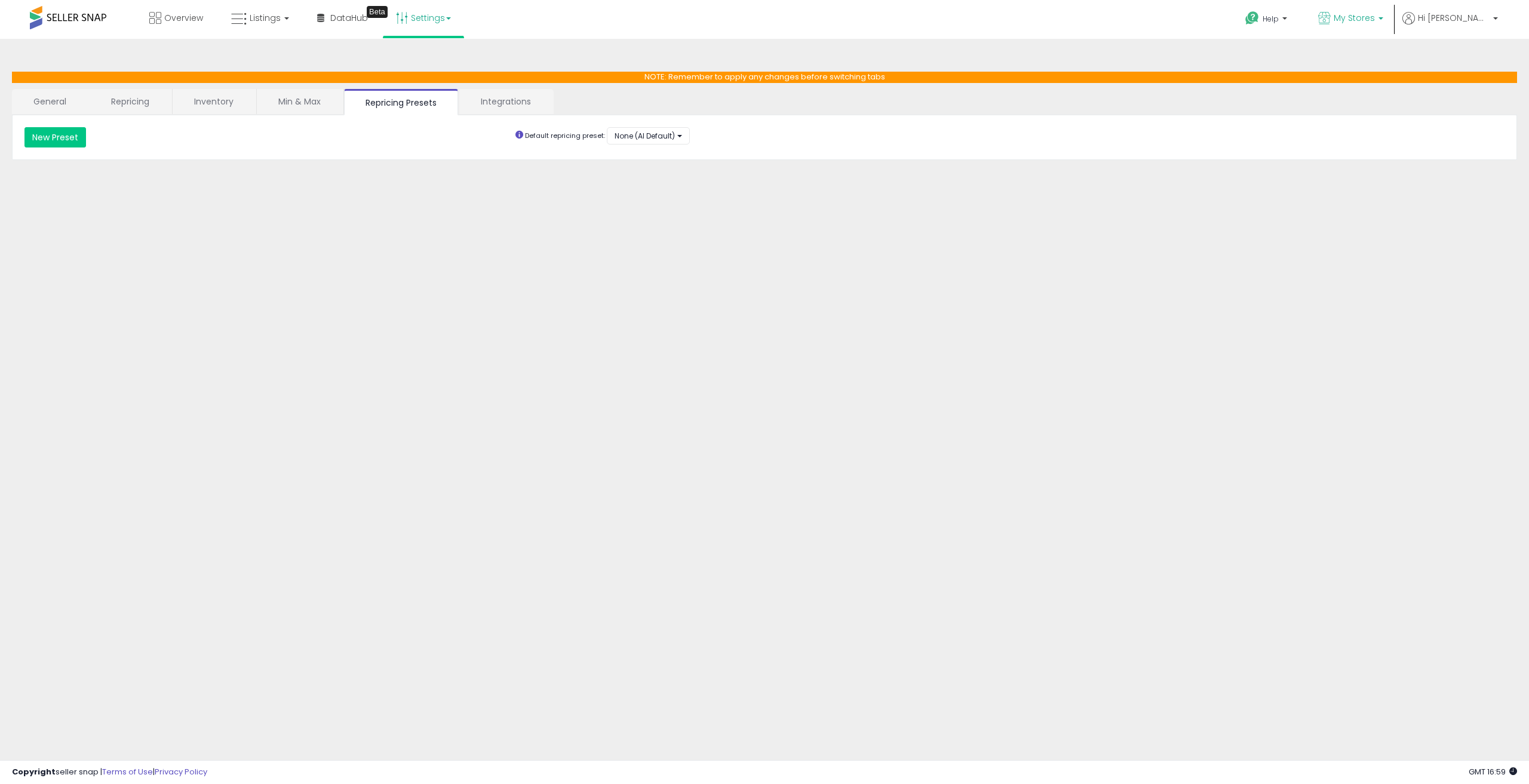
click at [1383, 17] on p "My Stores" at bounding box center [1351, 19] width 65 height 15
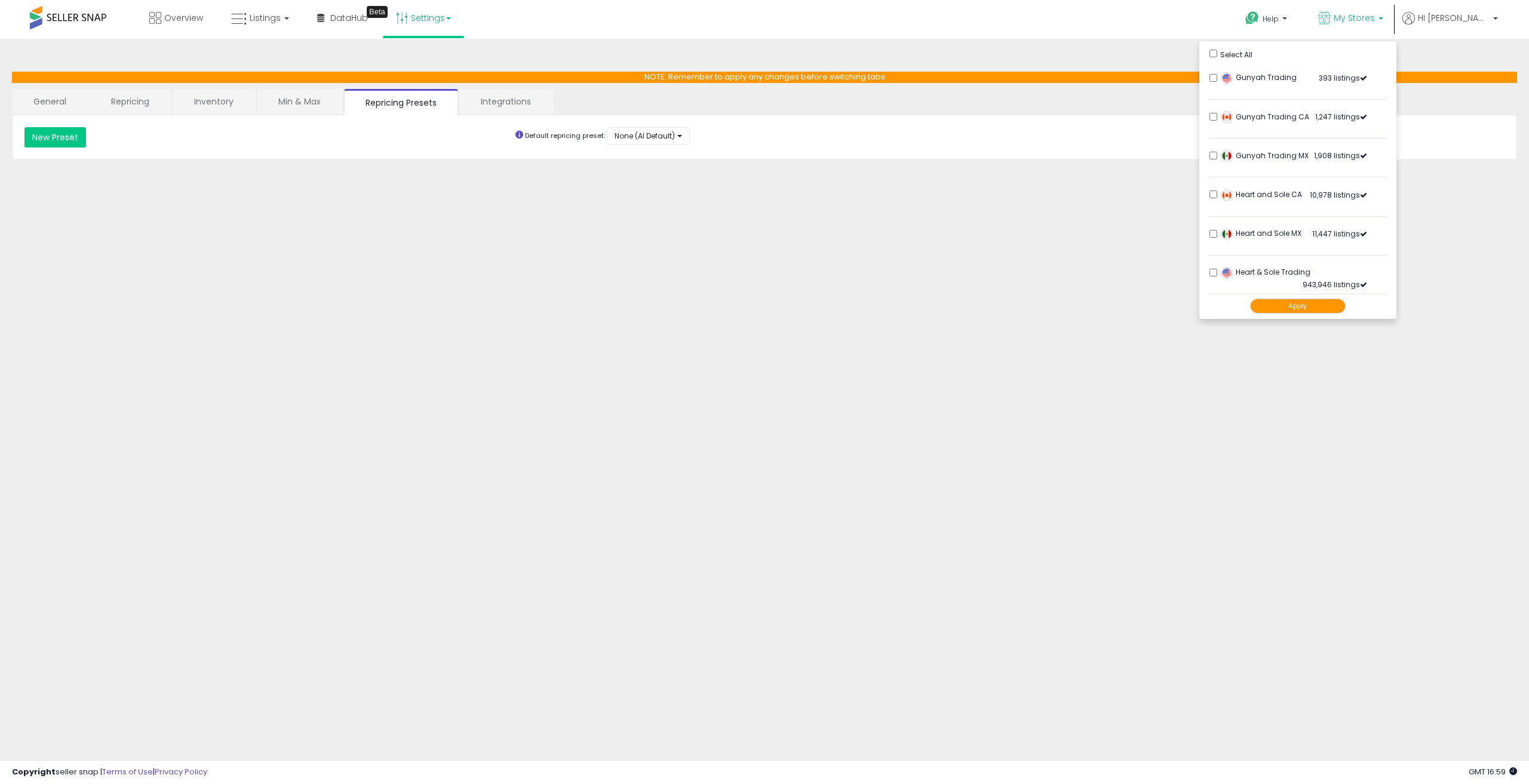
click at [1323, 301] on button "Apply" at bounding box center [1298, 306] width 95 height 15
